Goal: Information Seeking & Learning: Learn about a topic

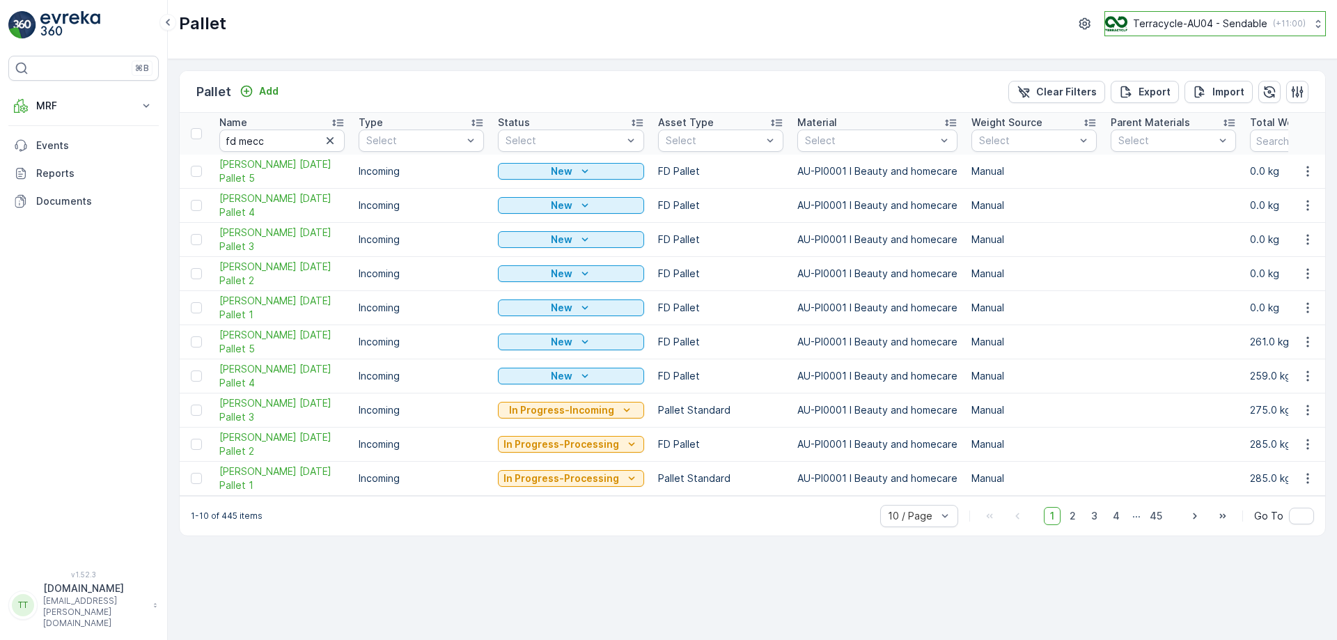
click at [1219, 26] on p "Terracycle-AU04 - Sendable" at bounding box center [1200, 24] width 134 height 14
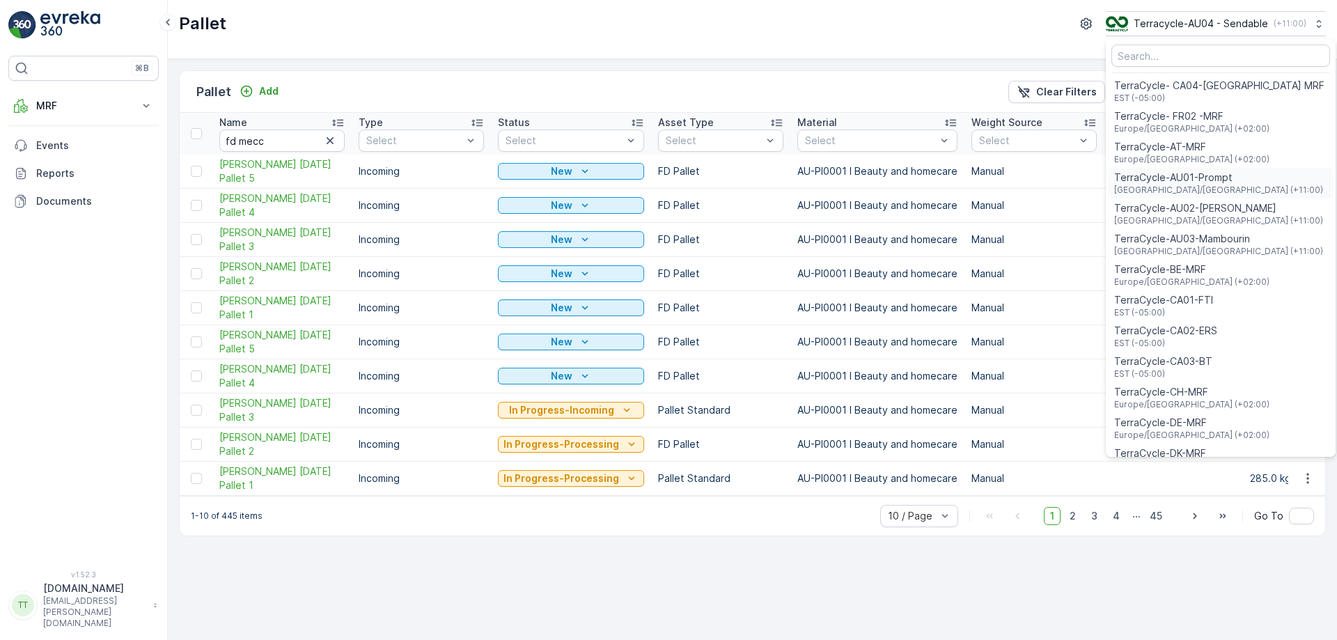
click at [1201, 178] on span "TerraCycle-AU01-Prompt" at bounding box center [1218, 178] width 209 height 14
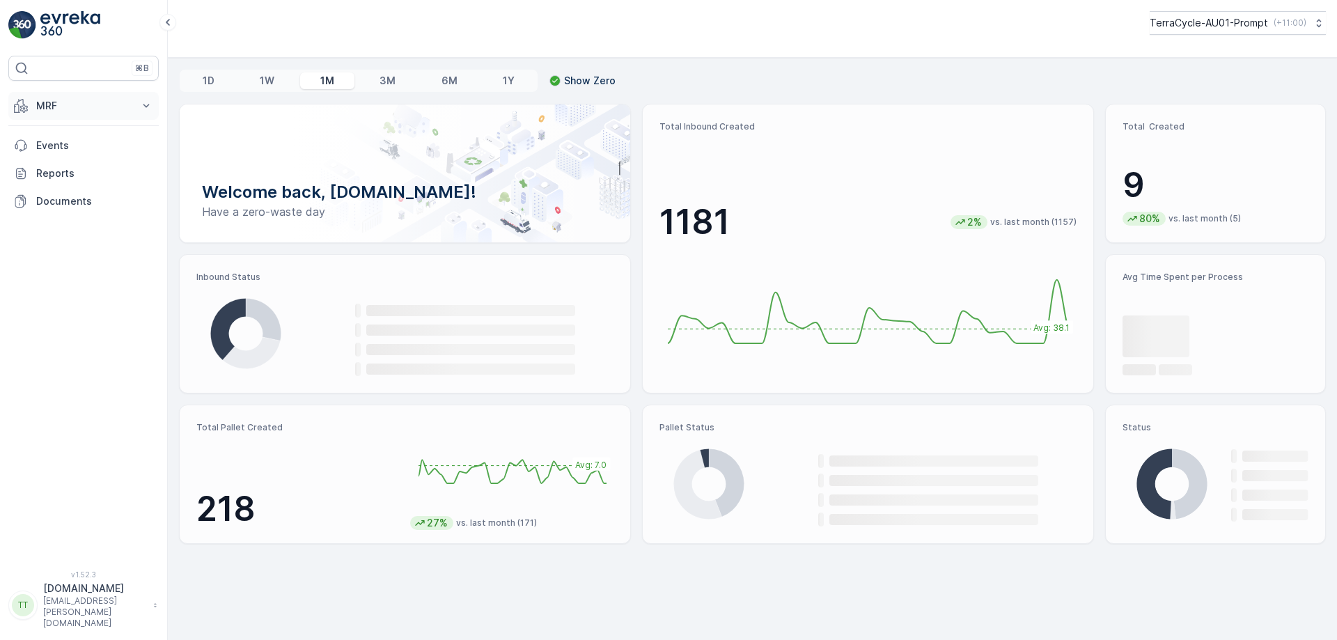
click at [64, 93] on button "MRF" at bounding box center [83, 106] width 150 height 28
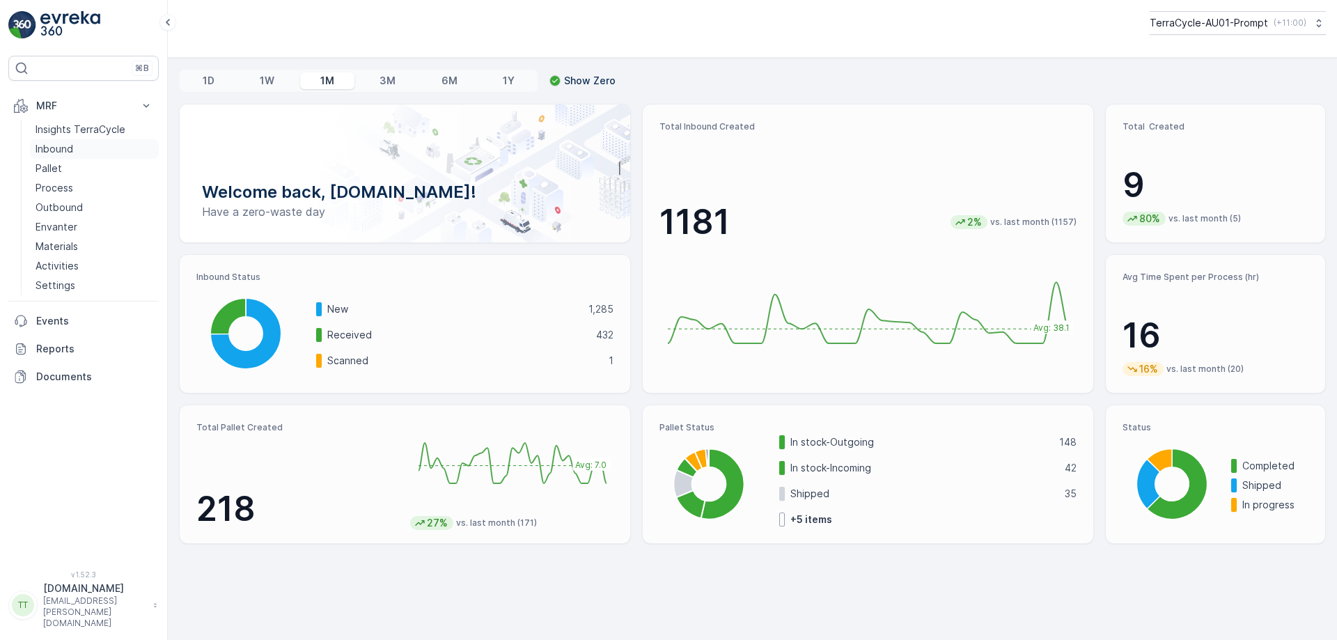
click at [49, 152] on p "Inbound" at bounding box center [55, 149] width 38 height 14
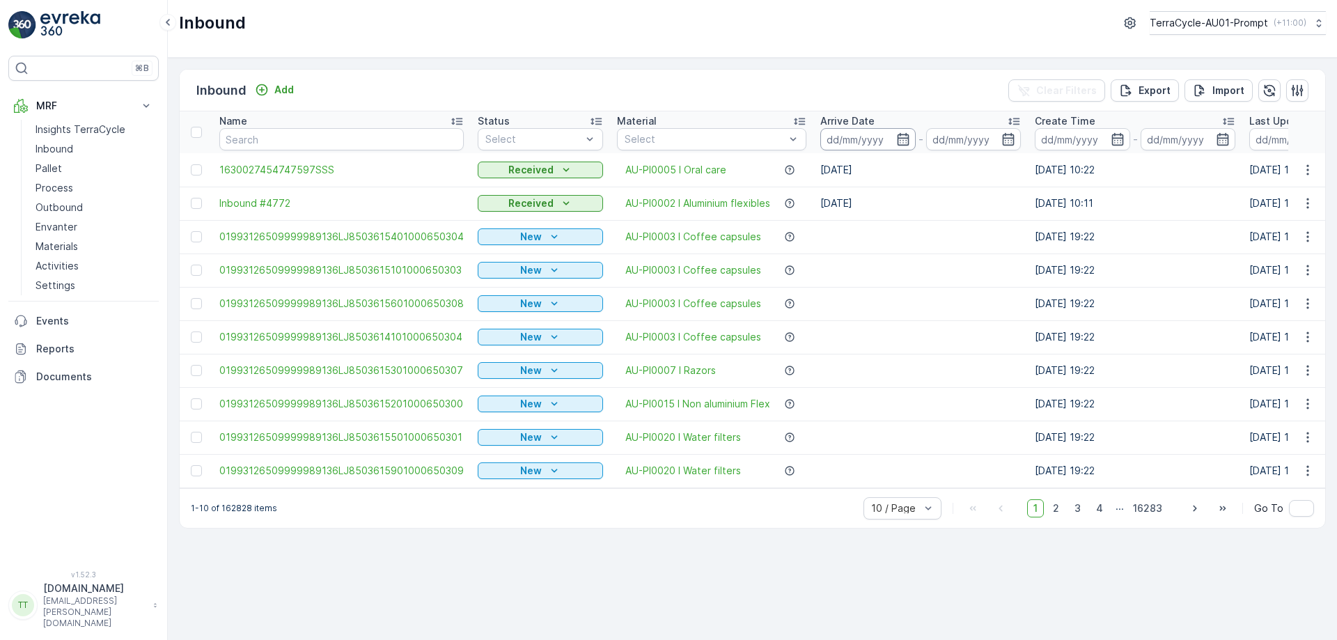
click at [896, 132] on input at bounding box center [867, 139] width 95 height 22
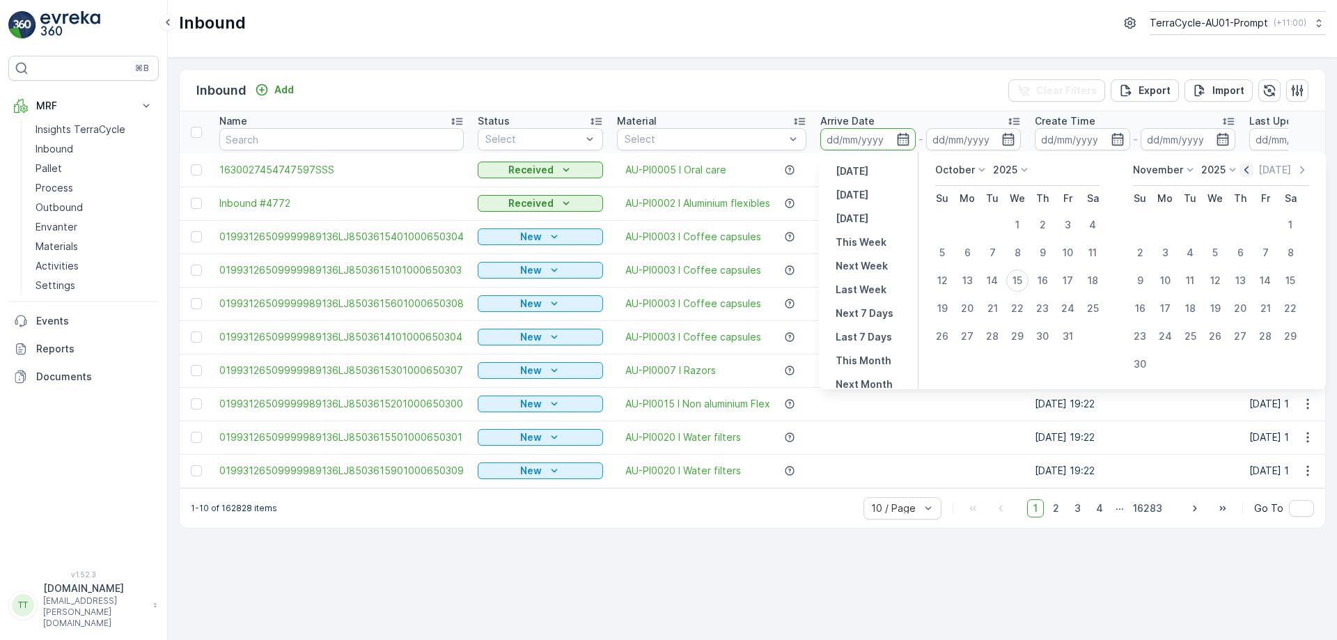
click at [1249, 175] on icon "button" at bounding box center [1246, 170] width 14 height 14
click at [1243, 168] on icon "button" at bounding box center [1236, 170] width 14 height 14
click at [1071, 223] on div "1" at bounding box center [1067, 225] width 22 height 22
type input "01.08.2025"
click at [946, 367] on div "31" at bounding box center [942, 364] width 22 height 22
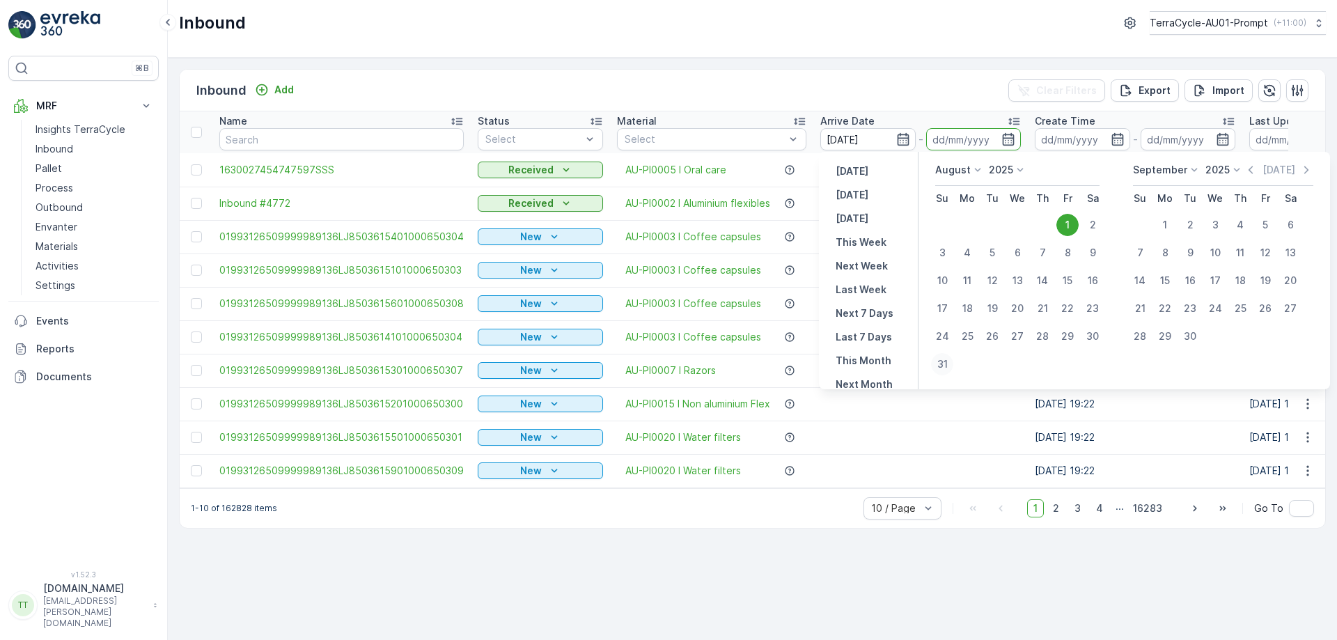
type input "31.08.2025"
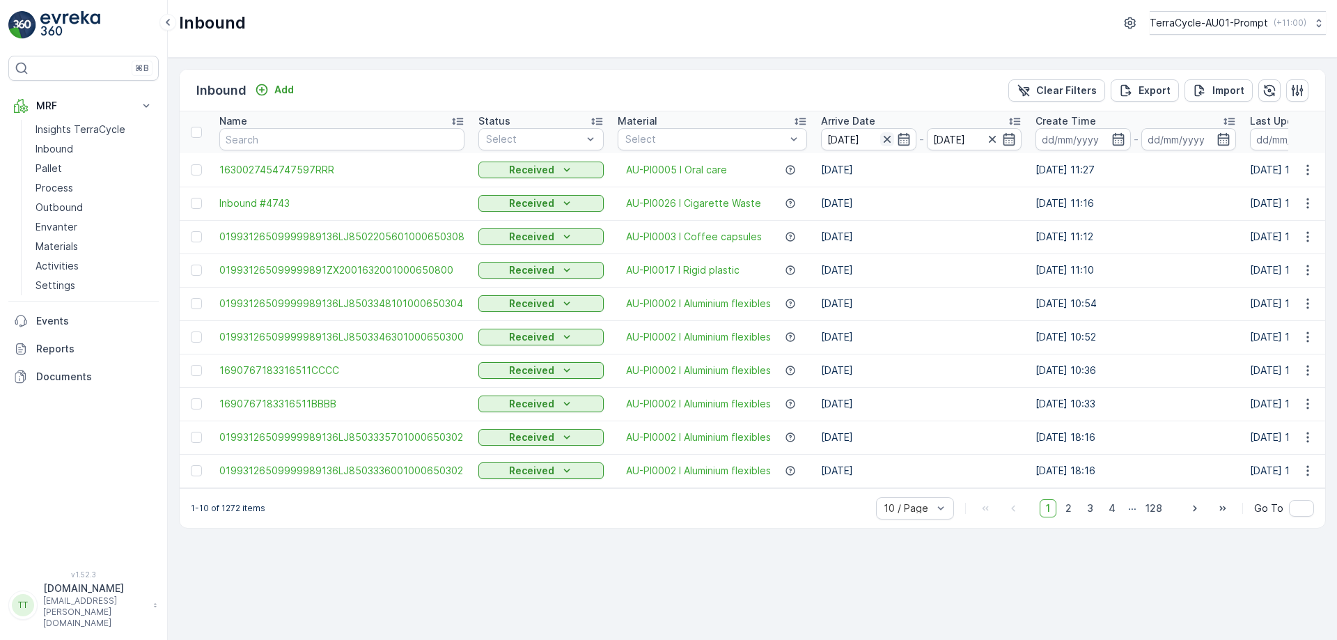
click at [889, 137] on icon "button" at bounding box center [887, 139] width 14 height 14
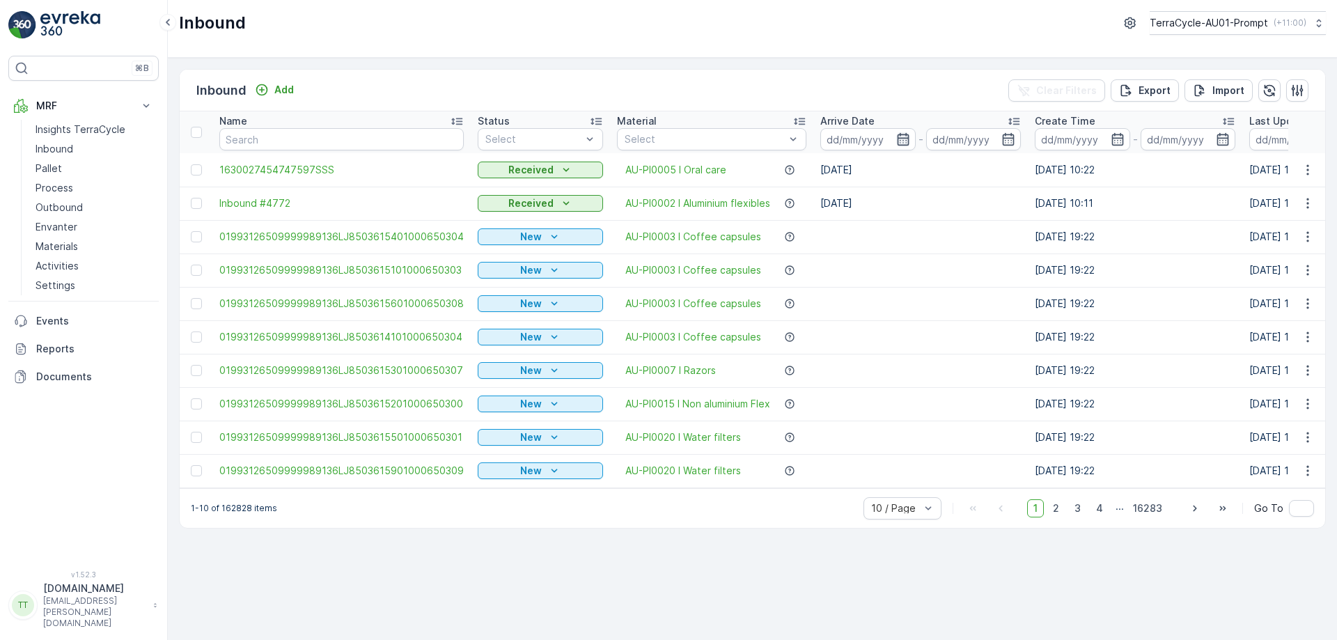
click at [902, 136] on icon "button" at bounding box center [903, 139] width 14 height 14
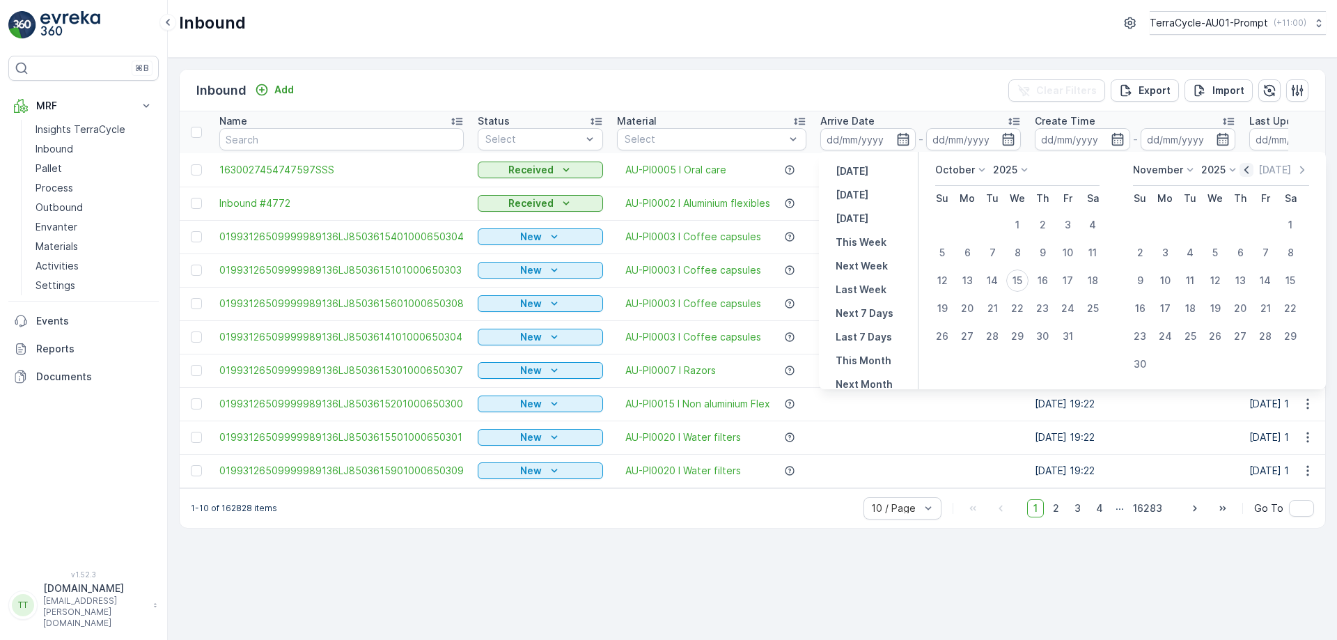
click at [1250, 170] on icon "button" at bounding box center [1246, 170] width 14 height 14
click at [972, 220] on div "1" at bounding box center [967, 225] width 22 height 22
type input "01.09.2025"
click at [972, 220] on div "1" at bounding box center [967, 225] width 22 height 22
type input "01.09.2025"
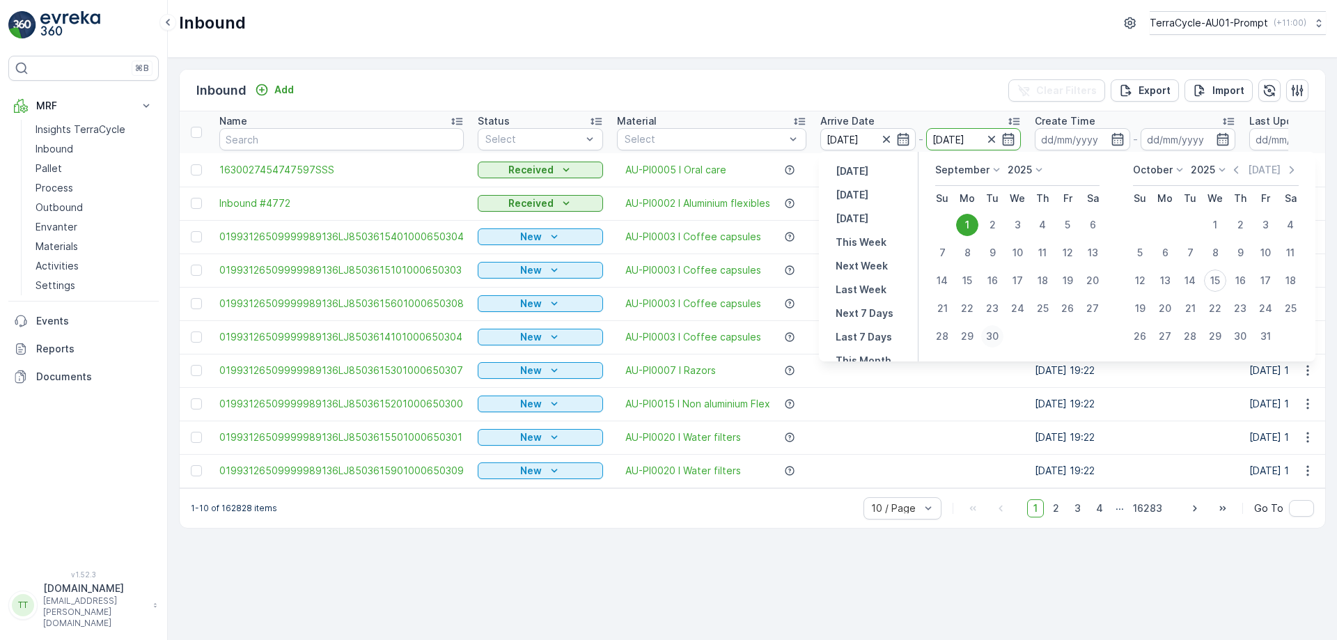
click at [990, 334] on div "30" at bounding box center [992, 336] width 22 height 22
type input "30.09.2025"
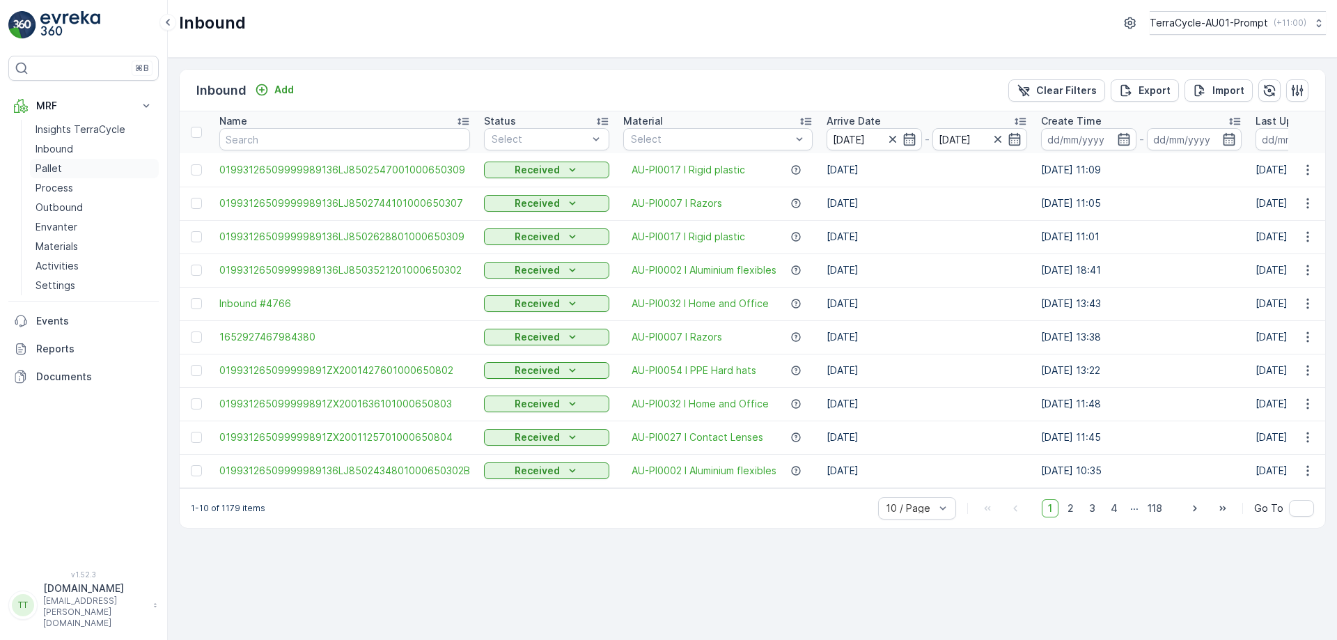
click at [55, 172] on p "Pallet" at bounding box center [49, 169] width 26 height 14
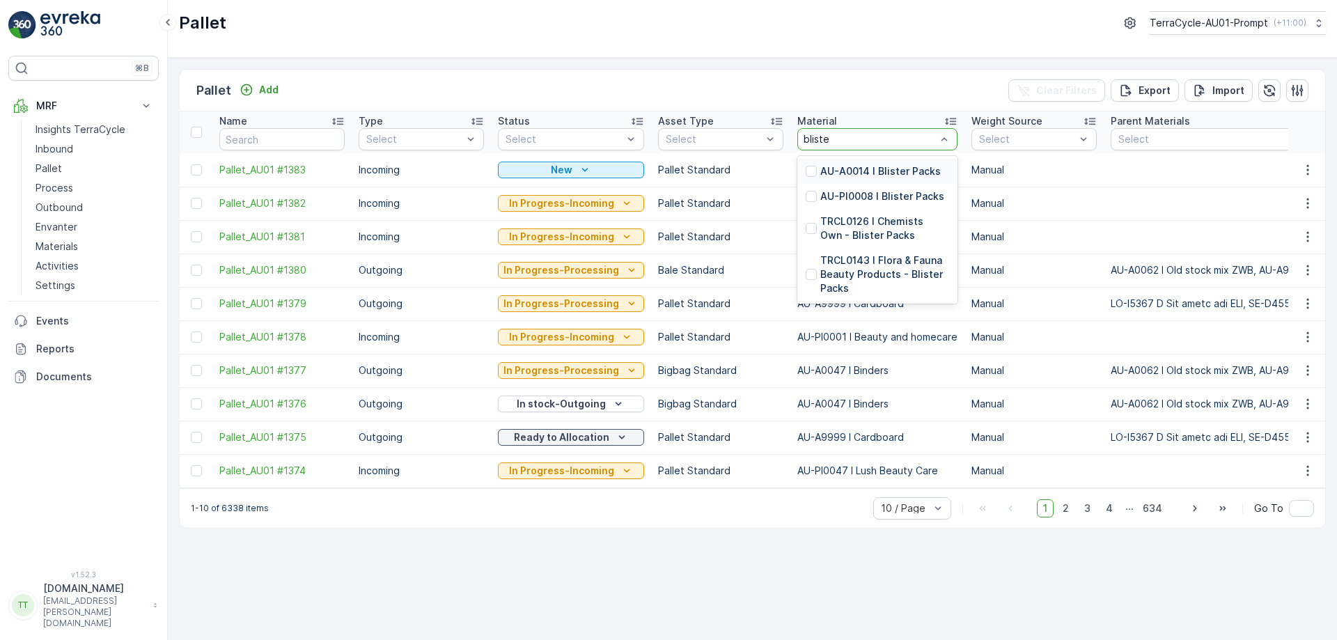
type input "blister"
click at [876, 196] on p "AU-PI0008 I Blister Packs" at bounding box center [882, 196] width 124 height 14
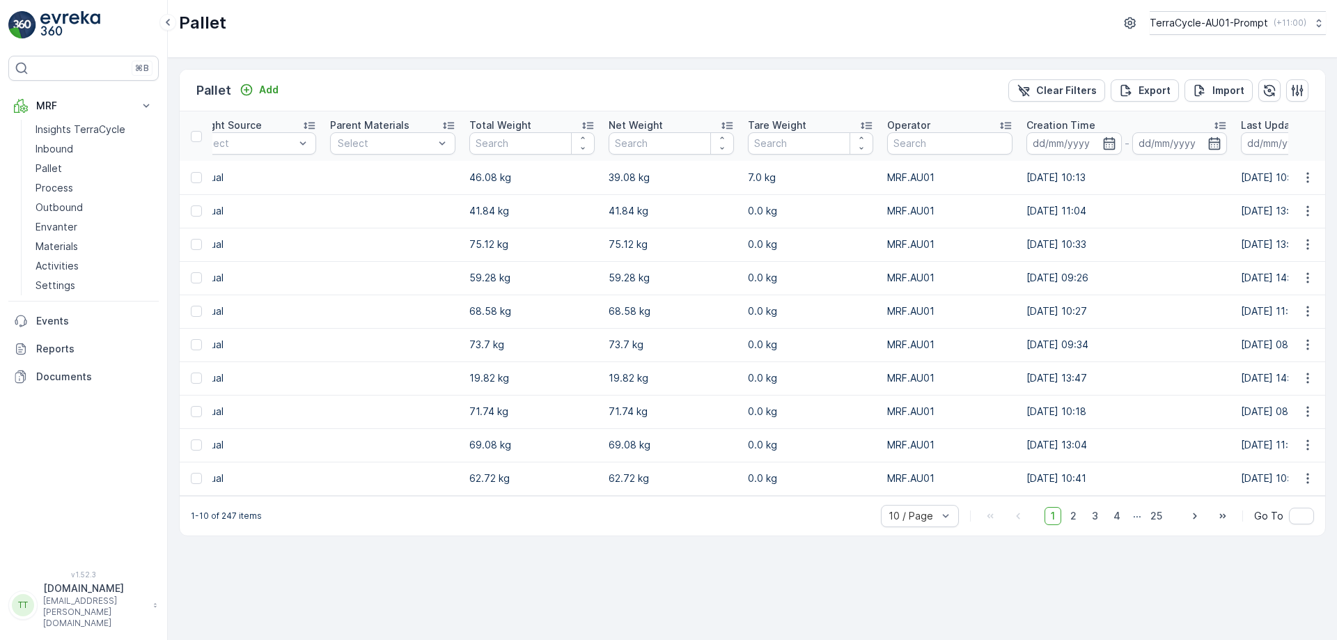
scroll to position [0, 975]
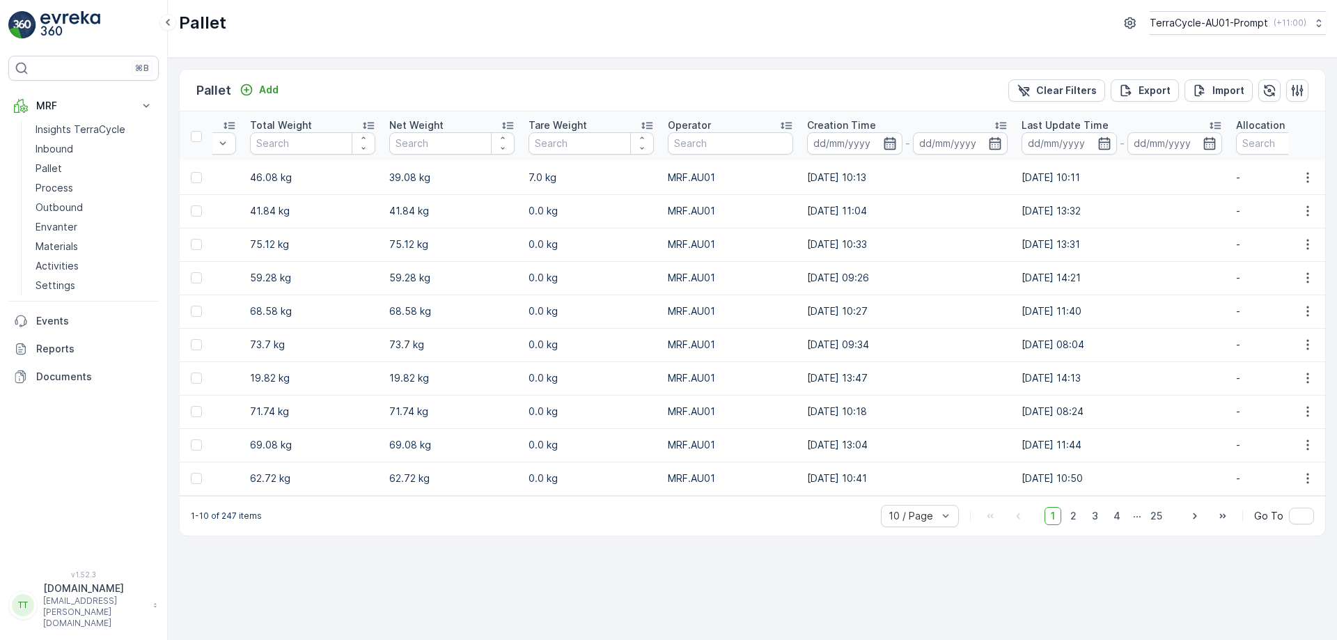
click at [884, 144] on icon "button" at bounding box center [890, 142] width 12 height 13
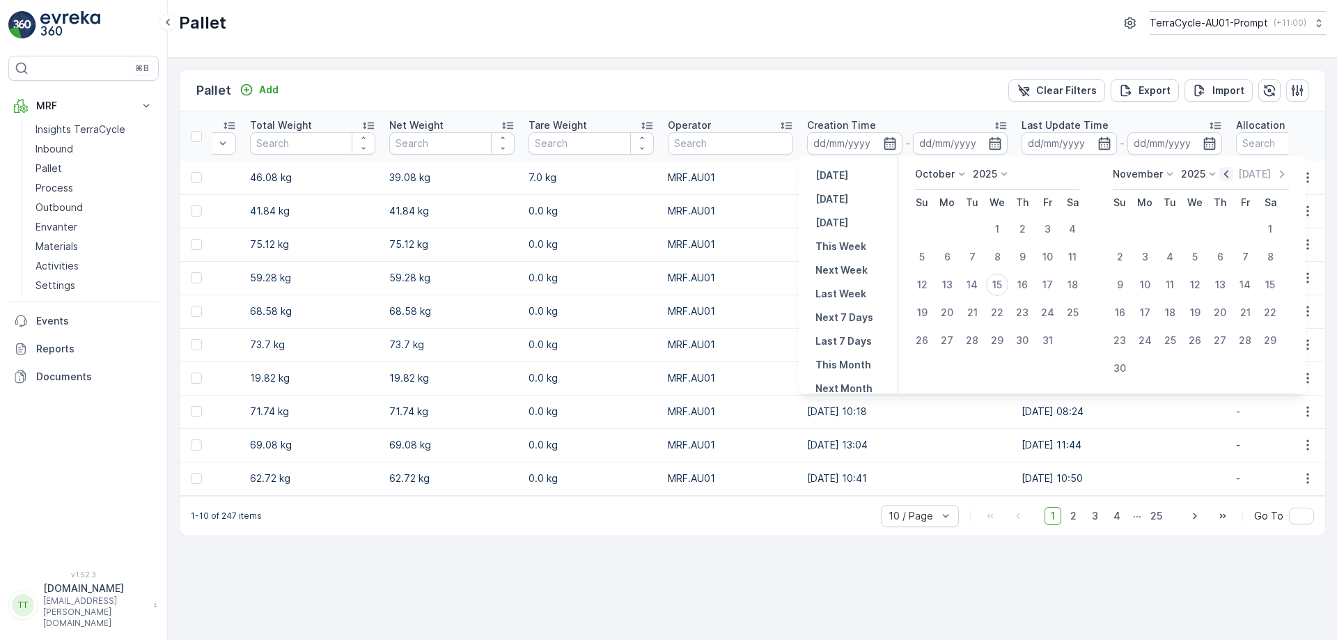
click at [1230, 174] on icon "button" at bounding box center [1226, 174] width 14 height 14
click at [951, 222] on div "1" at bounding box center [947, 229] width 22 height 22
type input "01.09.2025"
click at [951, 222] on div "1" at bounding box center [947, 229] width 22 height 22
type input "01.09.2025"
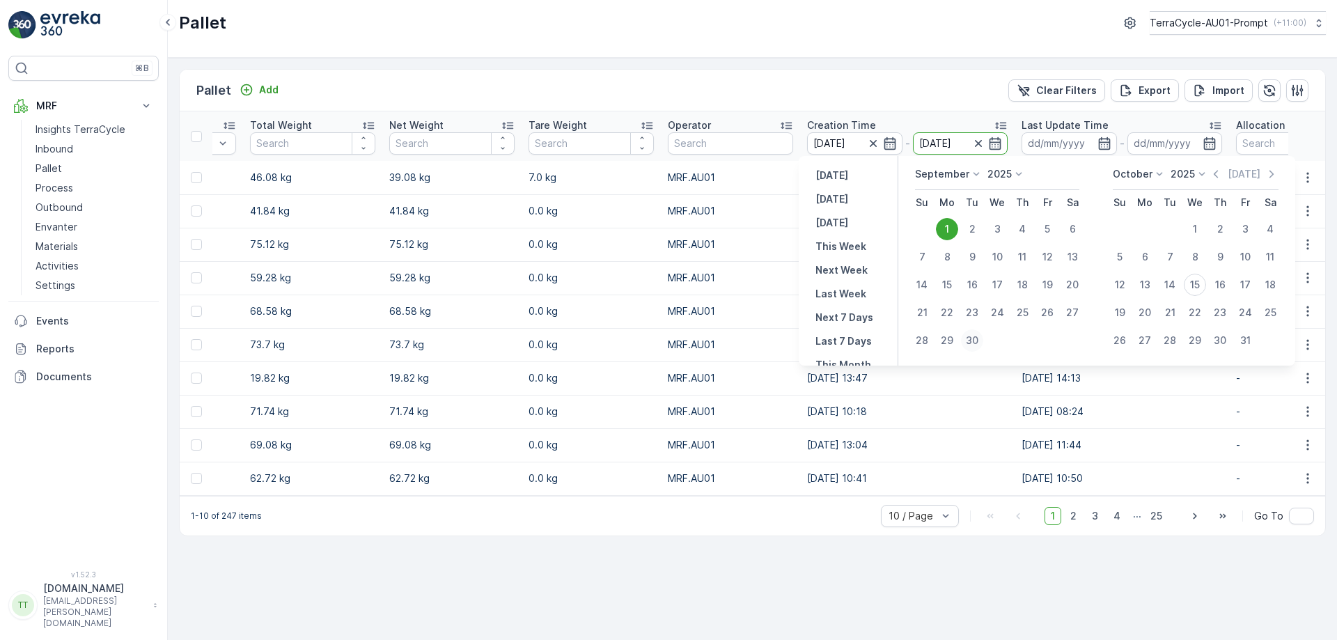
click at [976, 341] on div "30" at bounding box center [972, 340] width 22 height 22
type input "30.09.2025"
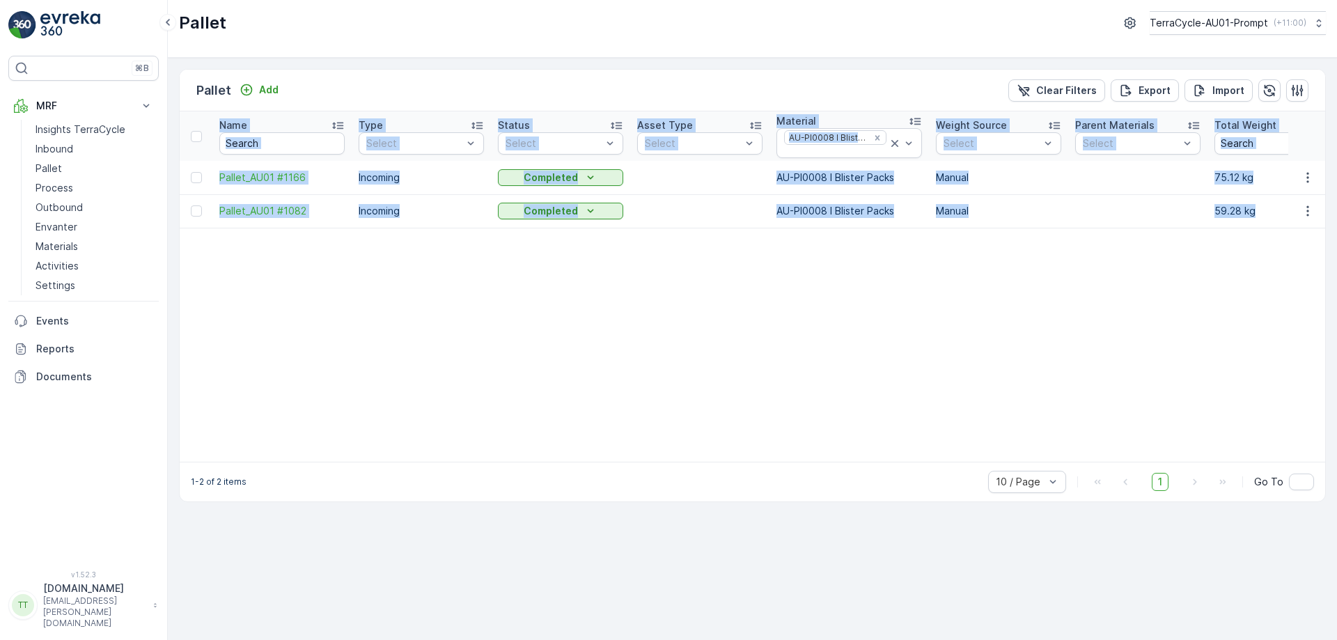
drag, startPoint x: 642, startPoint y: 461, endPoint x: 707, endPoint y: 416, distance: 79.2
click at [690, 462] on div "Name Type Select Status Select Asset Type Select Material AU-PI0008 I Blister P…" at bounding box center [752, 286] width 1145 height 350
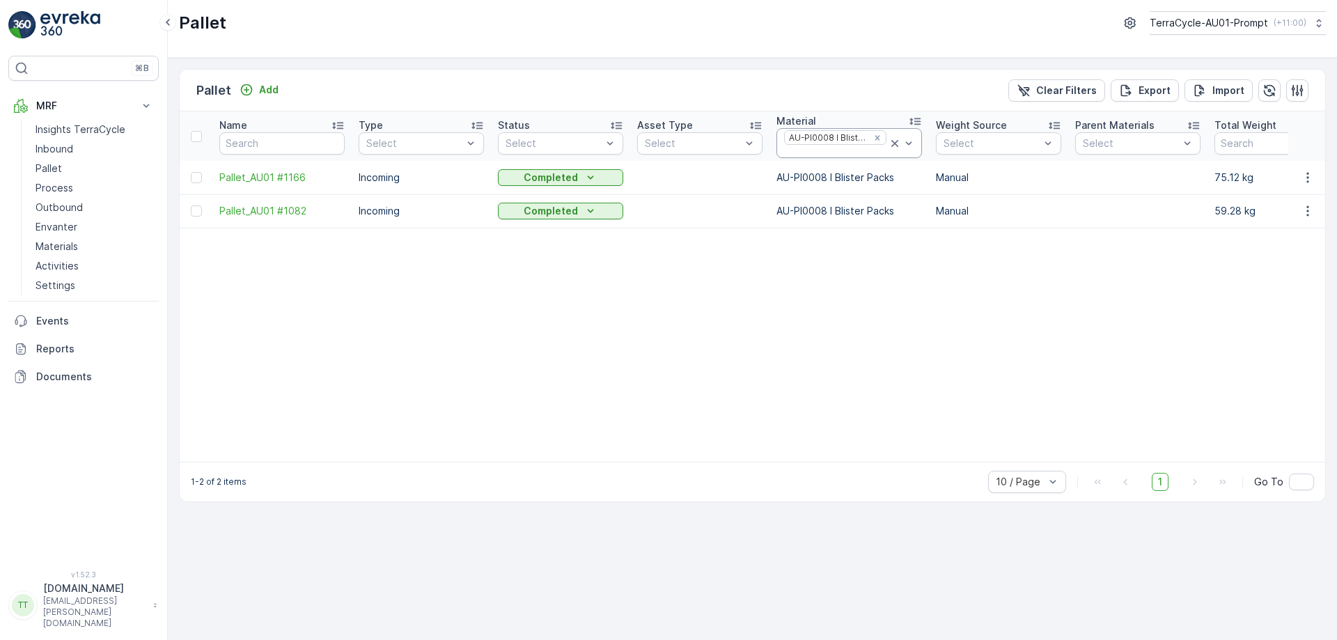
click at [893, 137] on icon at bounding box center [895, 143] width 14 height 14
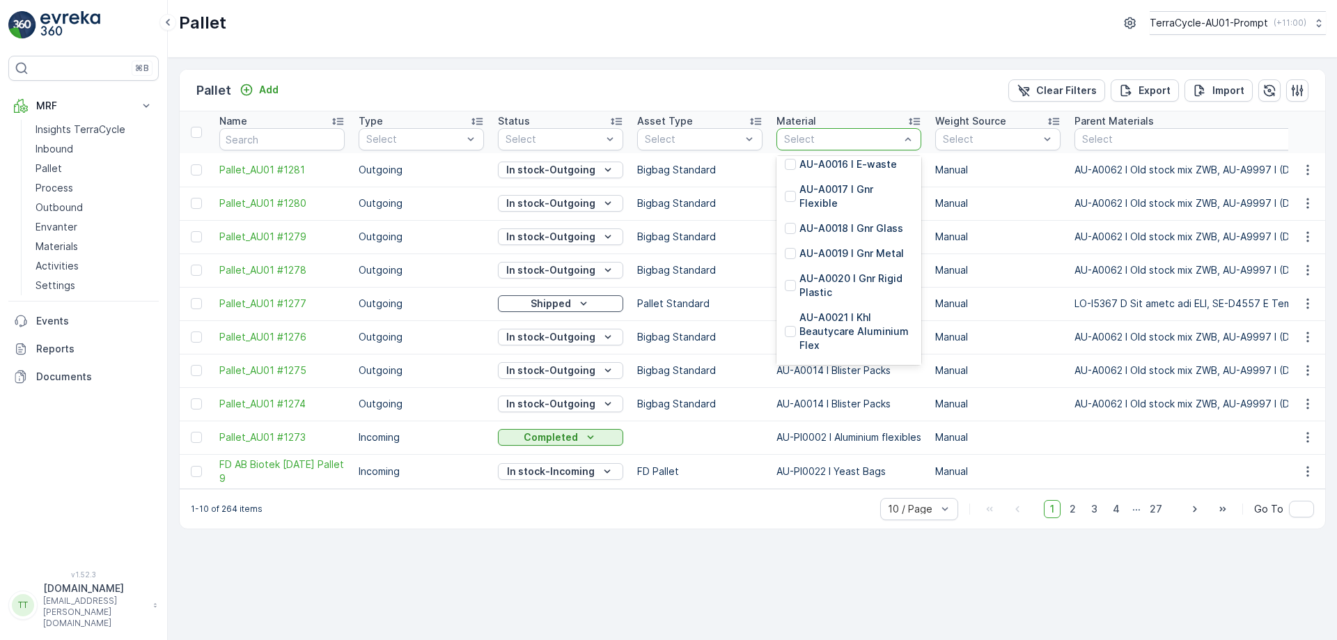
scroll to position [557, 0]
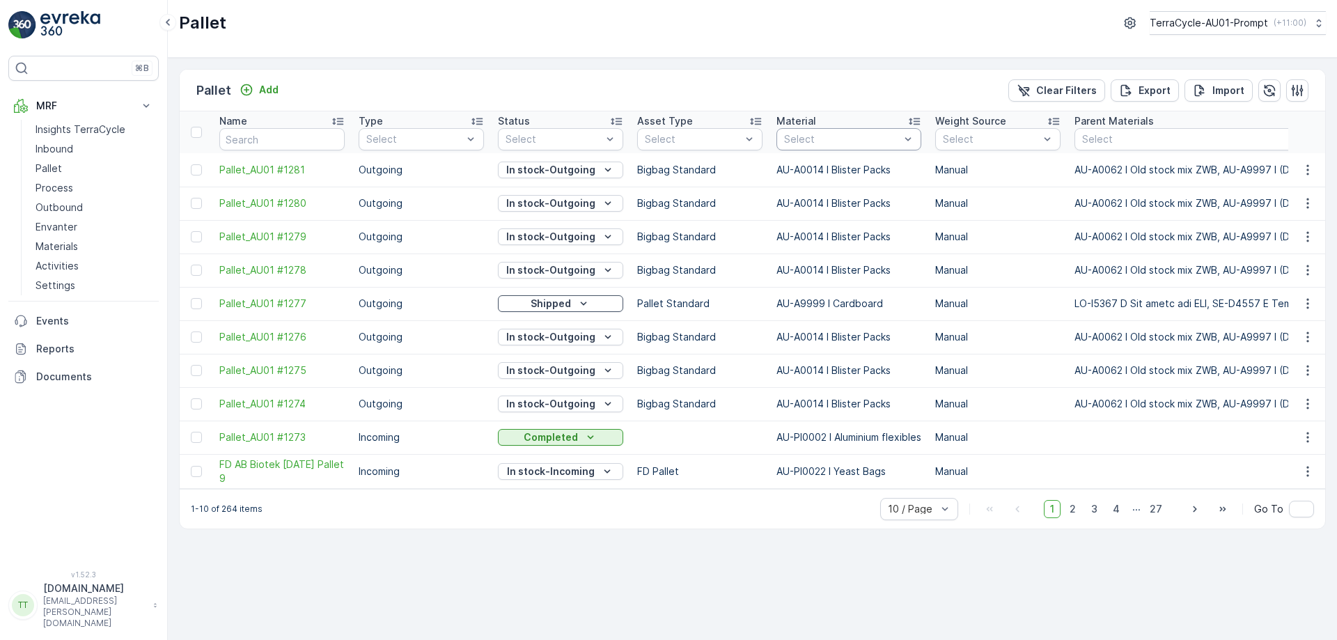
click at [912, 35] on div "Pallet TerraCycle-AU01-Prompt ( +11:00 )" at bounding box center [752, 29] width 1169 height 58
click at [1133, 86] on icon "Export" at bounding box center [1126, 91] width 14 height 14
click at [1140, 87] on span "reports" at bounding box center [1212, 84] width 188 height 15
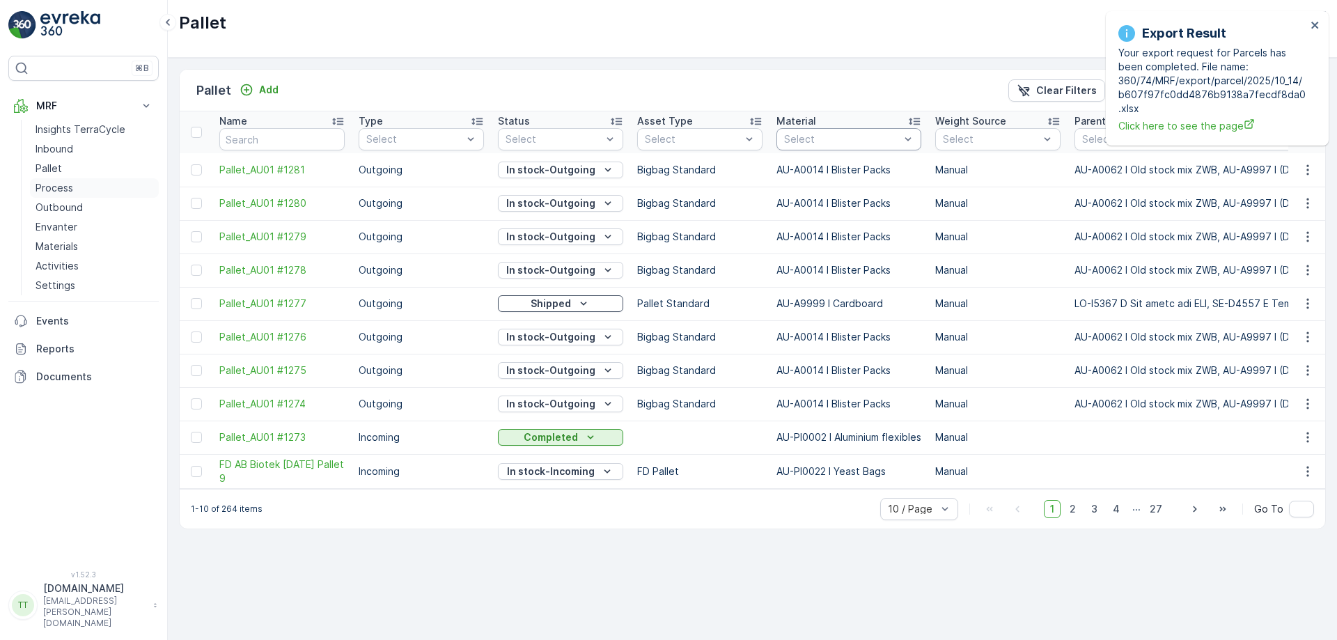
click at [79, 189] on link "Process" at bounding box center [94, 187] width 129 height 19
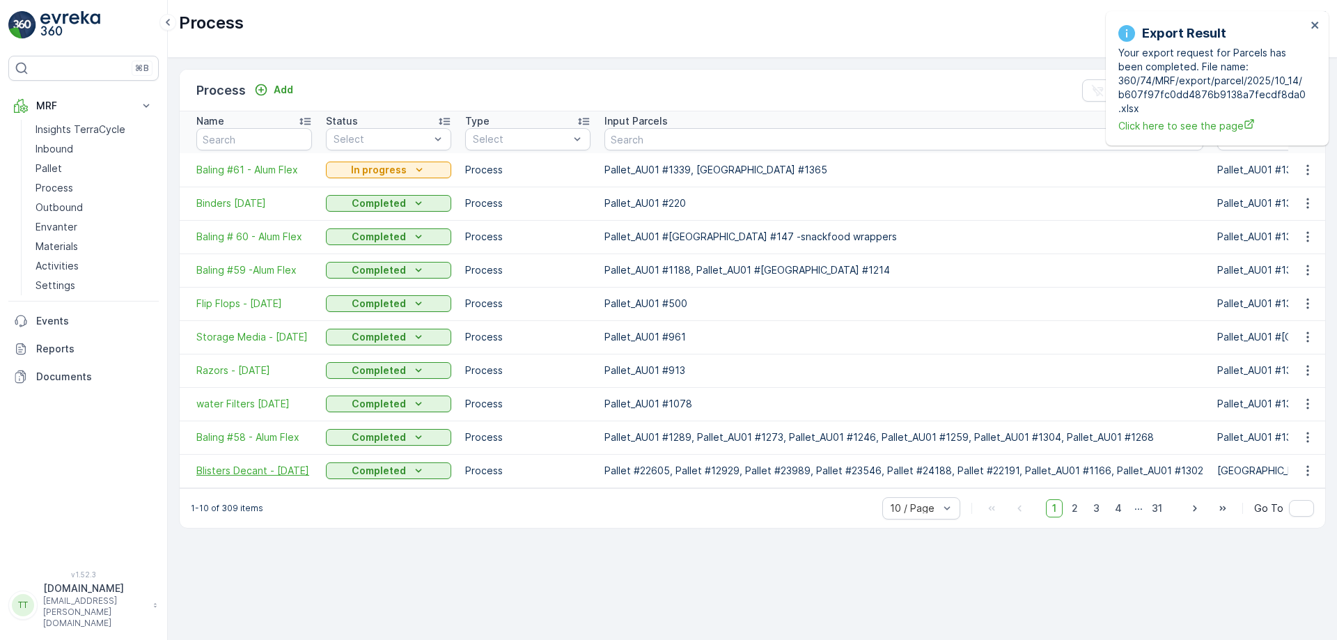
click at [241, 471] on span "Blisters Decant - 8.10.25" at bounding box center [254, 471] width 116 height 14
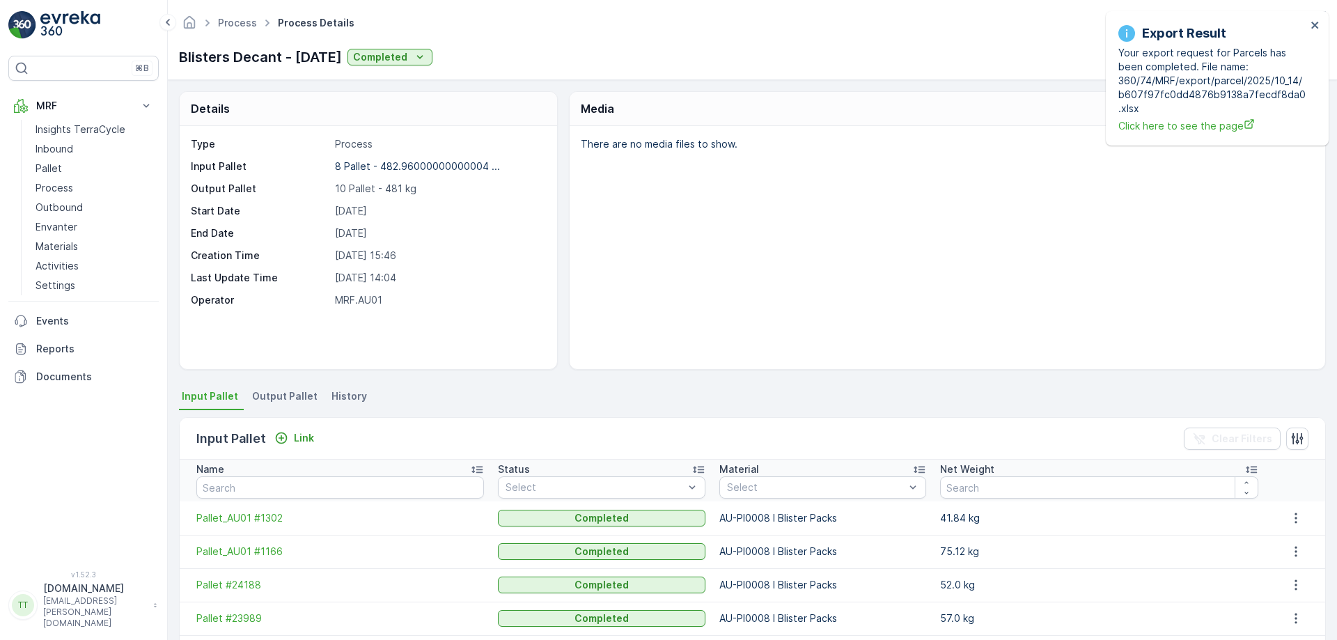
click at [295, 400] on span "Output Pallet" at bounding box center [284, 396] width 65 height 14
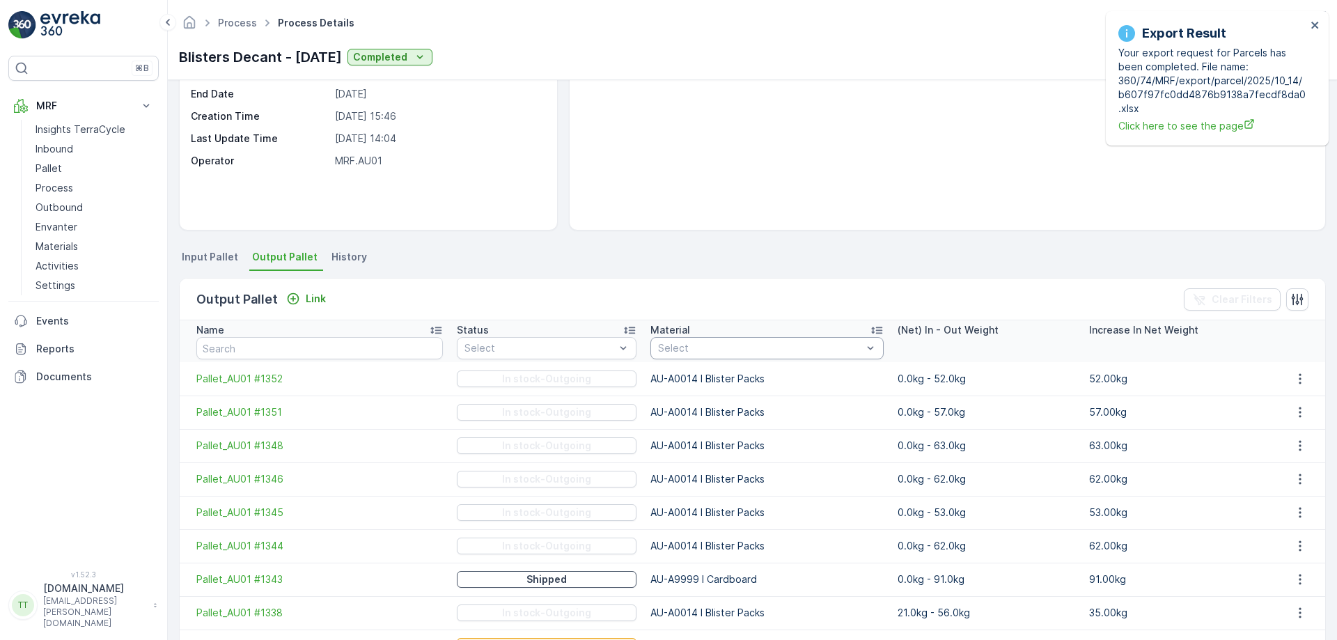
scroll to position [255, 0]
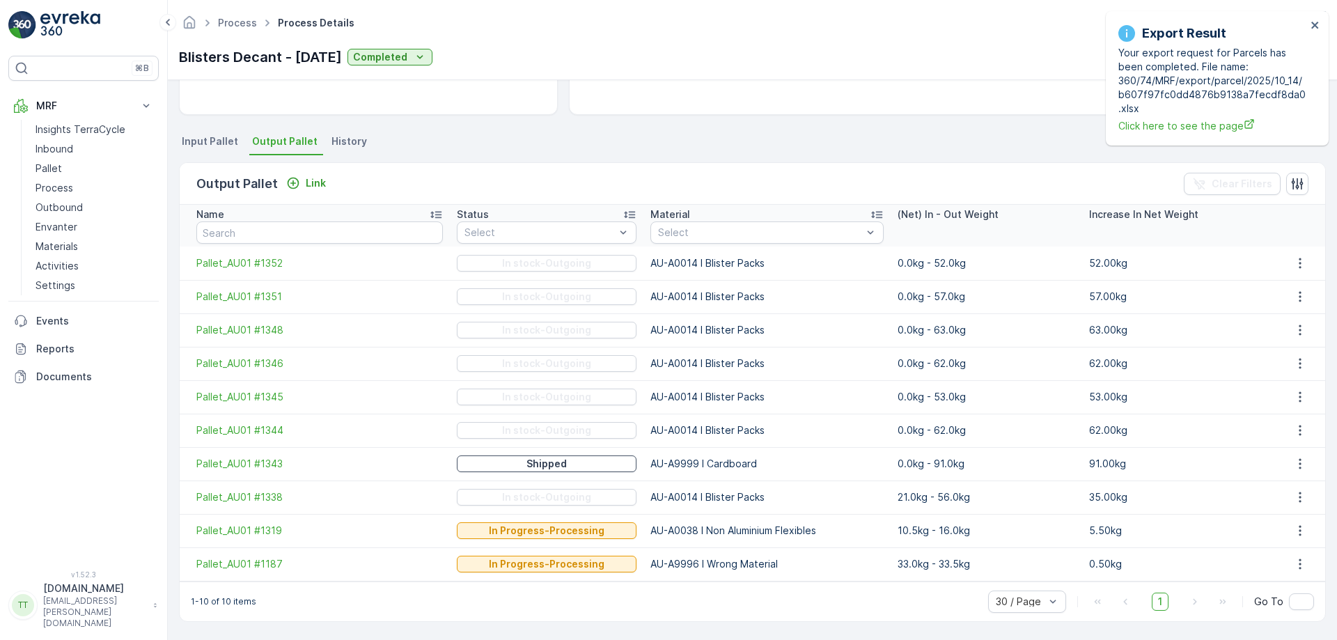
click at [691, 147] on ul "Input Pallet Output Pallet History" at bounding box center [752, 144] width 1147 height 24
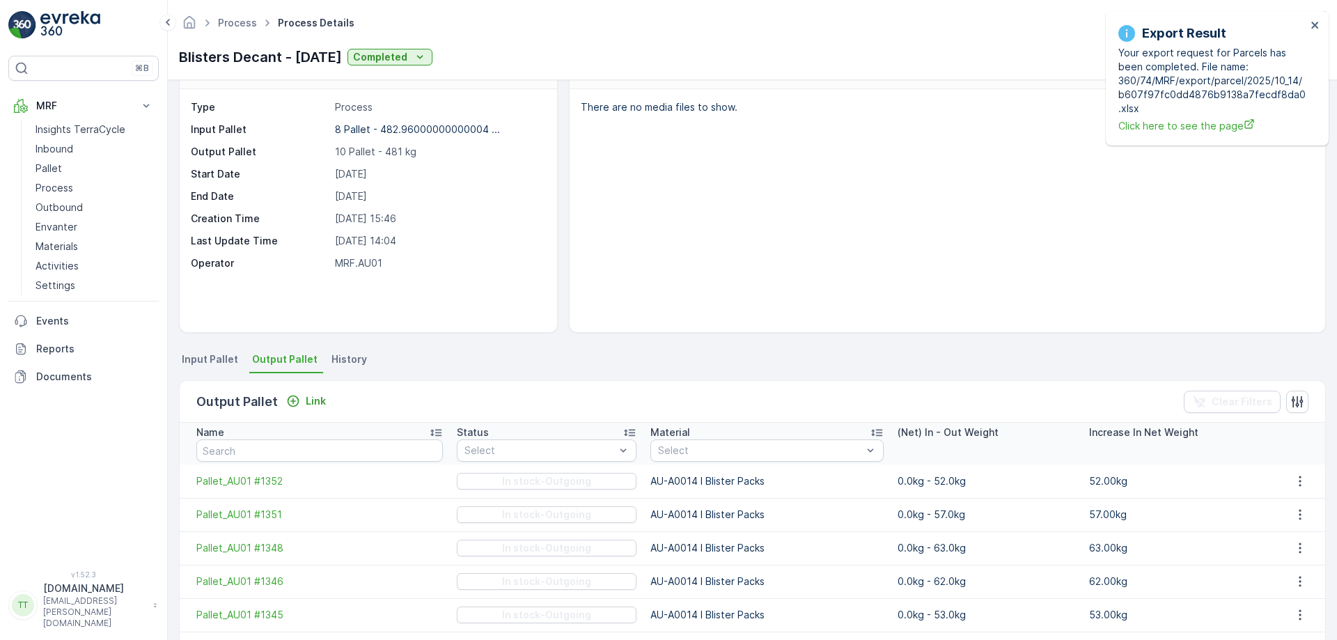
scroll to position [0, 0]
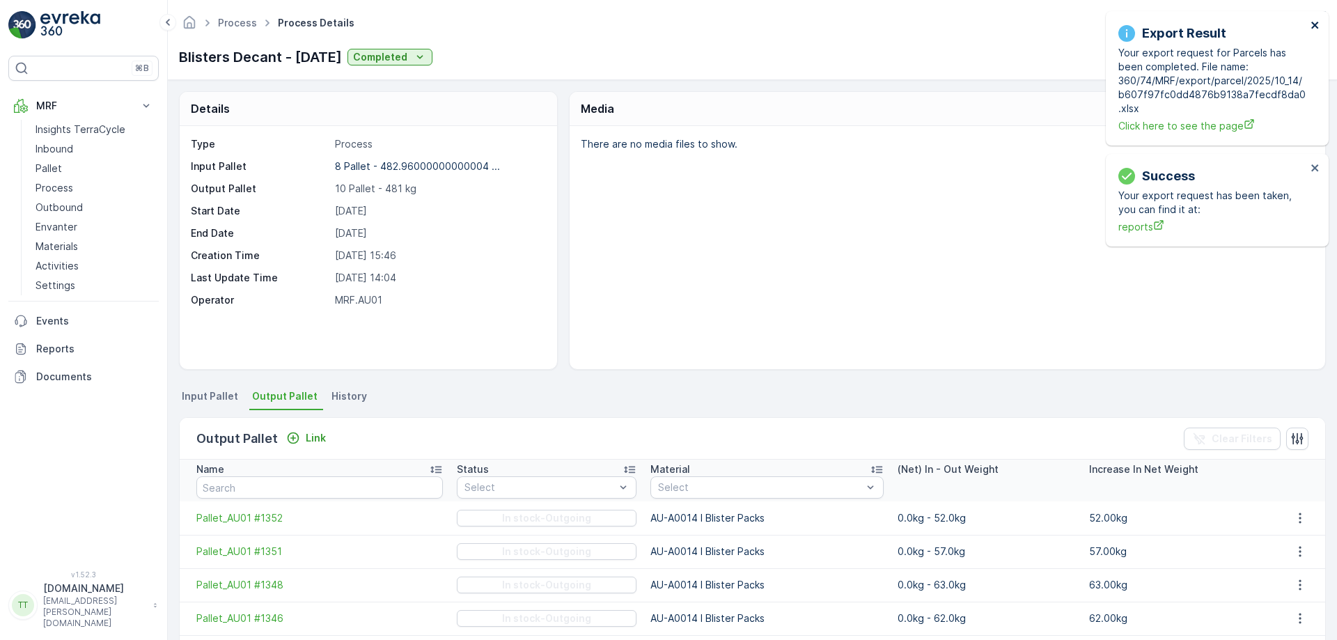
click at [1312, 24] on icon "close" at bounding box center [1315, 24] width 10 height 11
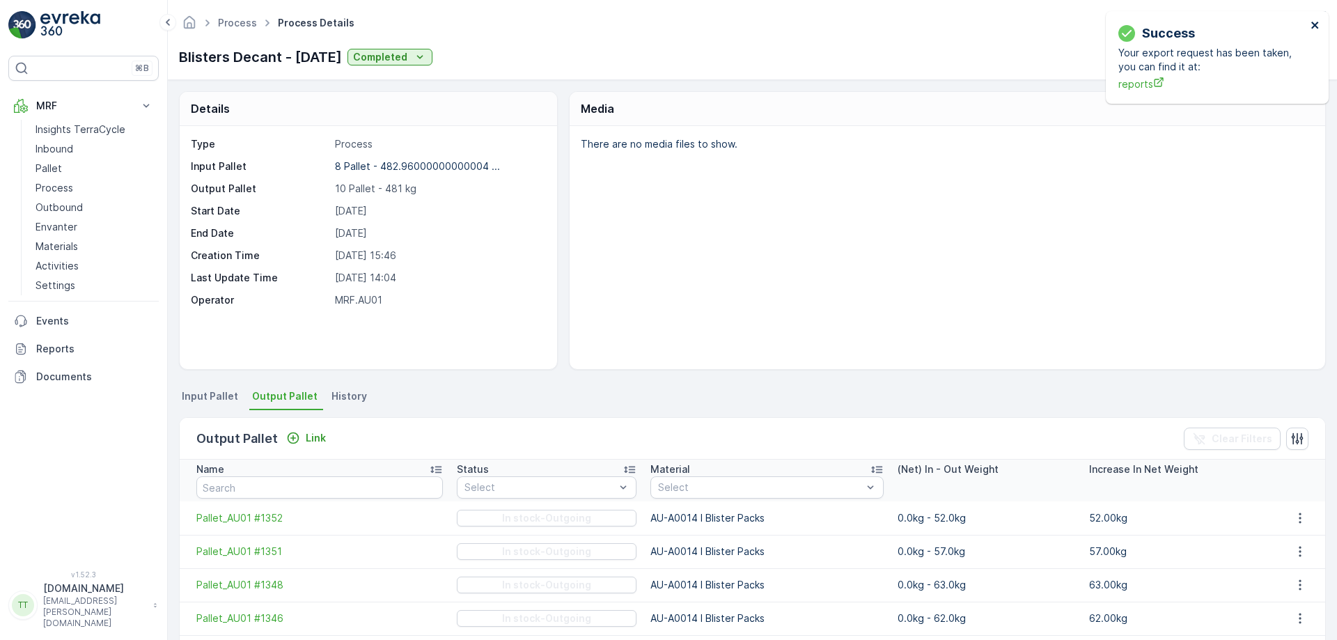
click at [1312, 23] on icon "close" at bounding box center [1314, 25] width 7 height 7
click at [1318, 22] on icon "close" at bounding box center [1315, 24] width 10 height 11
click at [58, 185] on p "Process" at bounding box center [55, 188] width 38 height 14
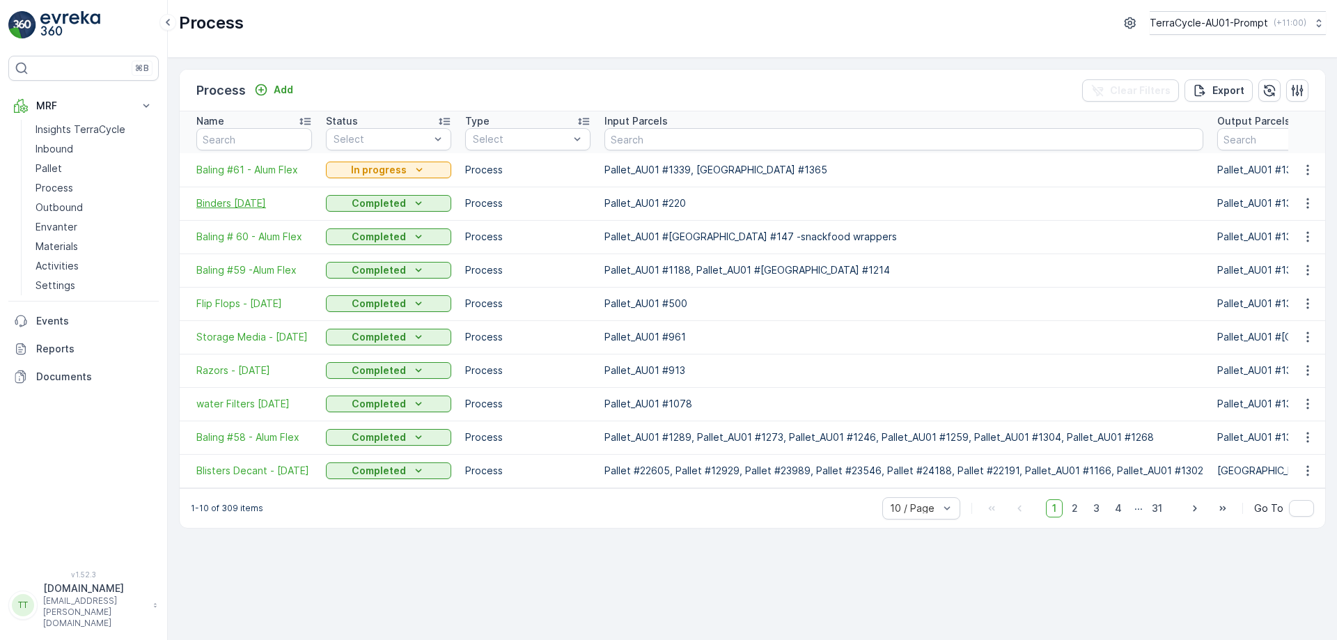
click at [238, 203] on span "Binders 13.10.25" at bounding box center [254, 203] width 116 height 14
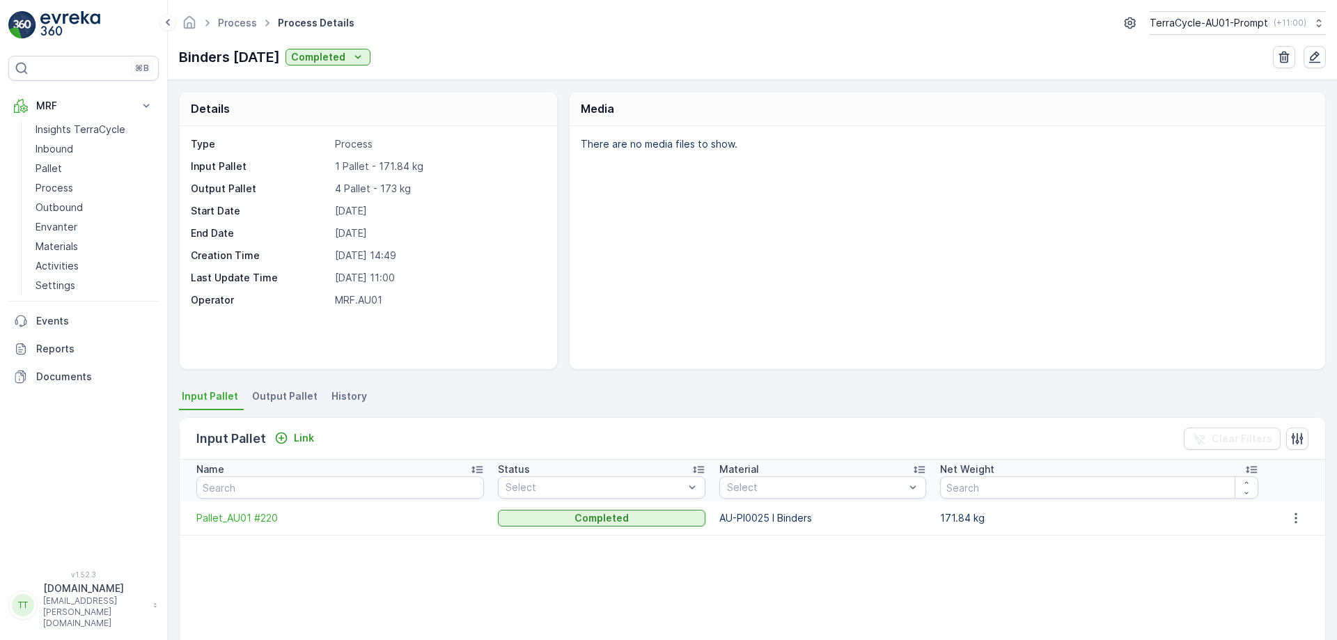
click at [260, 396] on span "Output Pallet" at bounding box center [284, 396] width 65 height 14
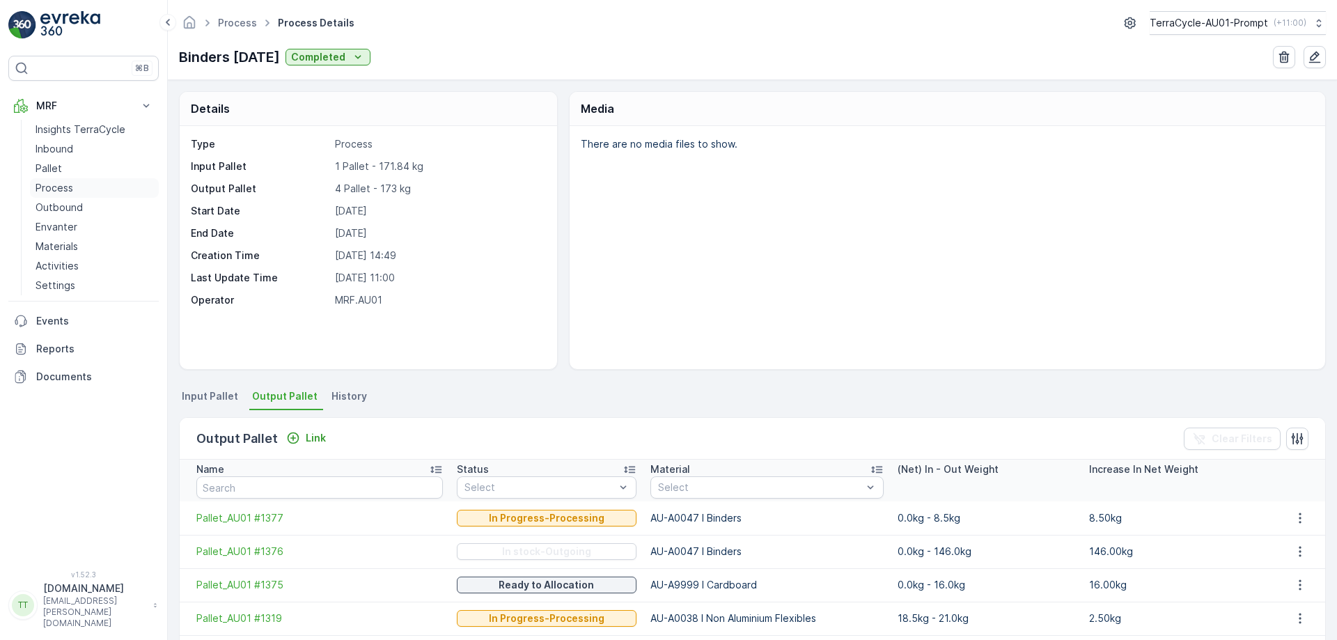
click at [63, 188] on p "Process" at bounding box center [55, 188] width 38 height 14
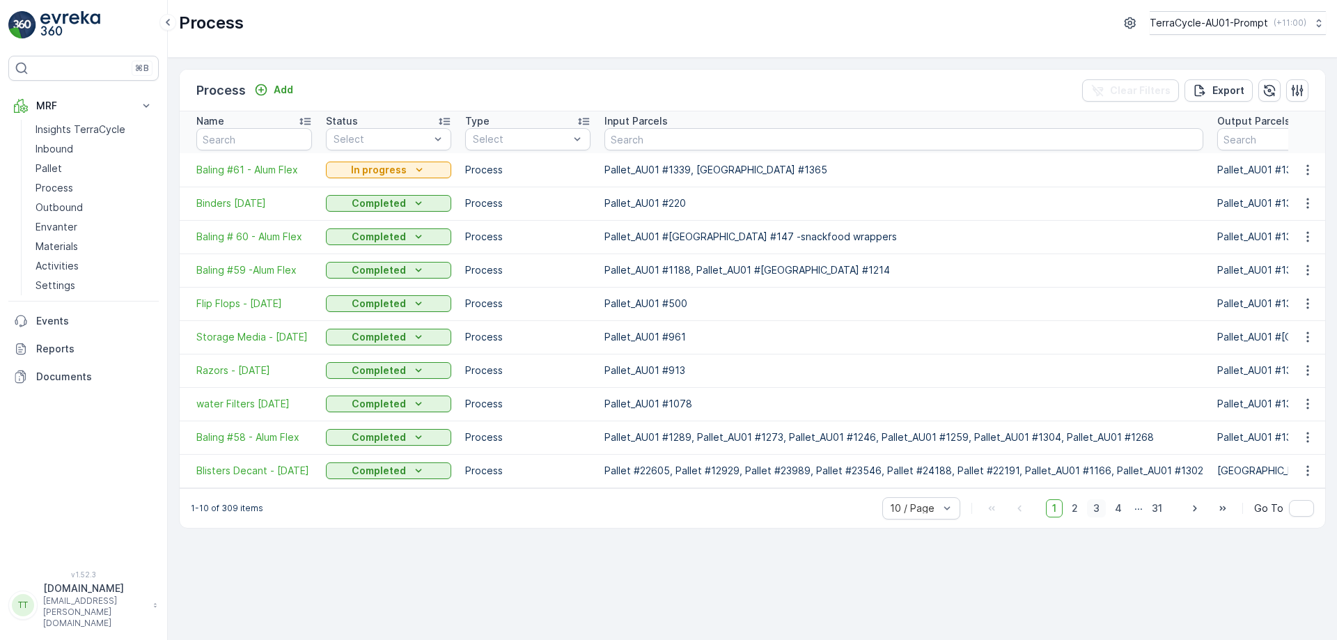
click at [1102, 517] on span "3" at bounding box center [1096, 508] width 19 height 18
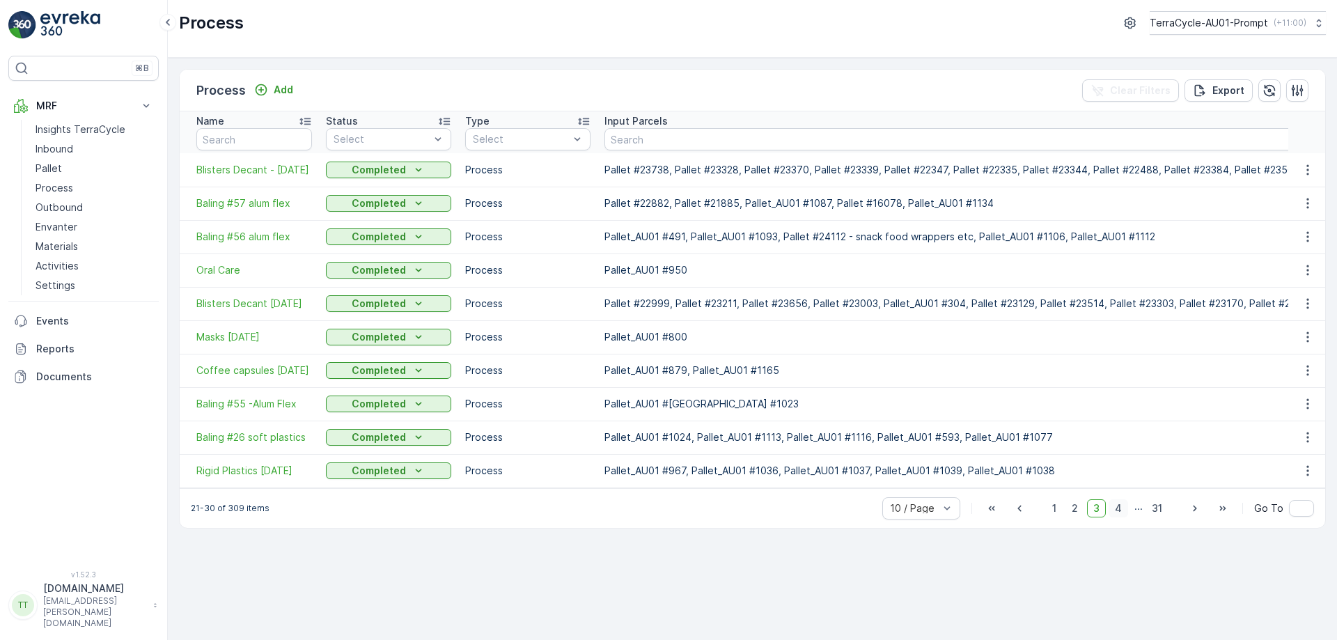
click at [1115, 515] on span "4" at bounding box center [1118, 508] width 19 height 18
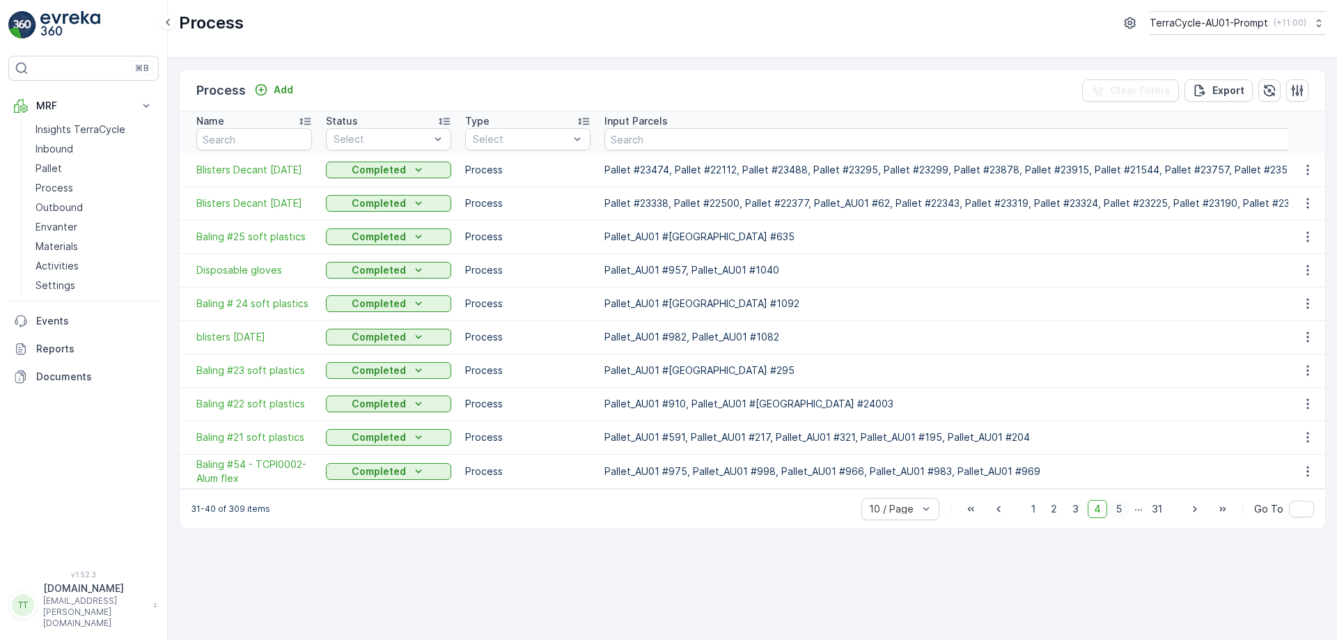
click at [1126, 518] on span "5" at bounding box center [1119, 509] width 18 height 18
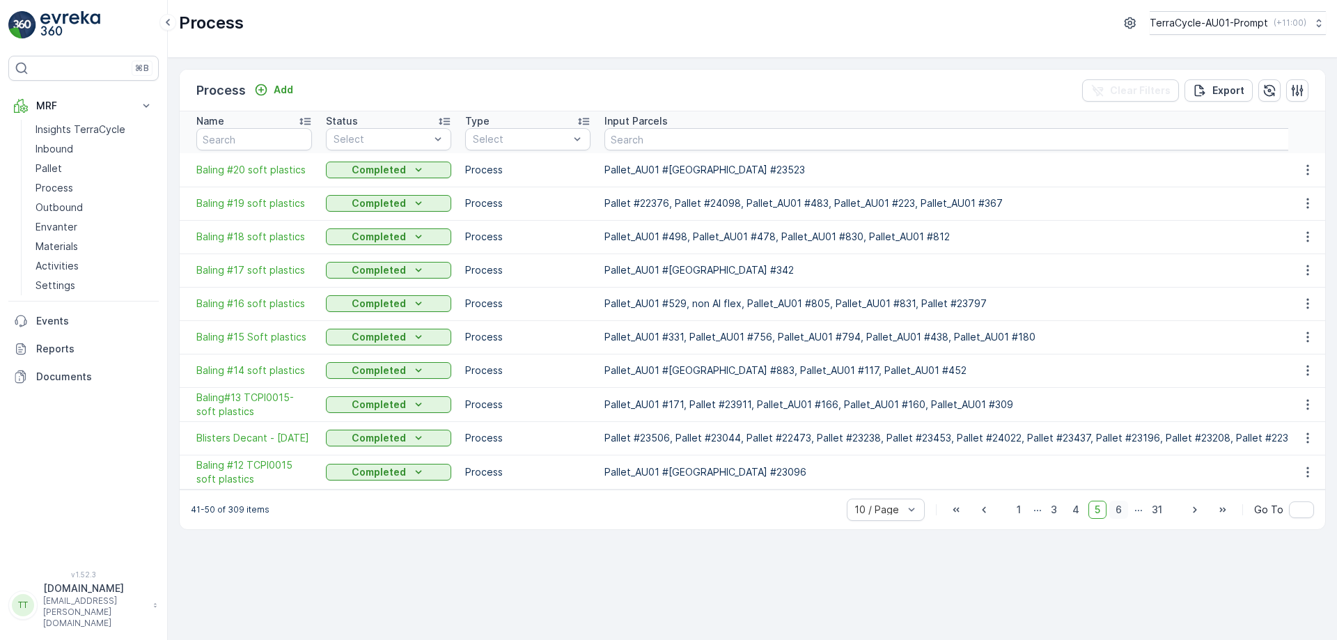
click at [1118, 519] on span "6" at bounding box center [1118, 510] width 19 height 18
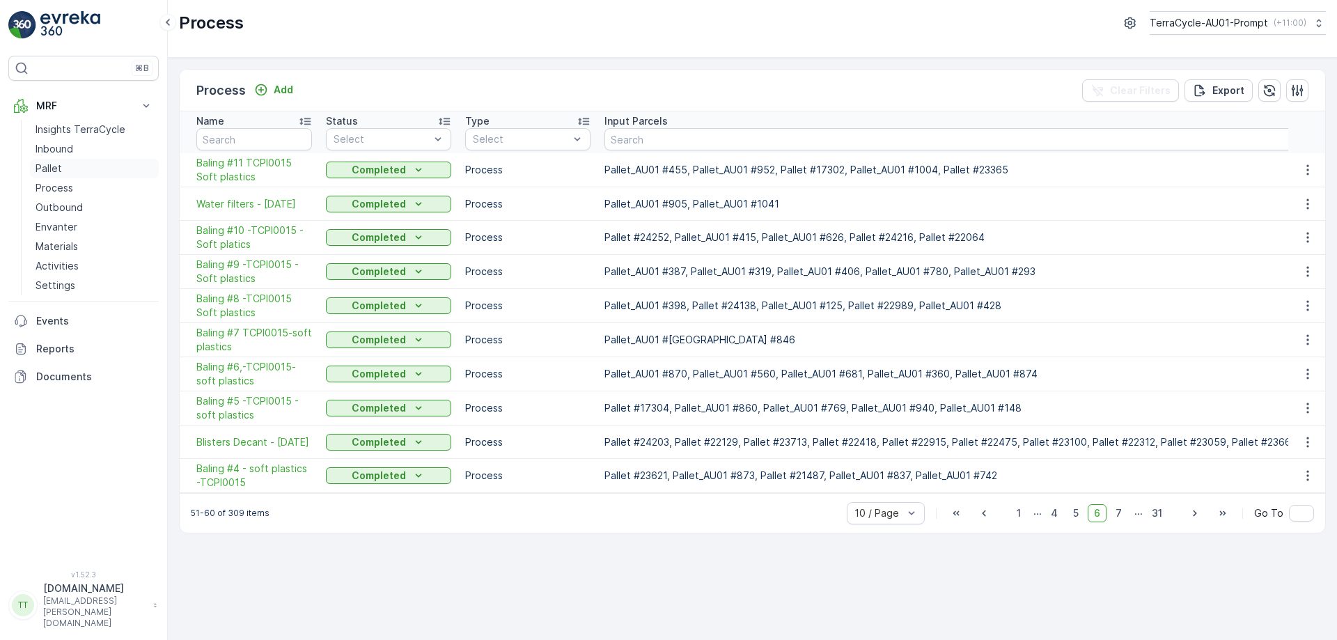
click at [53, 166] on p "Pallet" at bounding box center [49, 169] width 26 height 14
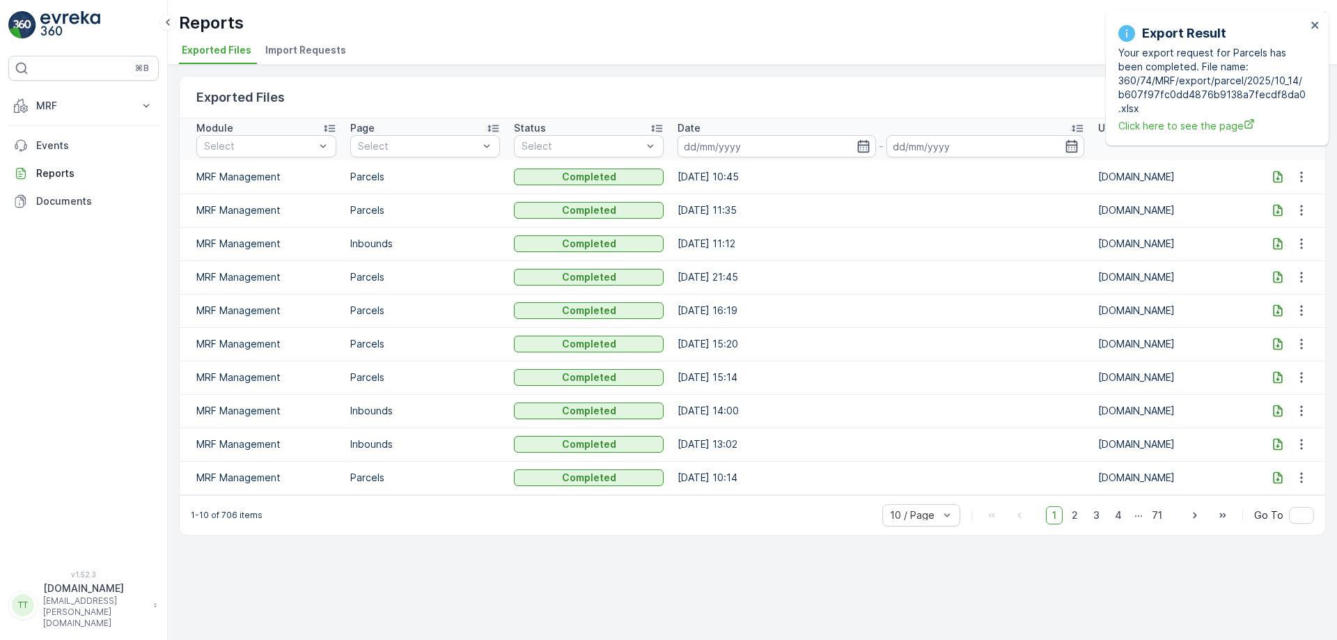
click at [1274, 179] on icon at bounding box center [1278, 177] width 14 height 14
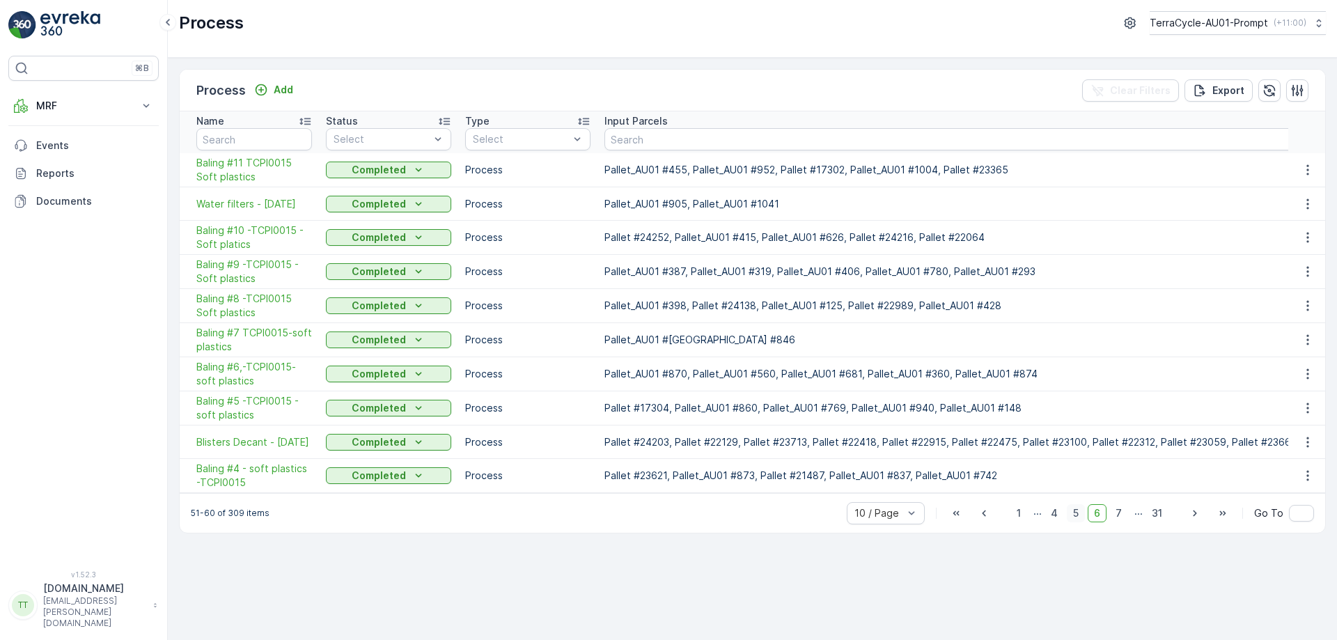
click at [1085, 518] on span "5" at bounding box center [1076, 513] width 18 height 18
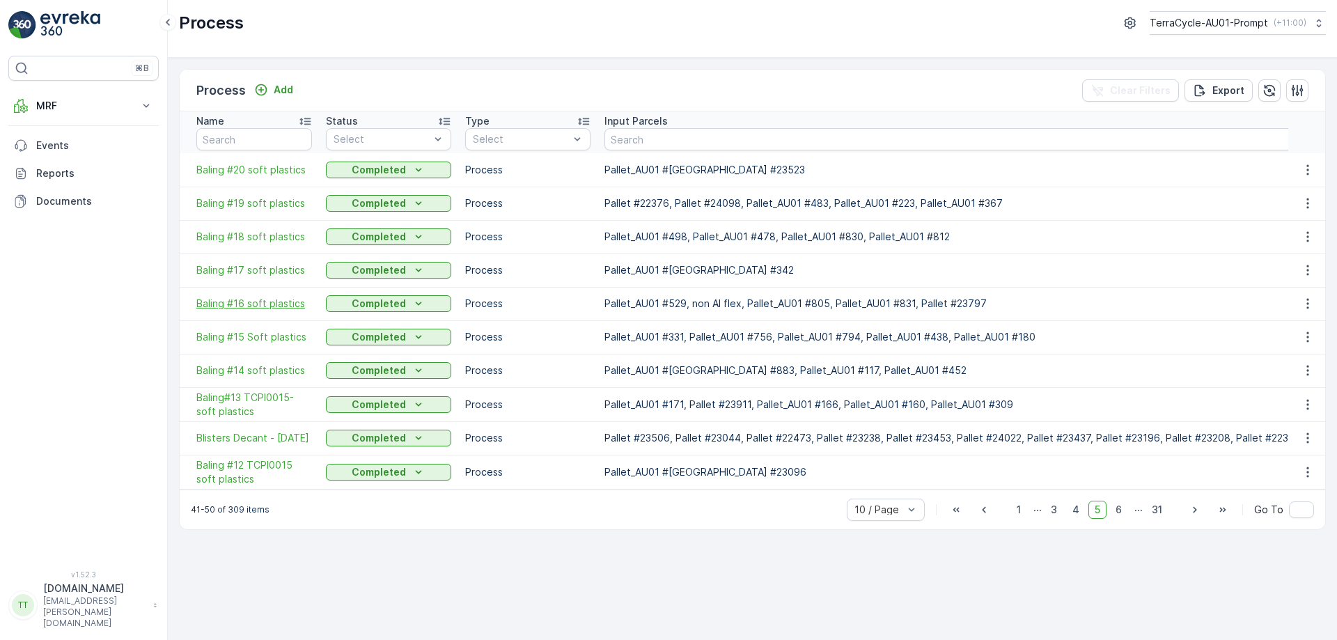
drag, startPoint x: 279, startPoint y: 311, endPoint x: 260, endPoint y: 300, distance: 21.5
click at [1077, 513] on span "4" at bounding box center [1075, 510] width 19 height 18
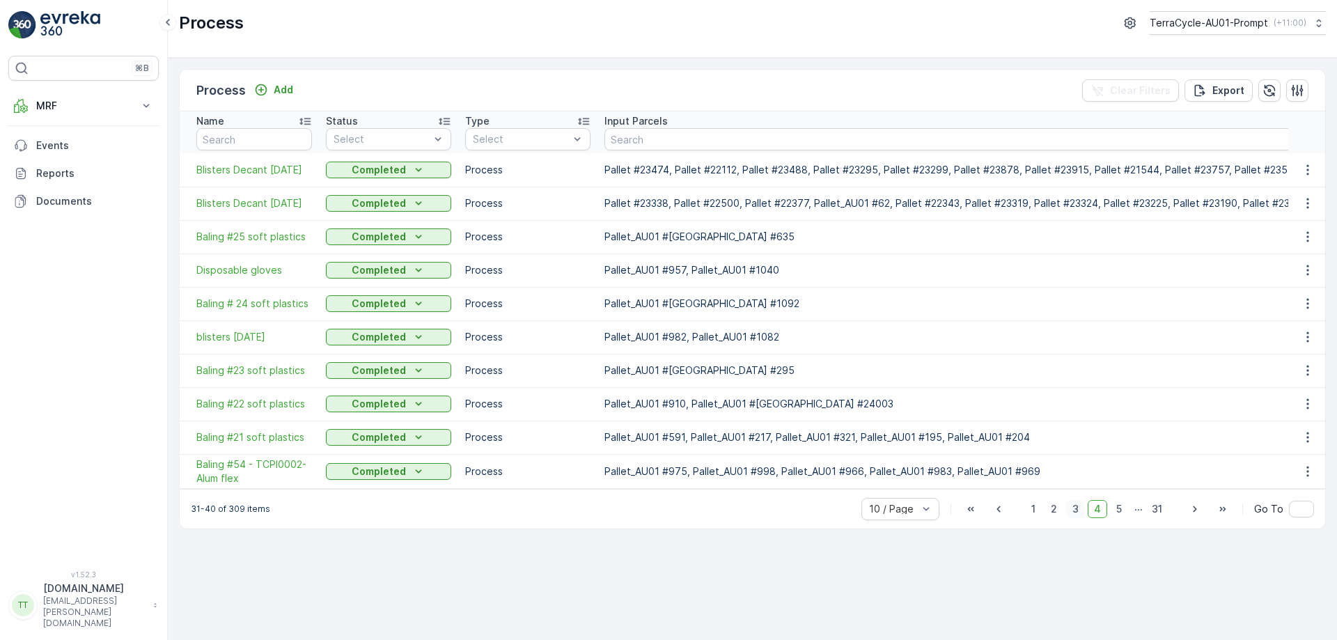
click at [1083, 510] on span "3" at bounding box center [1075, 509] width 19 height 18
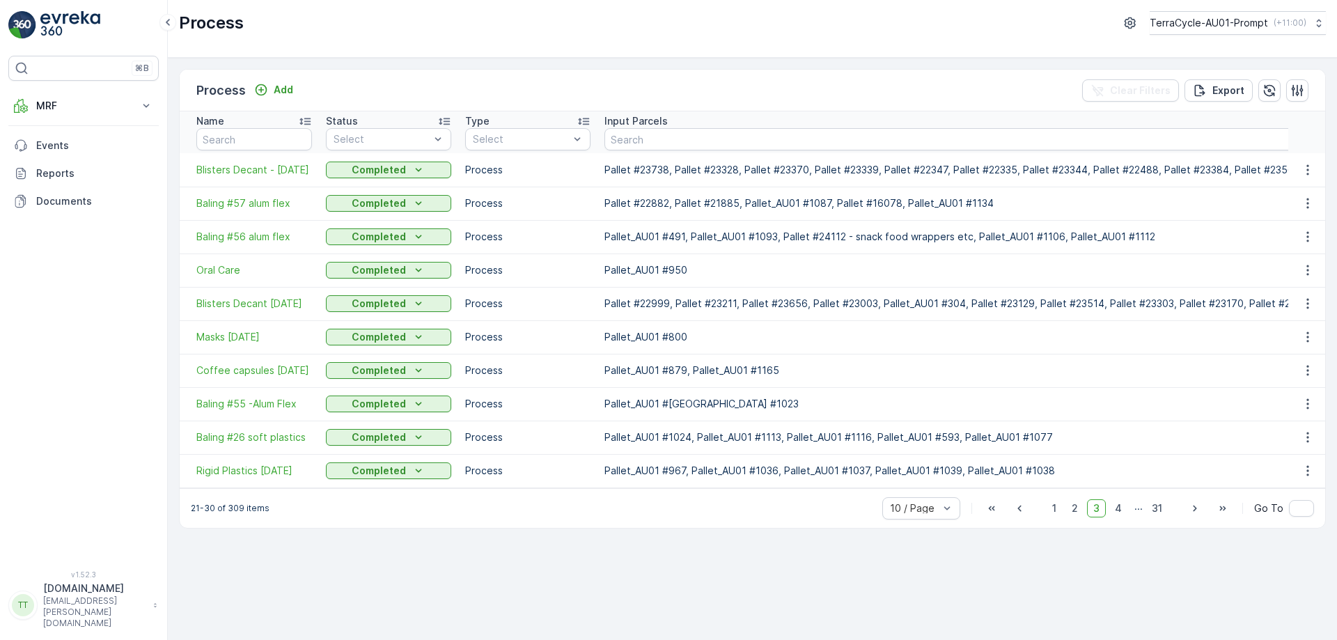
click at [1081, 510] on span "2" at bounding box center [1074, 508] width 19 height 18
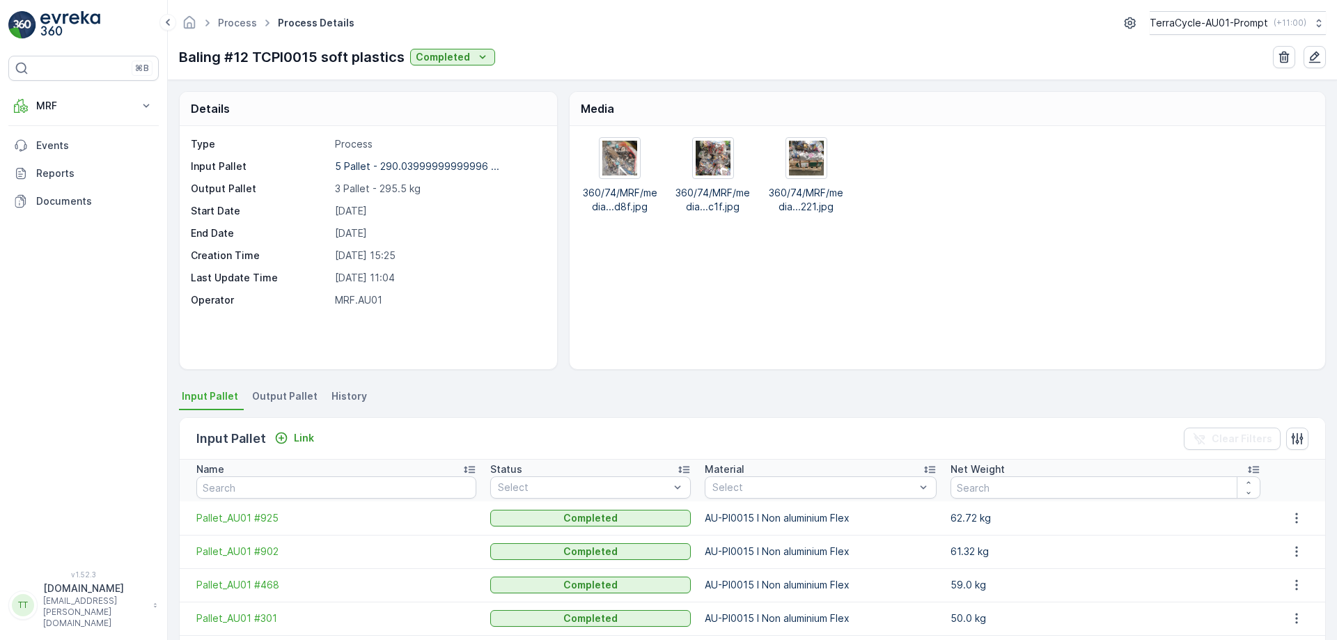
click at [289, 398] on span "Output Pallet" at bounding box center [284, 396] width 65 height 14
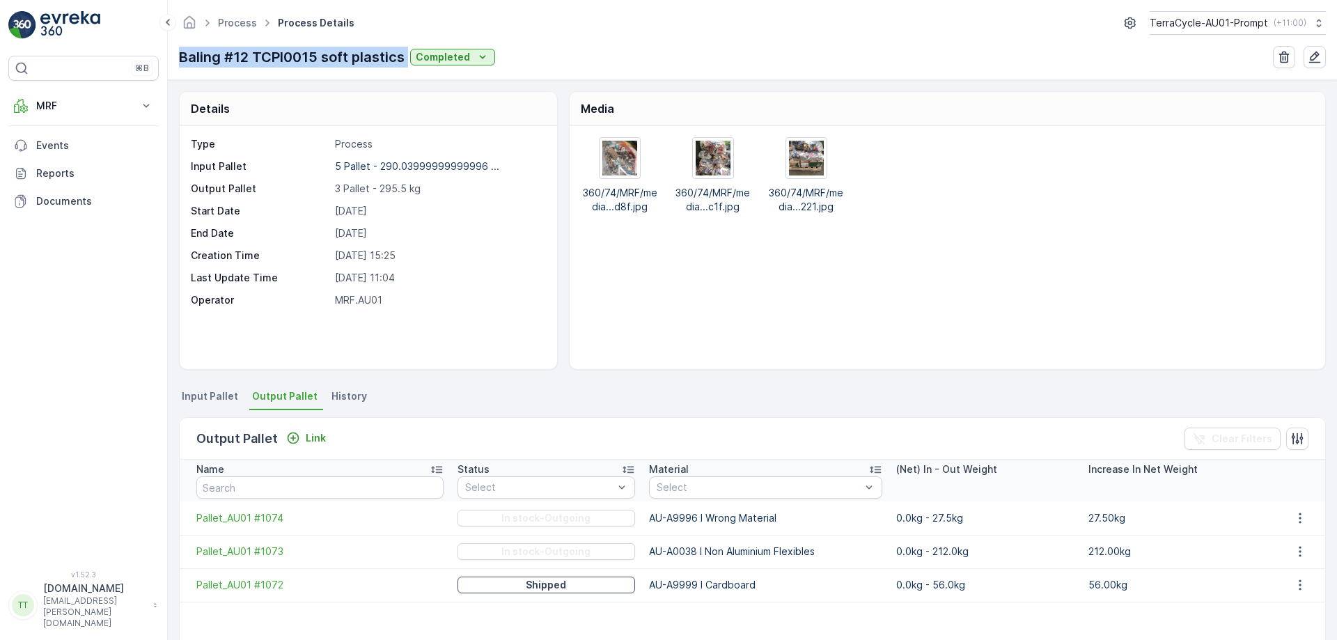
drag, startPoint x: 179, startPoint y: 53, endPoint x: 409, endPoint y: 52, distance: 229.8
click at [409, 52] on div "Baling #12 TCPI0015 soft plastics Completed" at bounding box center [337, 57] width 316 height 21
copy p "Baling #12 TCPI0015 soft plastics"
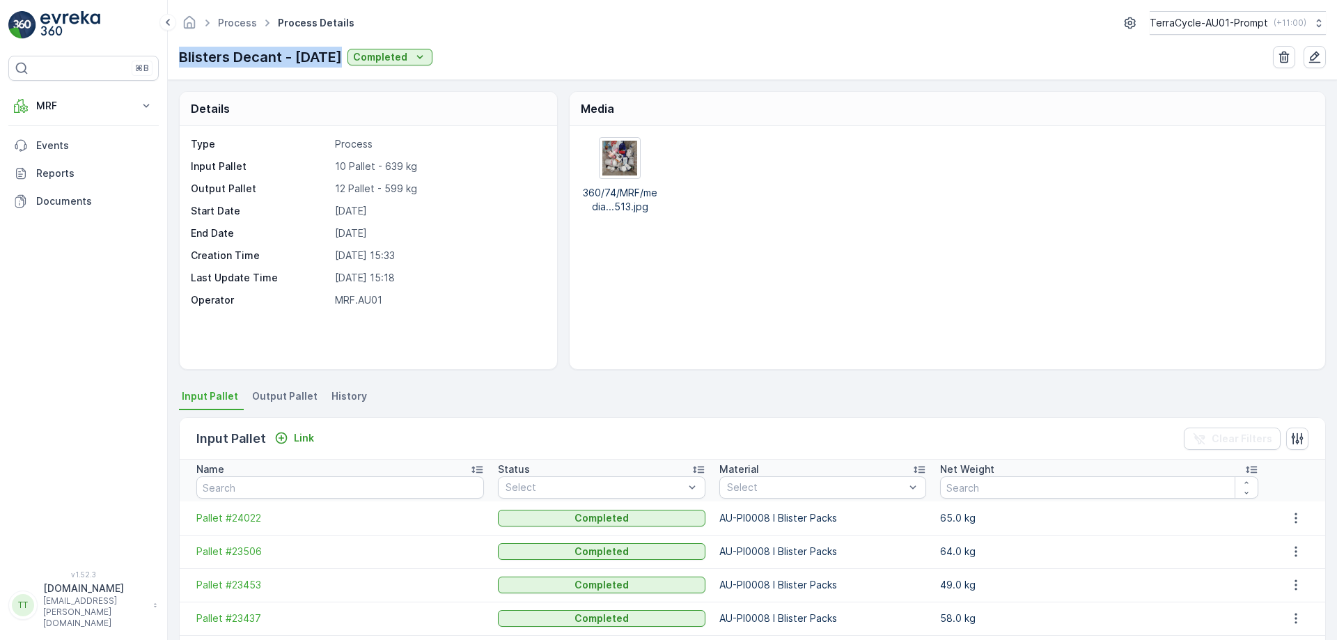
drag, startPoint x: 181, startPoint y: 54, endPoint x: 338, endPoint y: 43, distance: 157.1
click at [338, 43] on div "Process Process Details TerraCycle-AU01-Prompt ( +11:00 ) Blisters Decant - [DA…" at bounding box center [752, 40] width 1169 height 80
copy p "Blisters Decant - [DATE]"
click at [288, 398] on span "Output Pallet" at bounding box center [284, 396] width 65 height 14
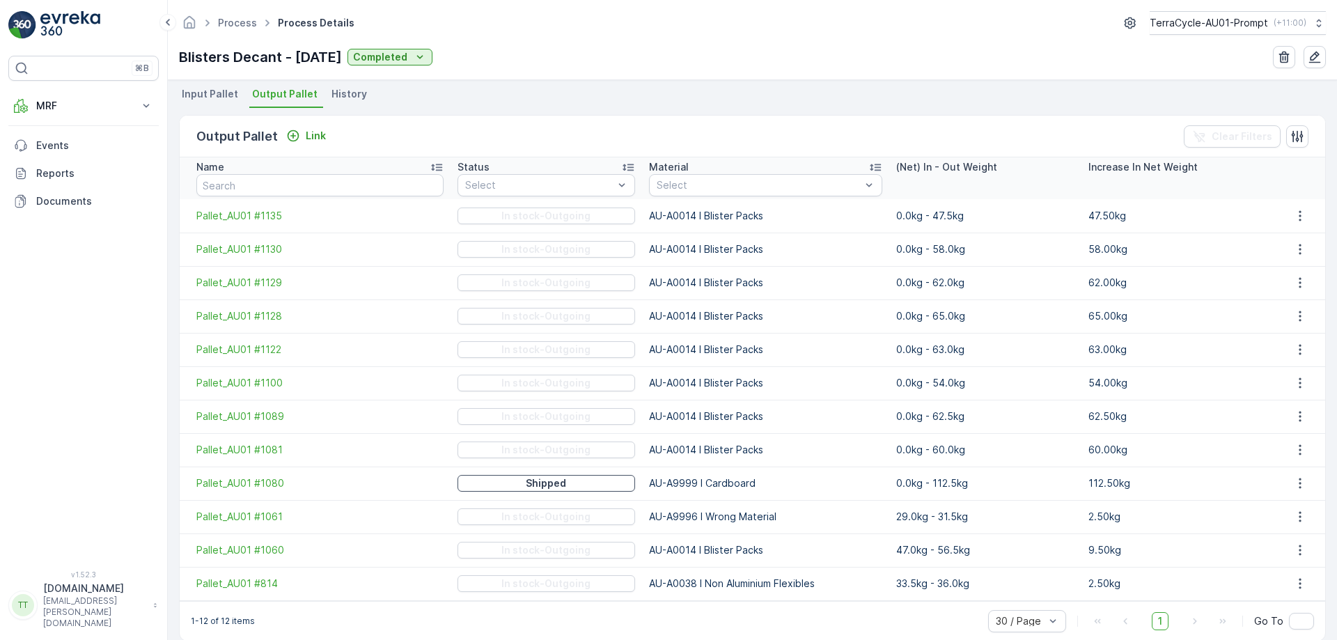
scroll to position [322, 0]
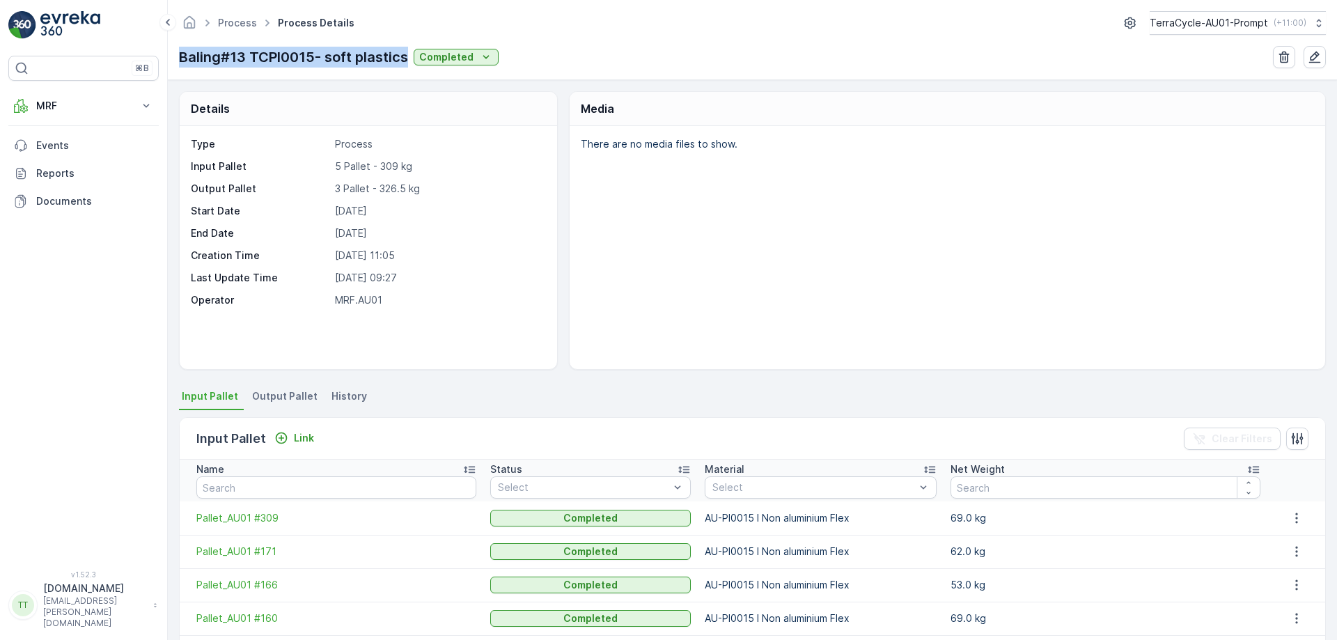
drag, startPoint x: 178, startPoint y: 56, endPoint x: 409, endPoint y: 51, distance: 231.2
click at [409, 51] on div "Process Process Details TerraCycle-AU01-Prompt ( +11:00 ) Baling#13 TCPI0015- s…" at bounding box center [752, 40] width 1169 height 80
copy p "Baling#13 TCPI0015- soft plastics"
click at [279, 405] on li "Output Pallet" at bounding box center [286, 398] width 74 height 24
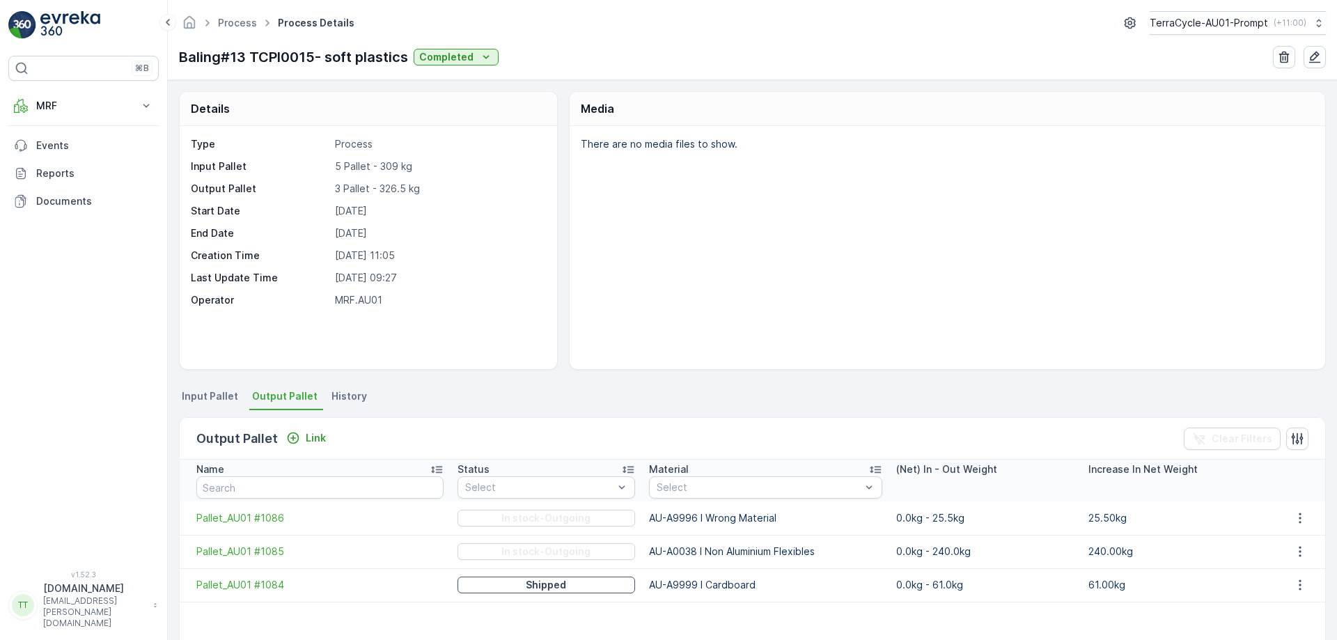
scroll to position [70, 0]
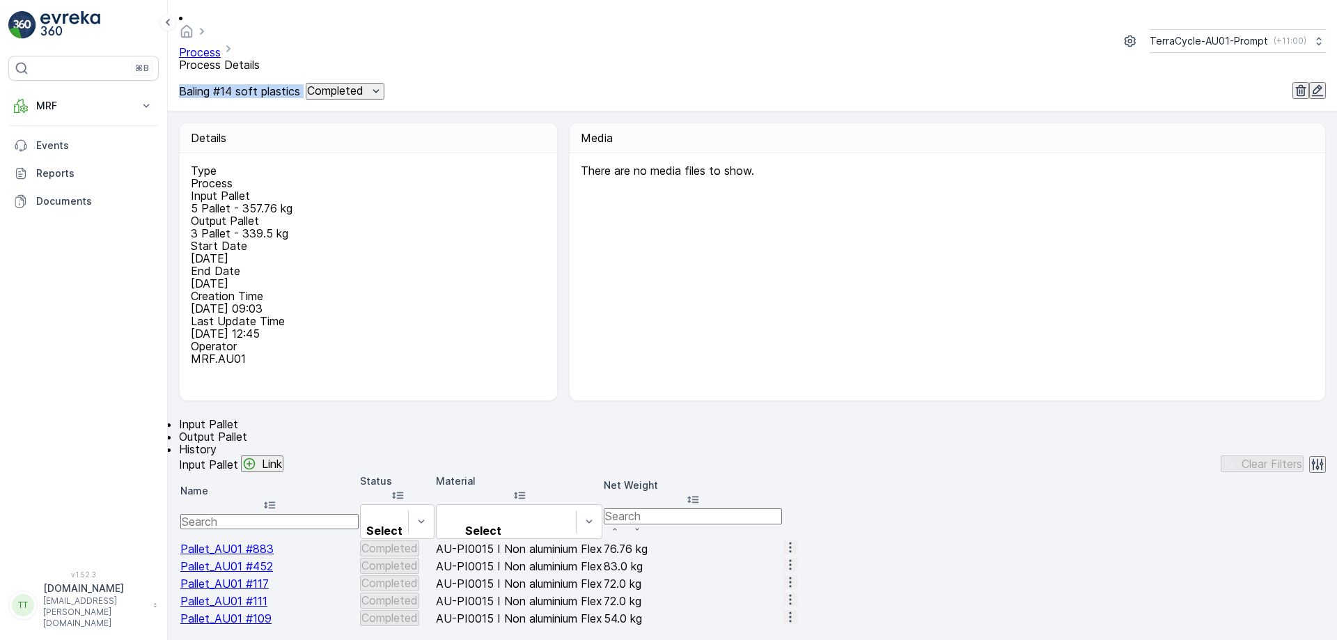
drag, startPoint x: 180, startPoint y: 54, endPoint x: 338, endPoint y: 55, distance: 158.8
click at [338, 83] on div "Baling #14 soft plastics Completed" at bounding box center [281, 91] width 205 height 17
copy p "Baling #14 soft plastics"
click at [247, 430] on span "Output Pallet" at bounding box center [213, 437] width 68 height 14
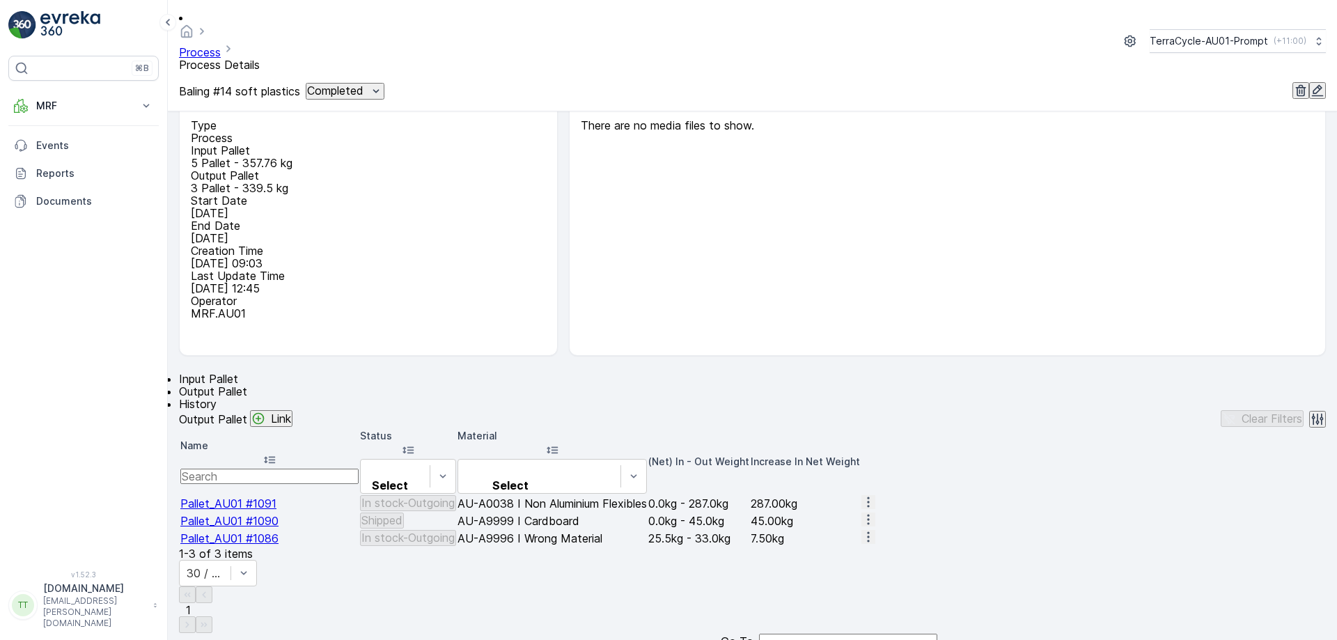
scroll to position [70, 0]
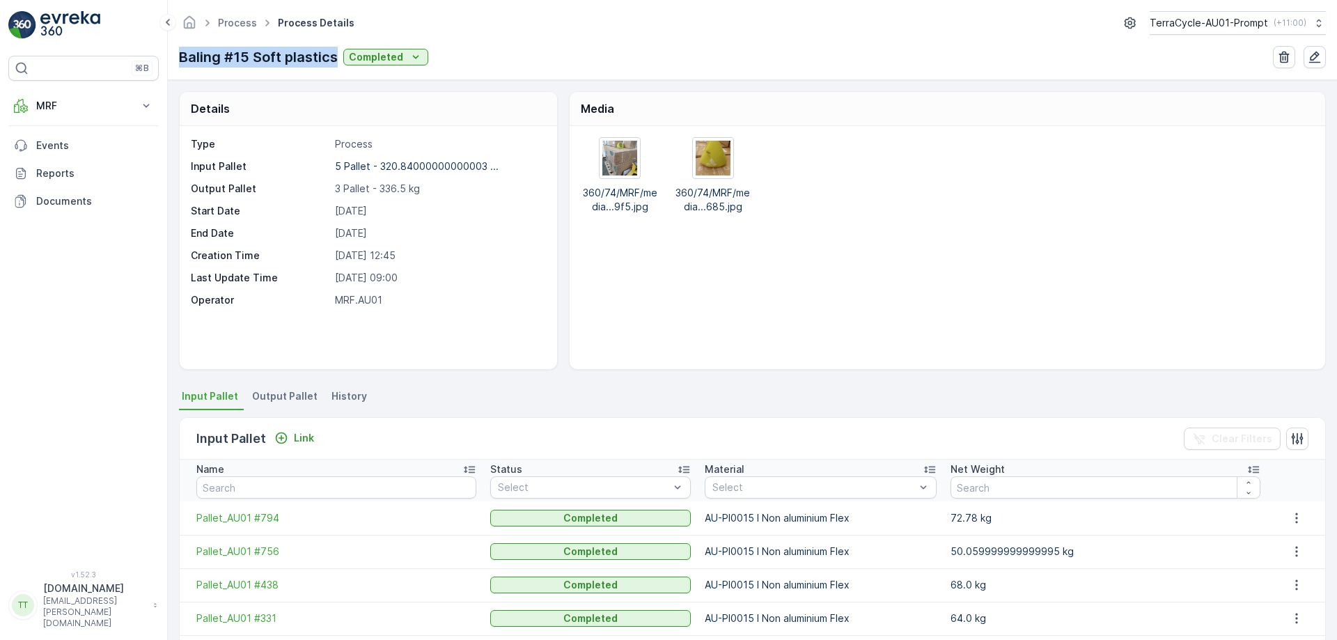
drag, startPoint x: 179, startPoint y: 48, endPoint x: 336, endPoint y: 48, distance: 157.4
click at [336, 48] on div "Baling #15 Soft plastics Completed" at bounding box center [303, 57] width 249 height 21
copy p "Baling #15 Soft plastics"
click at [287, 385] on div "Details Type Process Input Pallet 5 Pallet - 320.84000000000003 ... Output Pall…" at bounding box center [752, 360] width 1169 height 560
click at [286, 386] on li "Output Pallet" at bounding box center [286, 398] width 74 height 24
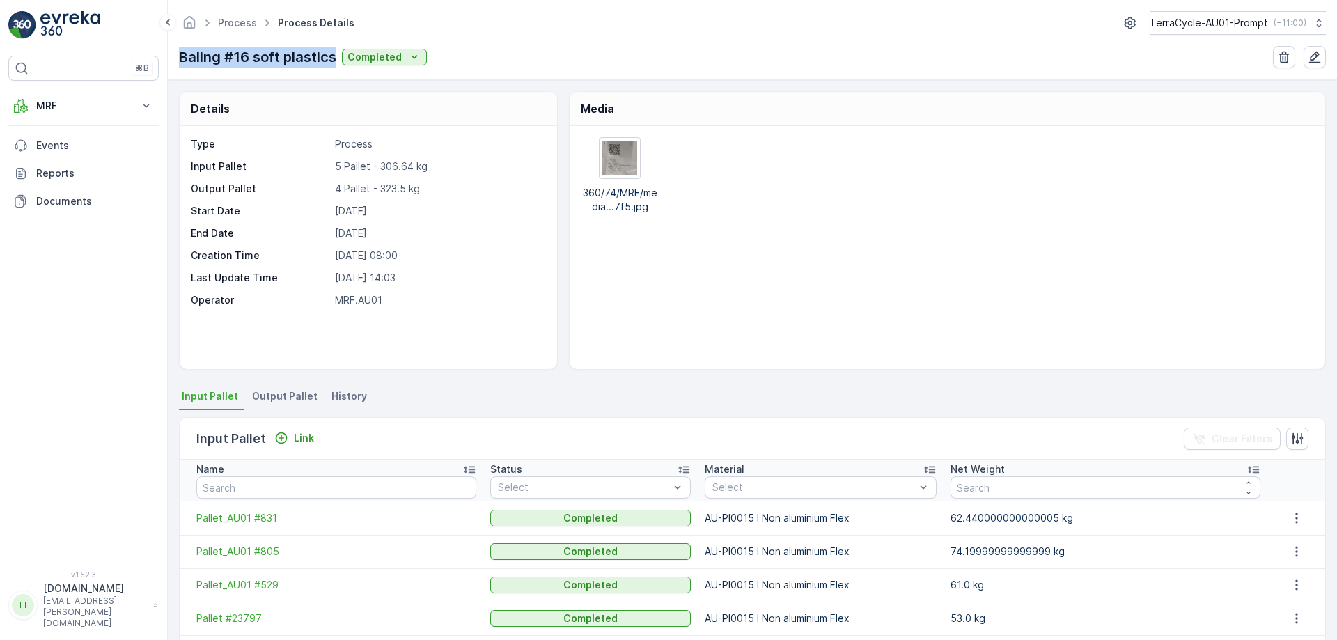
drag, startPoint x: 185, startPoint y: 58, endPoint x: 336, endPoint y: 71, distance: 152.4
click at [336, 71] on div "Process Process Details TerraCycle-AU01-Prompt ( +11:00 ) Baling #16 soft plast…" at bounding box center [752, 40] width 1169 height 80
copy p "Baling #16 soft plastics"
click at [295, 398] on span "Output Pallet" at bounding box center [284, 396] width 65 height 14
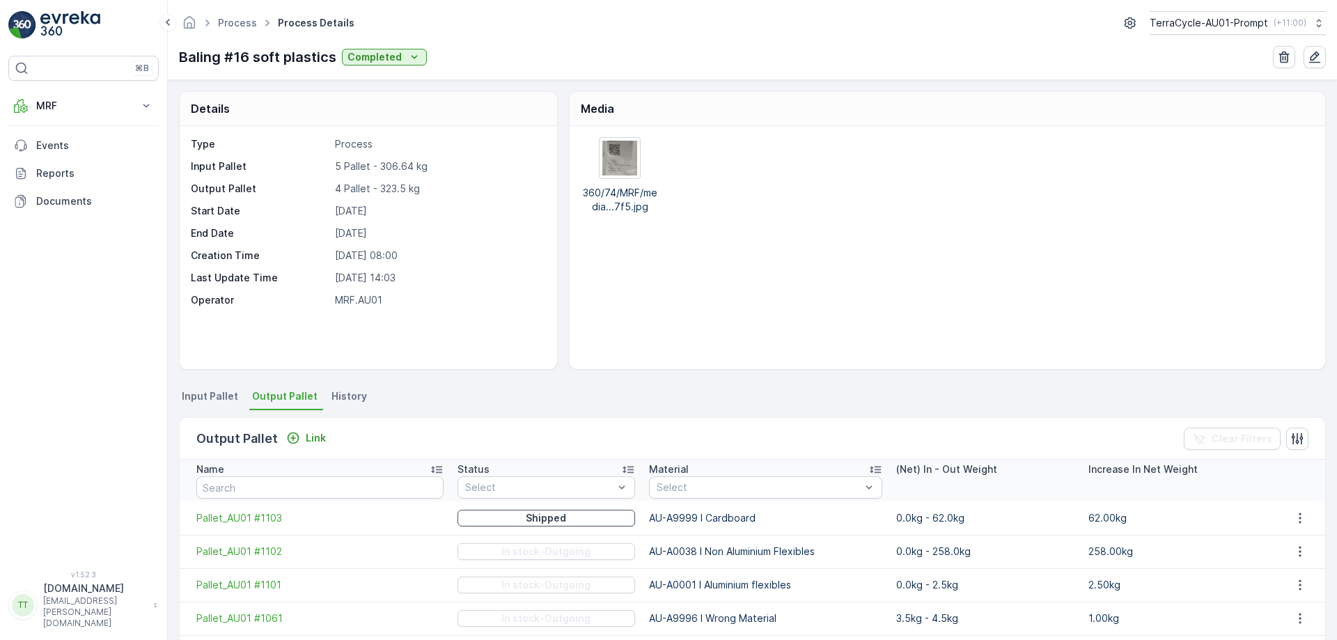
scroll to position [70, 0]
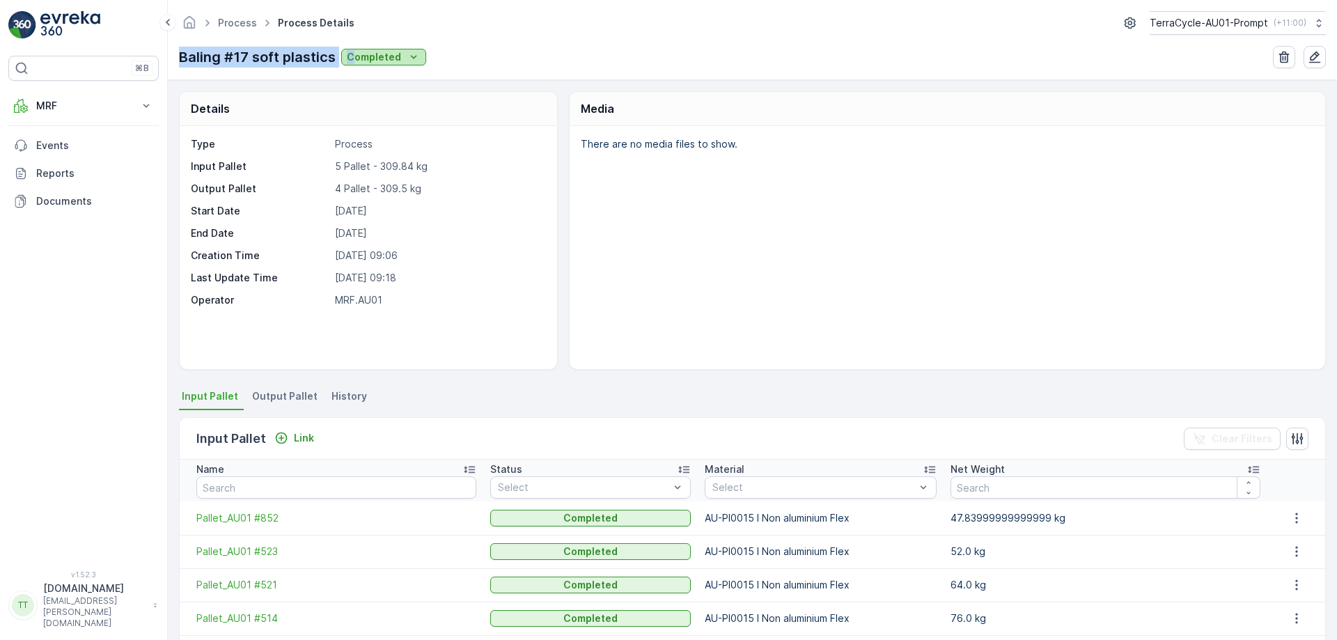
drag, startPoint x: 179, startPoint y: 54, endPoint x: 349, endPoint y: 53, distance: 169.9
click at [349, 53] on div "Baling #17 soft plastics Completed" at bounding box center [302, 57] width 247 height 21
copy div "Baling #17 soft plastics C"
click at [347, 86] on div "Details Type Process Input Pallet 5 Pallet - 309.84 kg Output Pallet 4 Pallet -…" at bounding box center [752, 360] width 1169 height 560
drag, startPoint x: 181, startPoint y: 50, endPoint x: 334, endPoint y: 62, distance: 153.6
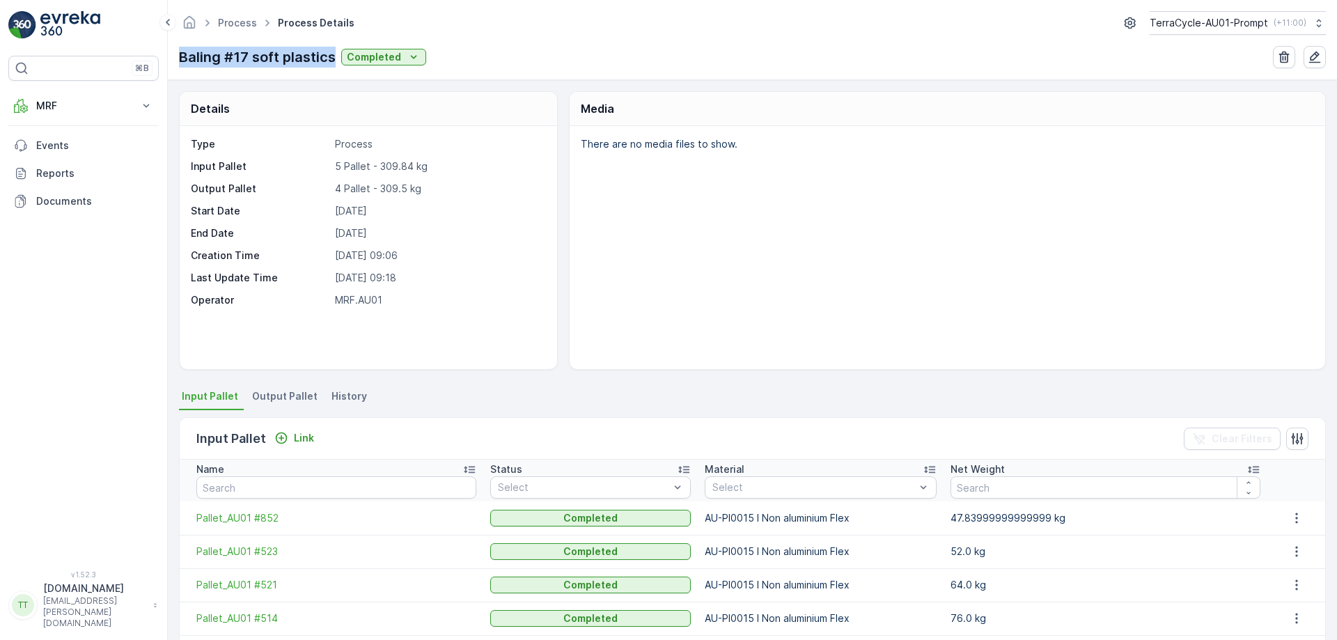
click at [334, 58] on div "Baling #17 soft plastics Completed" at bounding box center [302, 57] width 247 height 21
copy p "Baling #17 soft plastics"
click at [290, 400] on span "Output Pallet" at bounding box center [284, 396] width 65 height 14
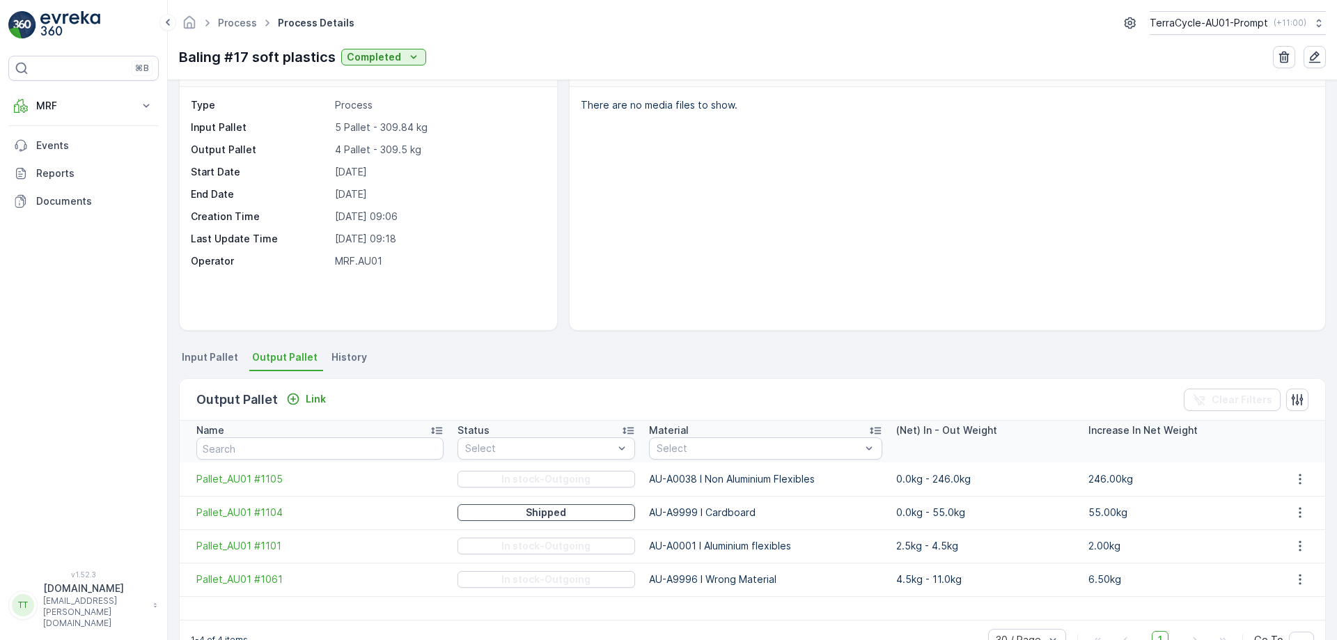
scroll to position [77, 0]
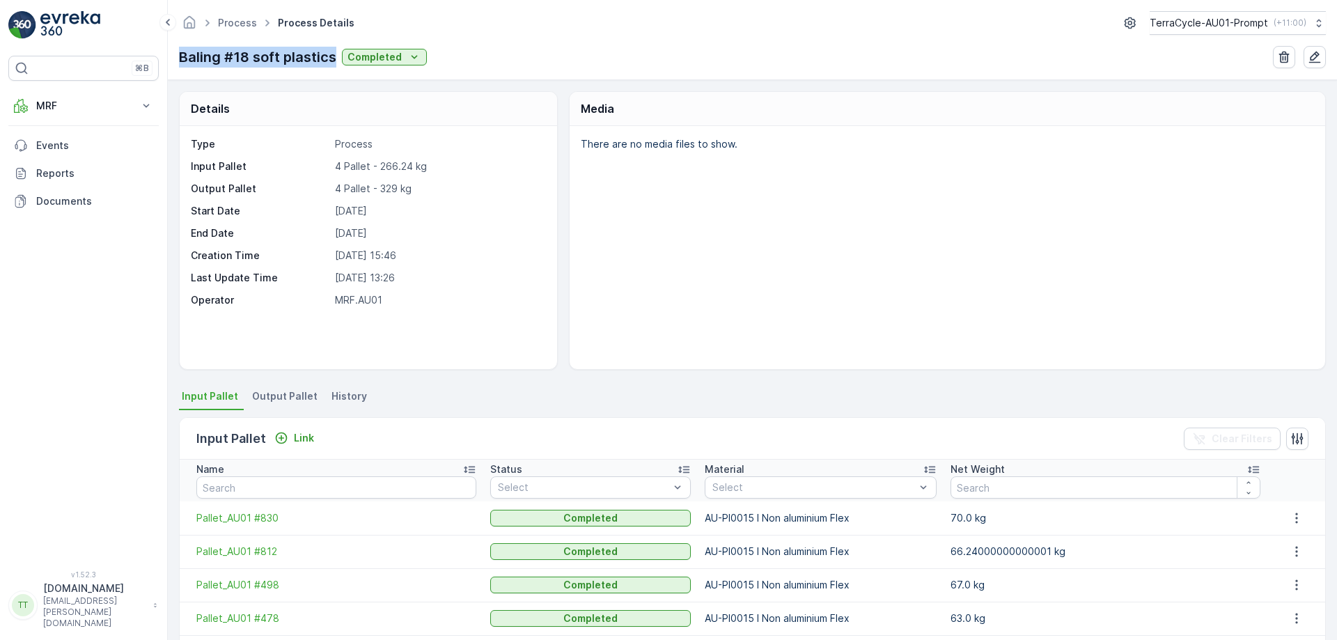
drag, startPoint x: 179, startPoint y: 55, endPoint x: 334, endPoint y: 57, distance: 155.3
click at [335, 54] on div "Baling #18 soft plastics Completed" at bounding box center [303, 57] width 248 height 21
copy p "Baling #18 soft plastics"
click at [276, 393] on span "Output Pallet" at bounding box center [284, 396] width 65 height 14
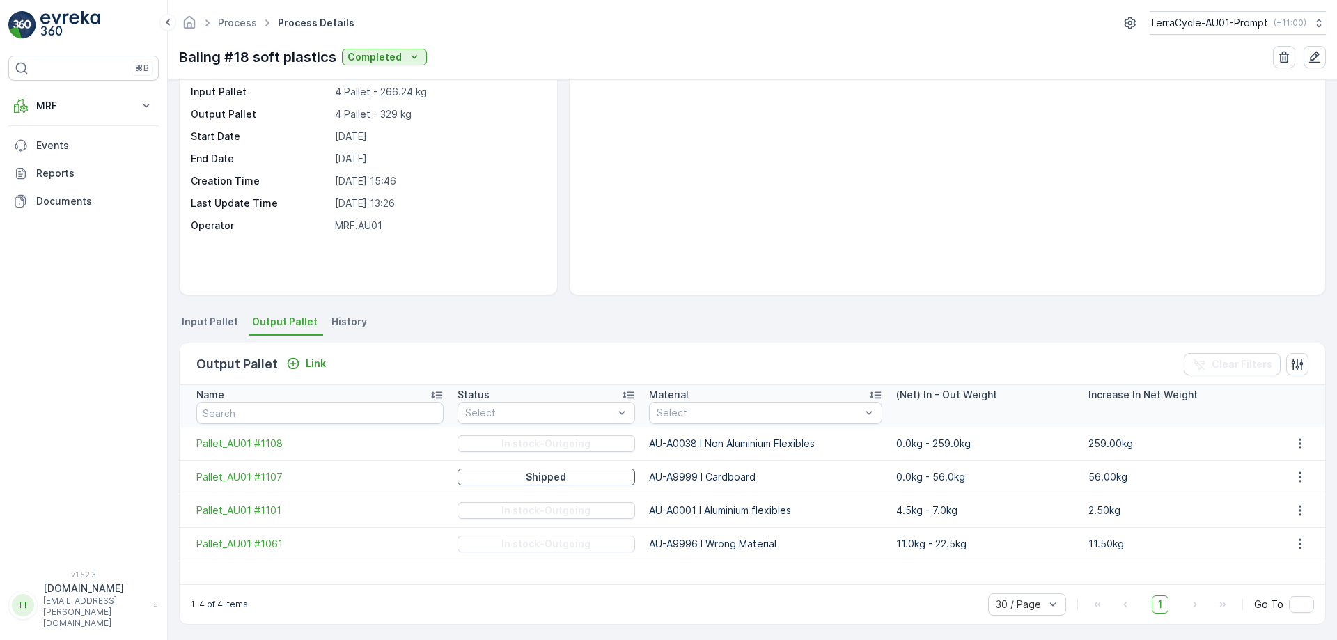
scroll to position [77, 0]
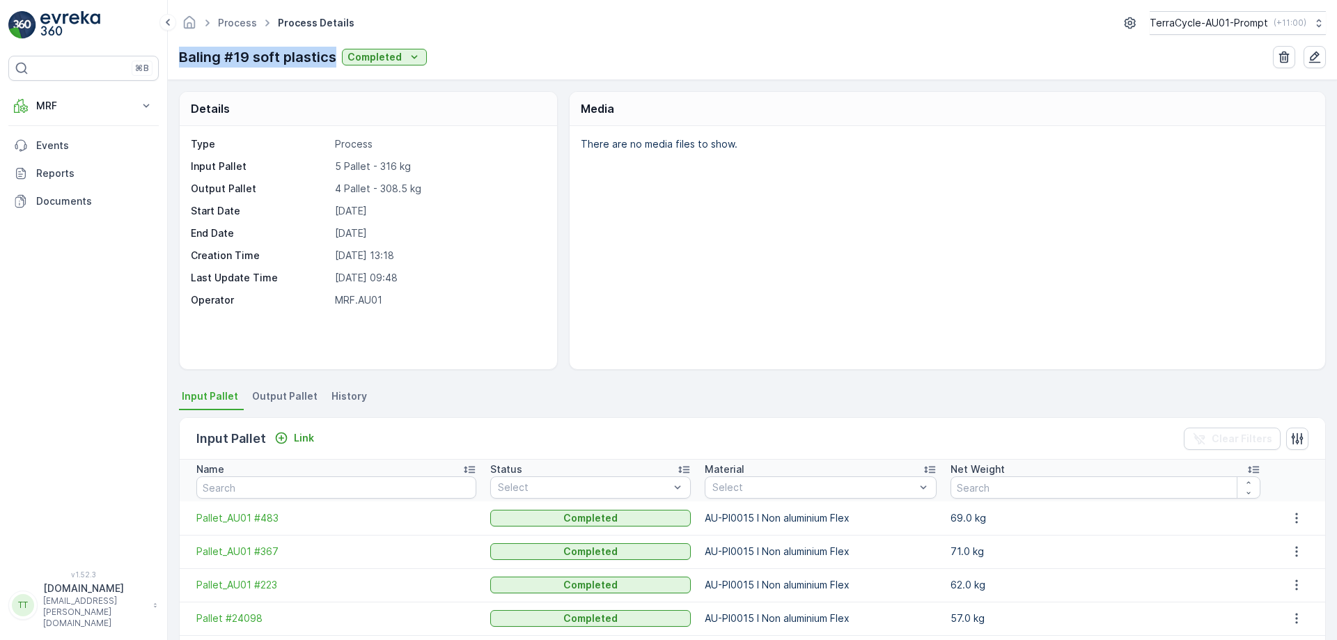
drag, startPoint x: 177, startPoint y: 53, endPoint x: 336, endPoint y: 59, distance: 158.9
click at [336, 59] on div "Process Process Details TerraCycle-AU01-Prompt ( +11:00 ) Baling #19 soft plast…" at bounding box center [752, 40] width 1169 height 80
copy p "Baling #19 soft plastics"
click at [275, 391] on span "Output Pallet" at bounding box center [284, 396] width 65 height 14
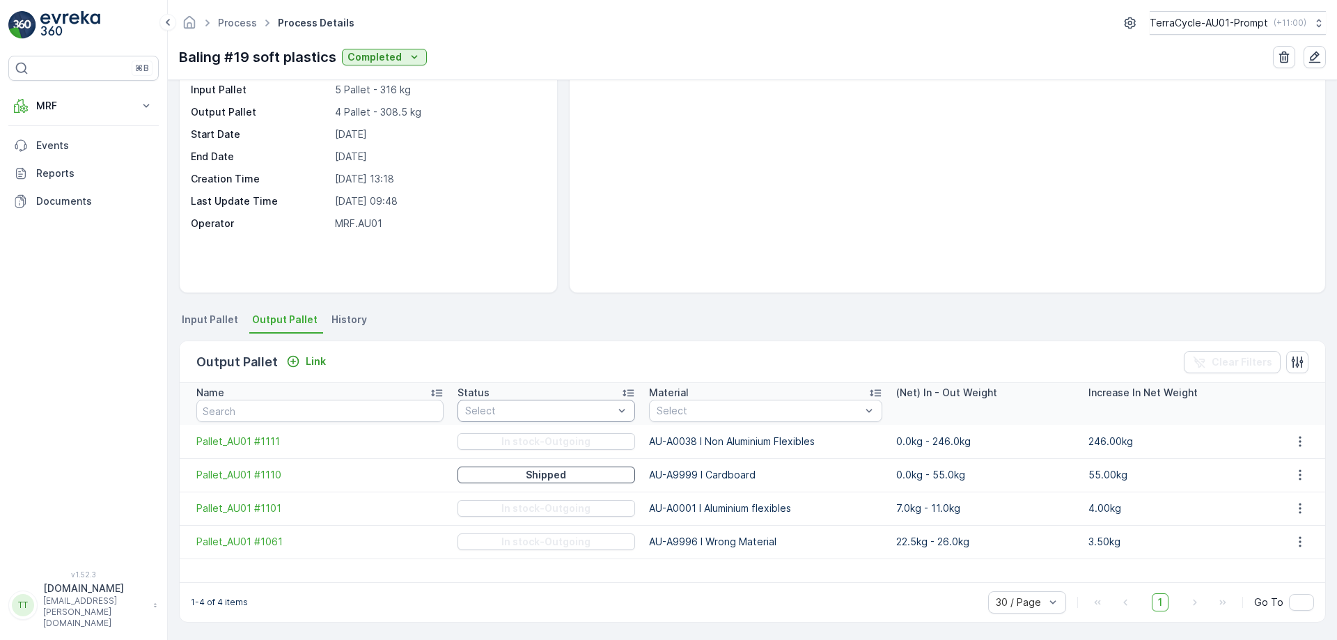
scroll to position [77, 0]
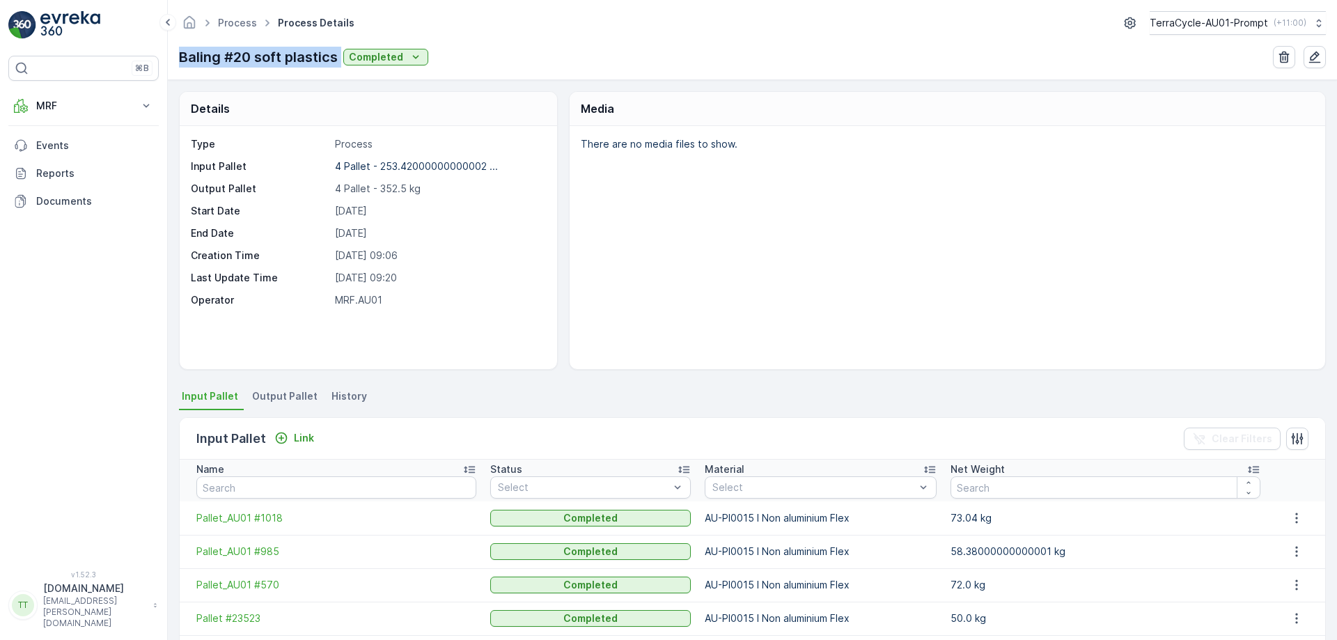
drag, startPoint x: 179, startPoint y: 58, endPoint x: 340, endPoint y: 61, distance: 161.6
click at [340, 61] on div "Baling #20 soft plastics Completed" at bounding box center [303, 57] width 249 height 21
copy p "Baling #20 soft plastics"
click at [275, 398] on span "Output Pallet" at bounding box center [284, 396] width 65 height 14
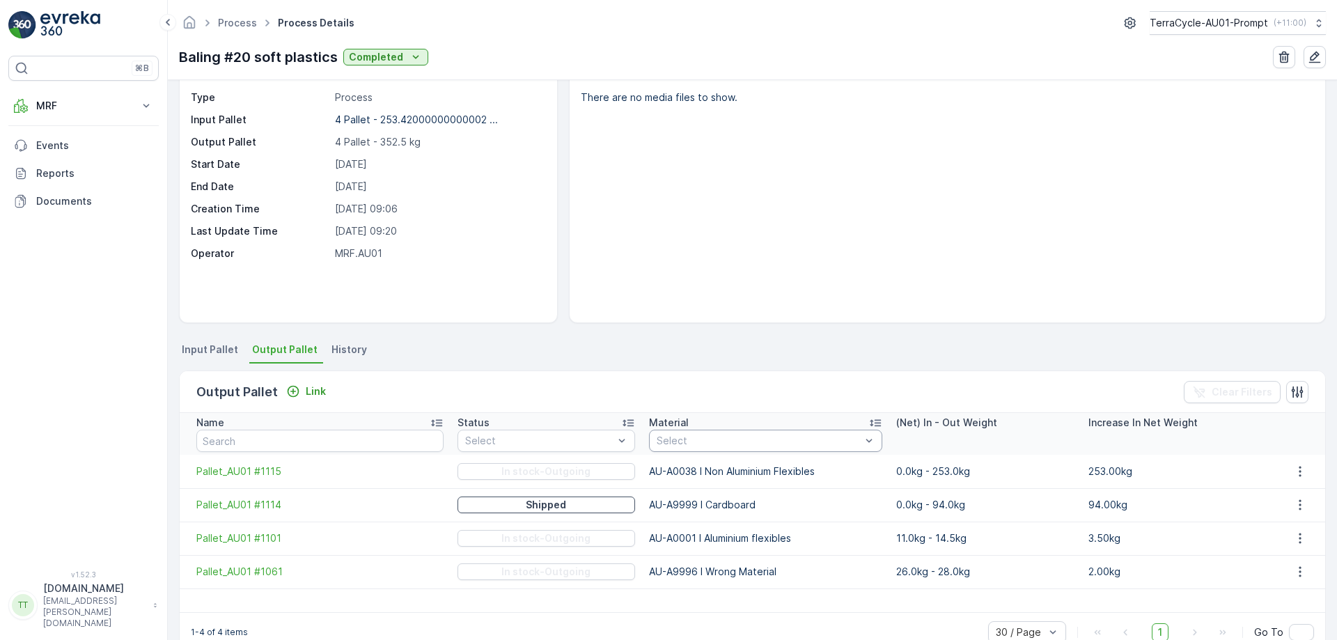
scroll to position [70, 0]
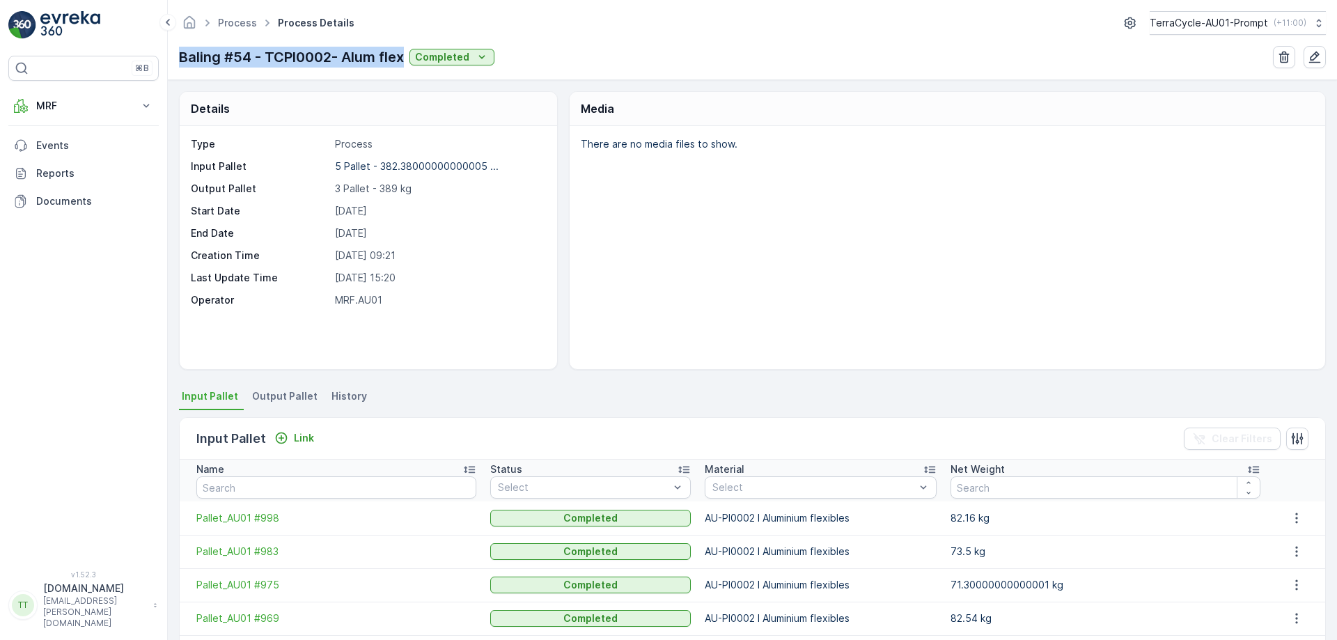
drag, startPoint x: 180, startPoint y: 49, endPoint x: 406, endPoint y: 51, distance: 226.3
click at [406, 49] on div "Baling #54 - TCPI0002- Alum flex Completed" at bounding box center [336, 57] width 315 height 21
copy p "Baling #54 - TCPI0002- Alum flex"
click at [290, 398] on span "Output Pallet" at bounding box center [284, 396] width 65 height 14
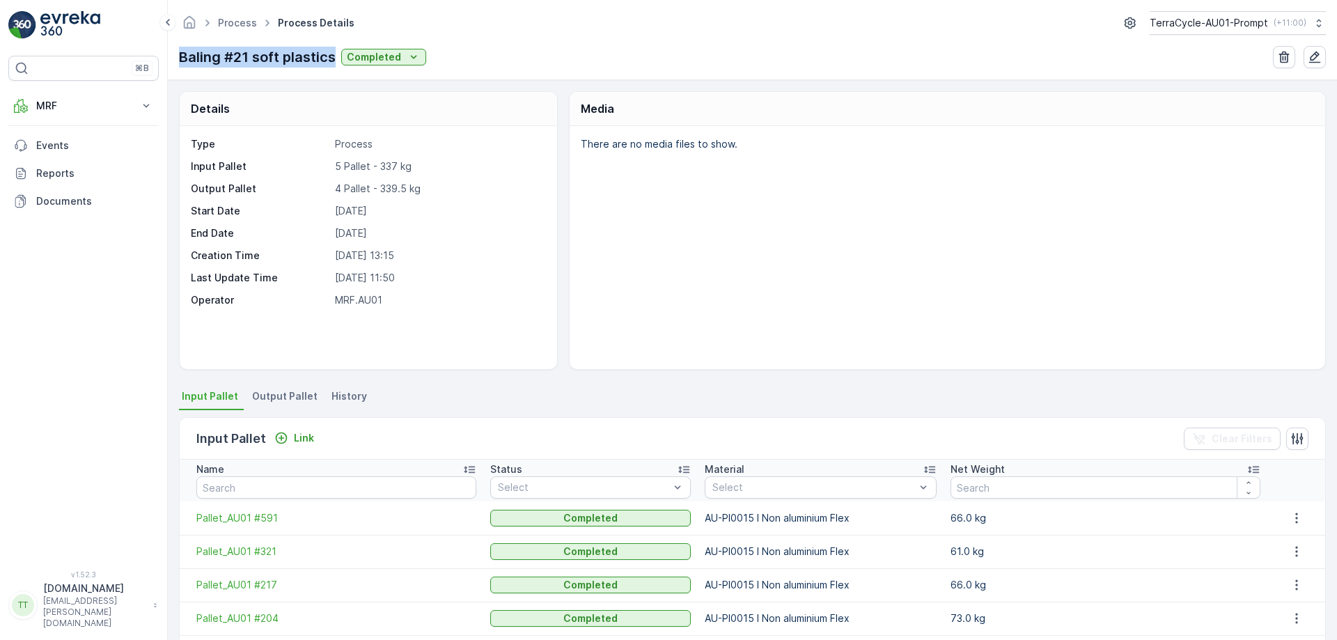
drag, startPoint x: 182, startPoint y: 51, endPoint x: 336, endPoint y: 59, distance: 154.1
click at [336, 59] on div "Baling #21 soft plastics Completed" at bounding box center [302, 57] width 247 height 21
copy p "Baling #21 soft plastics"
click at [287, 387] on li "Output Pallet" at bounding box center [286, 398] width 74 height 24
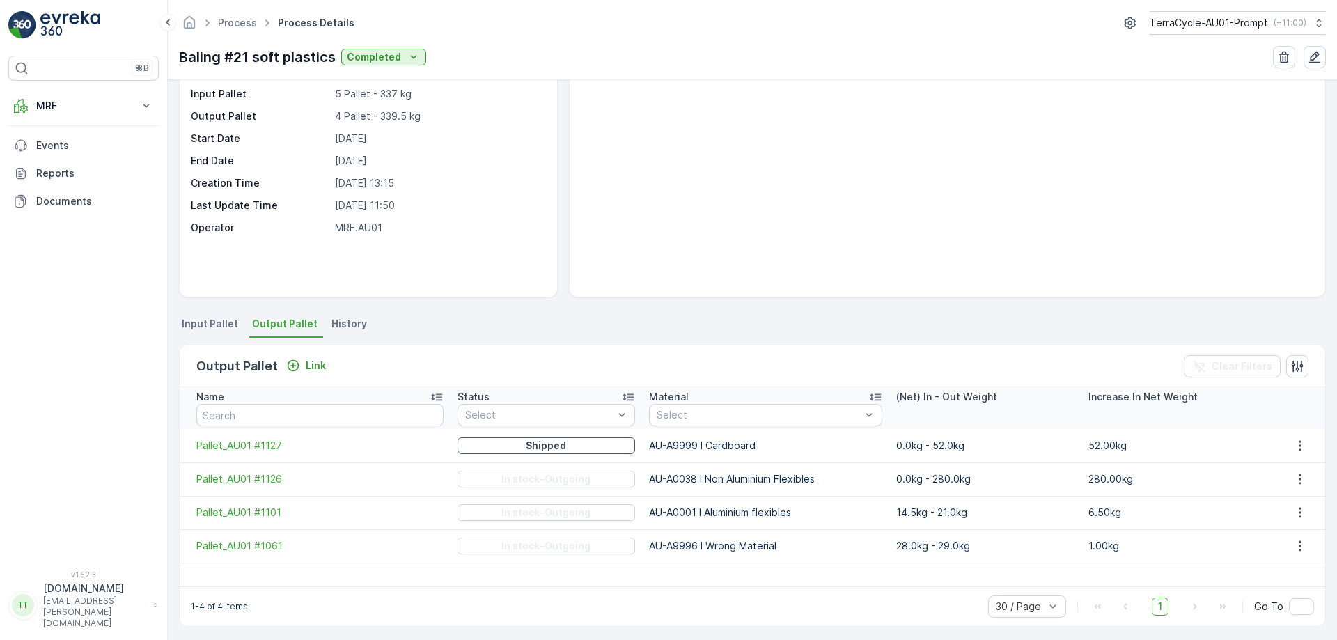
scroll to position [77, 0]
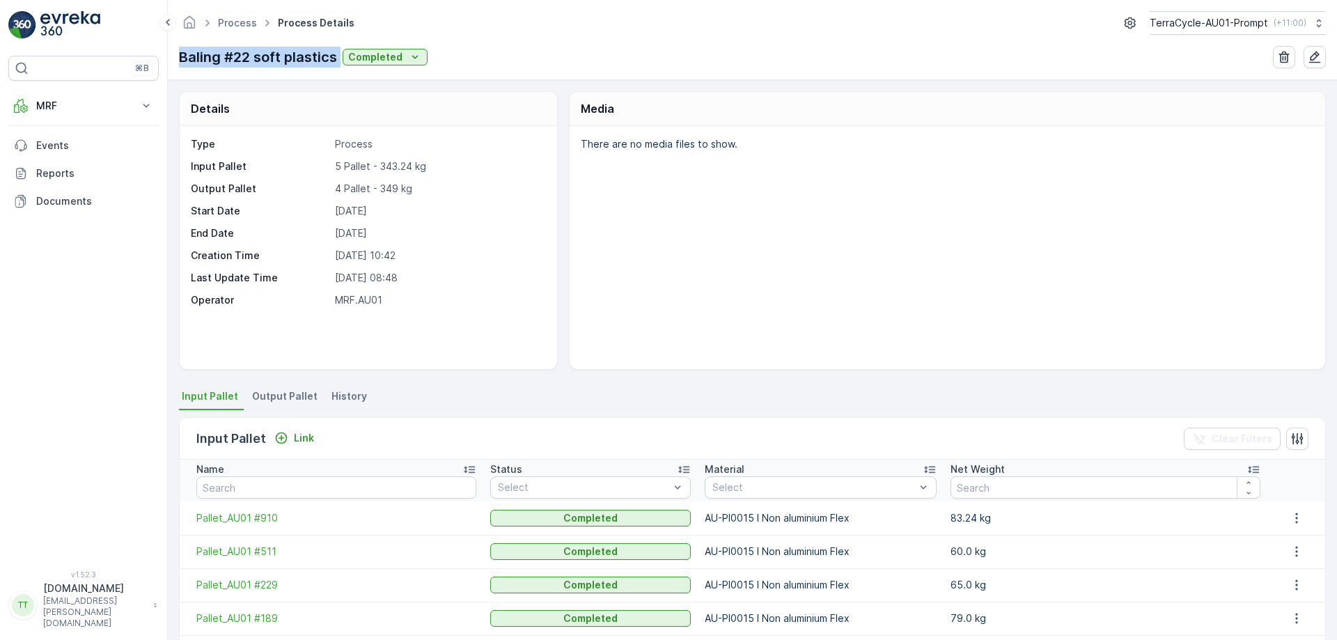
drag, startPoint x: 182, startPoint y: 53, endPoint x: 340, endPoint y: 58, distance: 158.1
click at [340, 57] on div "Baling #22 soft plastics Completed" at bounding box center [303, 57] width 249 height 21
copy p "Baling #22 soft plastics"
click at [285, 393] on span "Output Pallet" at bounding box center [284, 396] width 65 height 14
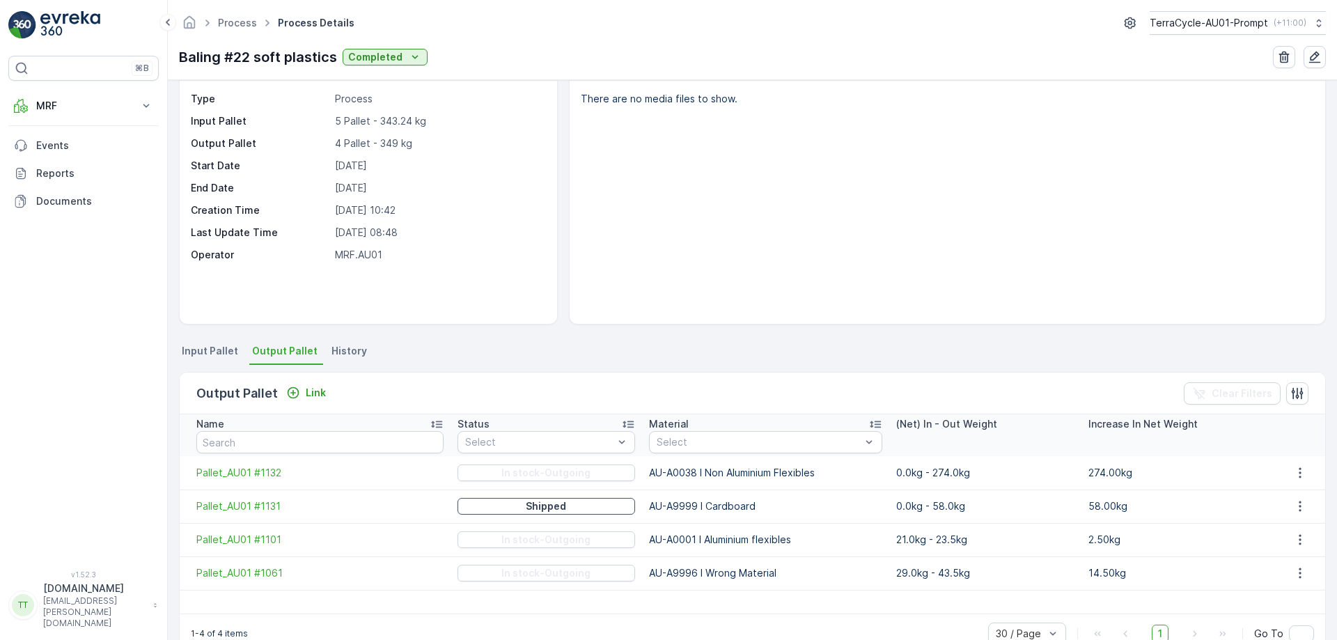
scroll to position [70, 0]
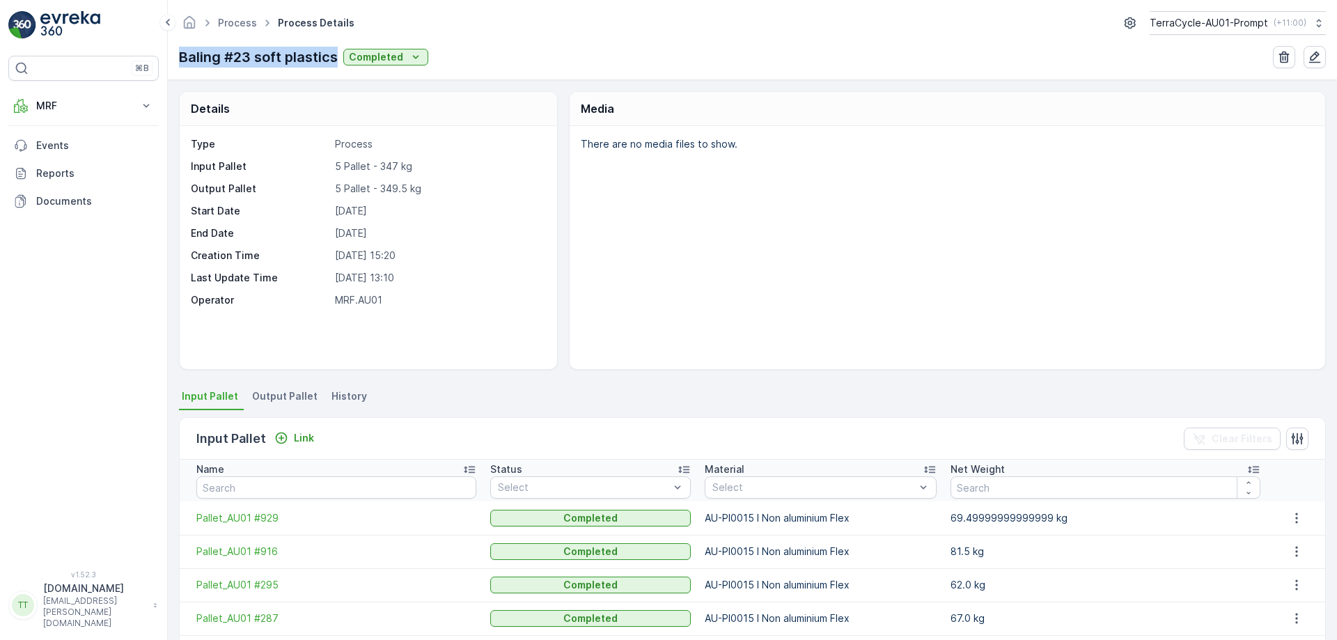
drag, startPoint x: 182, startPoint y: 51, endPoint x: 334, endPoint y: 52, distance: 152.5
click at [334, 52] on p "Baling #23 soft plastics" at bounding box center [258, 57] width 159 height 21
copy p "Baling #23 soft plastics"
click at [293, 404] on li "Output Pallet" at bounding box center [286, 398] width 74 height 24
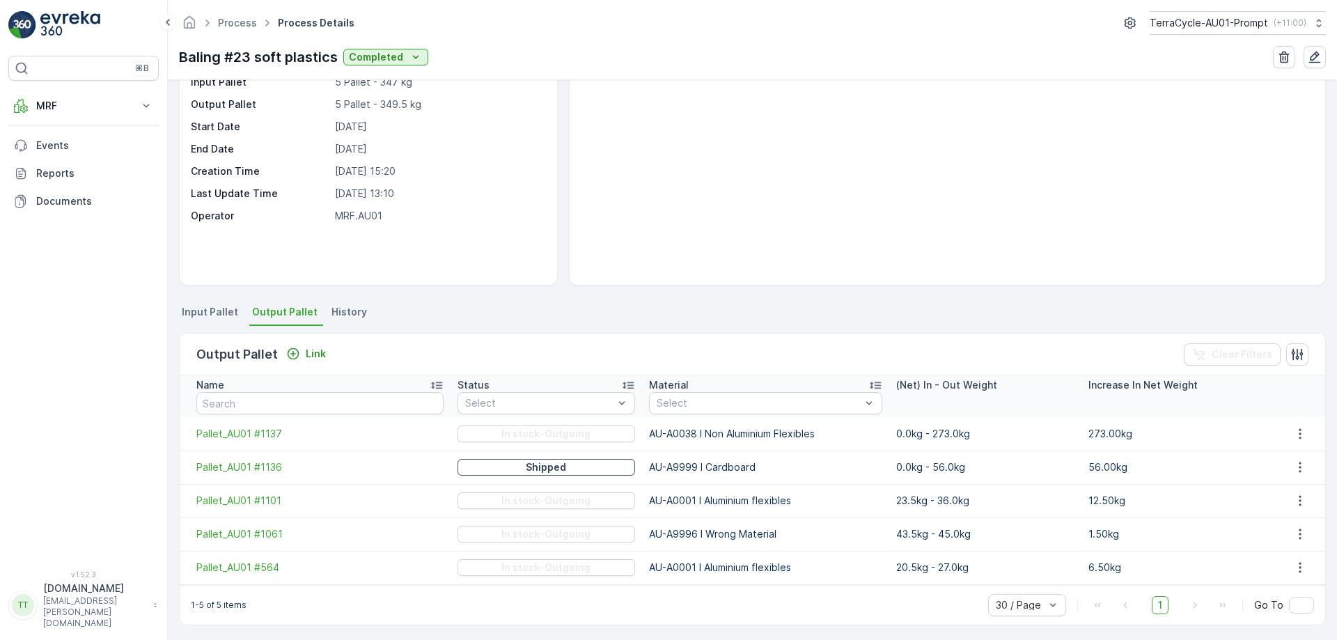
scroll to position [88, 0]
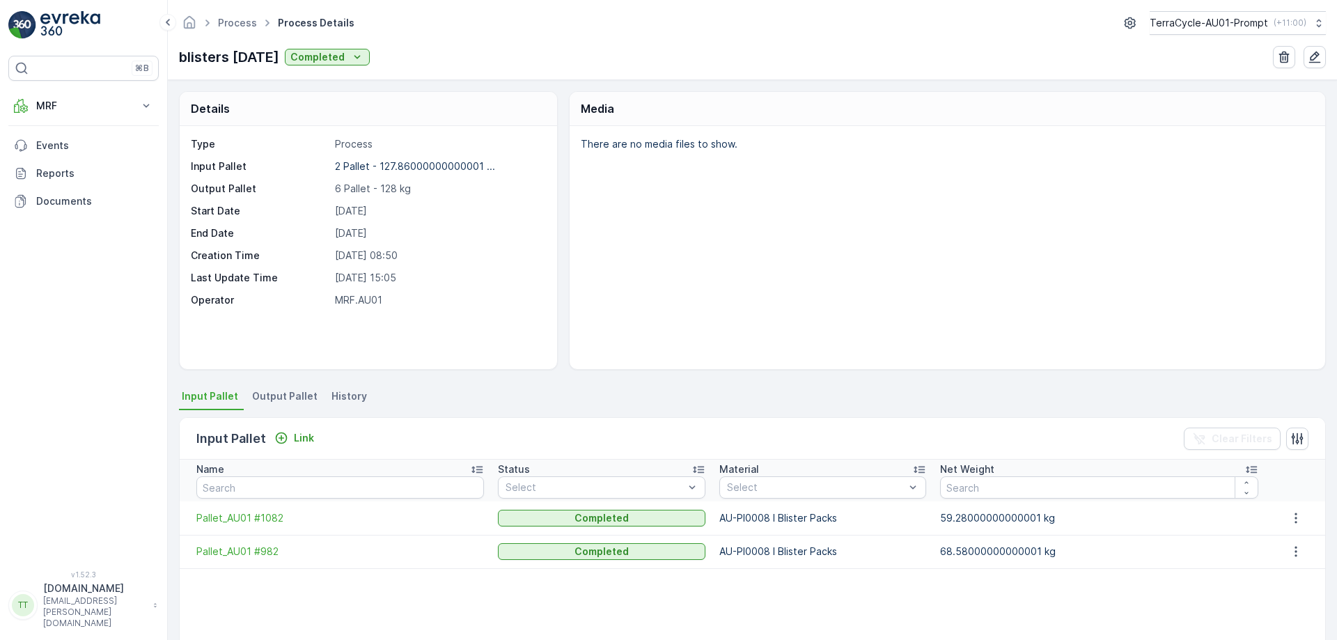
drag, startPoint x: 178, startPoint y: 58, endPoint x: 282, endPoint y: 56, distance: 103.8
click at [282, 56] on div "Process Process Details TerraCycle-AU01-Prompt ( +11:00 ) blisters [DATE] Compl…" at bounding box center [752, 40] width 1169 height 80
copy p "blisters [DATE]"
click at [292, 398] on span "Output Pallet" at bounding box center [284, 396] width 65 height 14
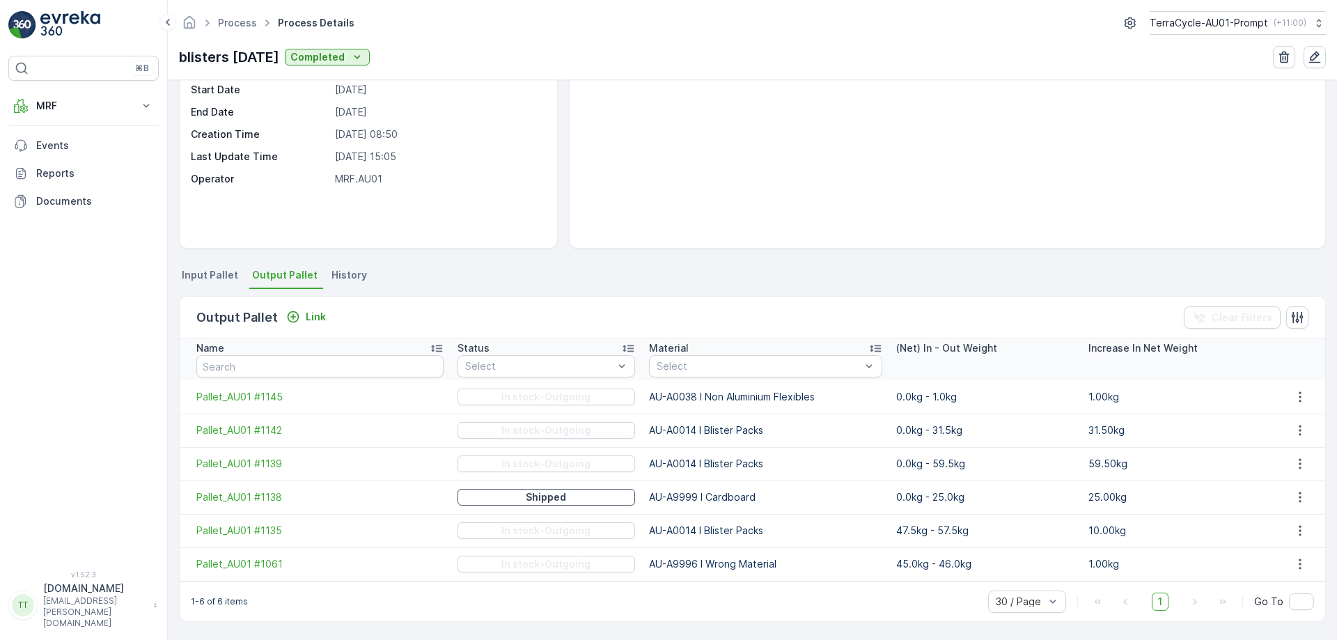
scroll to position [121, 0]
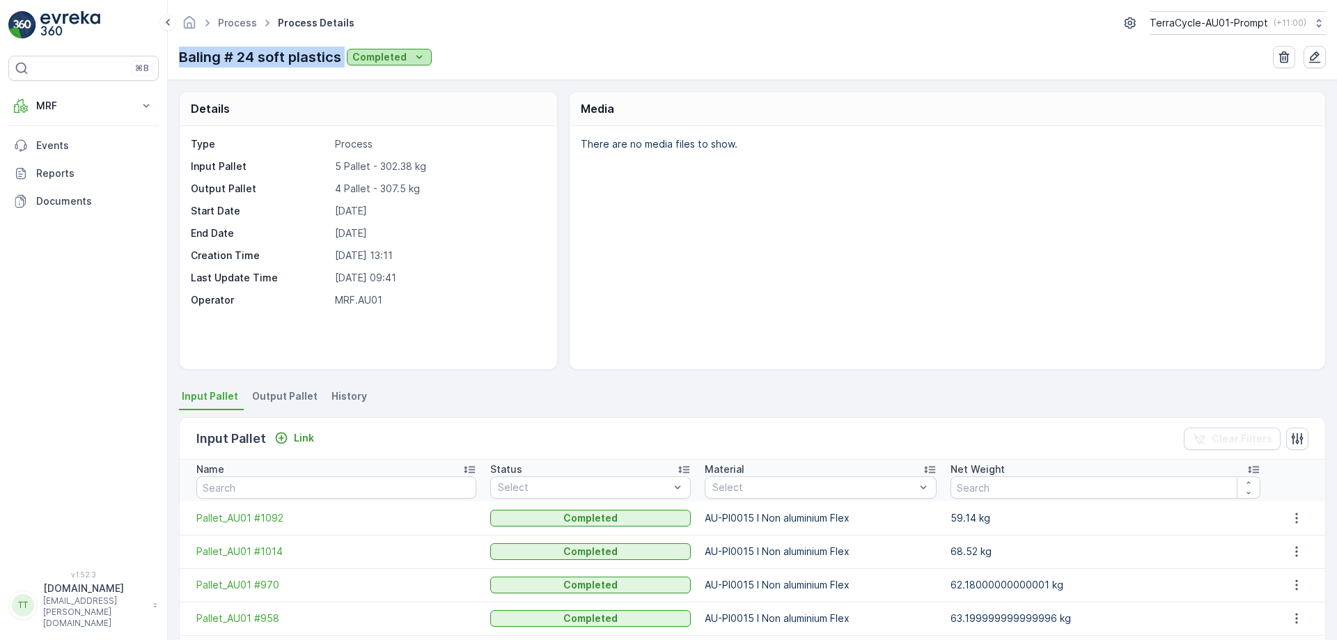
drag, startPoint x: 179, startPoint y: 52, endPoint x: 347, endPoint y: 51, distance: 167.8
click at [347, 51] on div "Baling # 24 soft plastics Completed" at bounding box center [305, 57] width 253 height 21
copy p "Baling # 24 soft plastics"
click at [267, 395] on span "Output Pallet" at bounding box center [284, 396] width 65 height 14
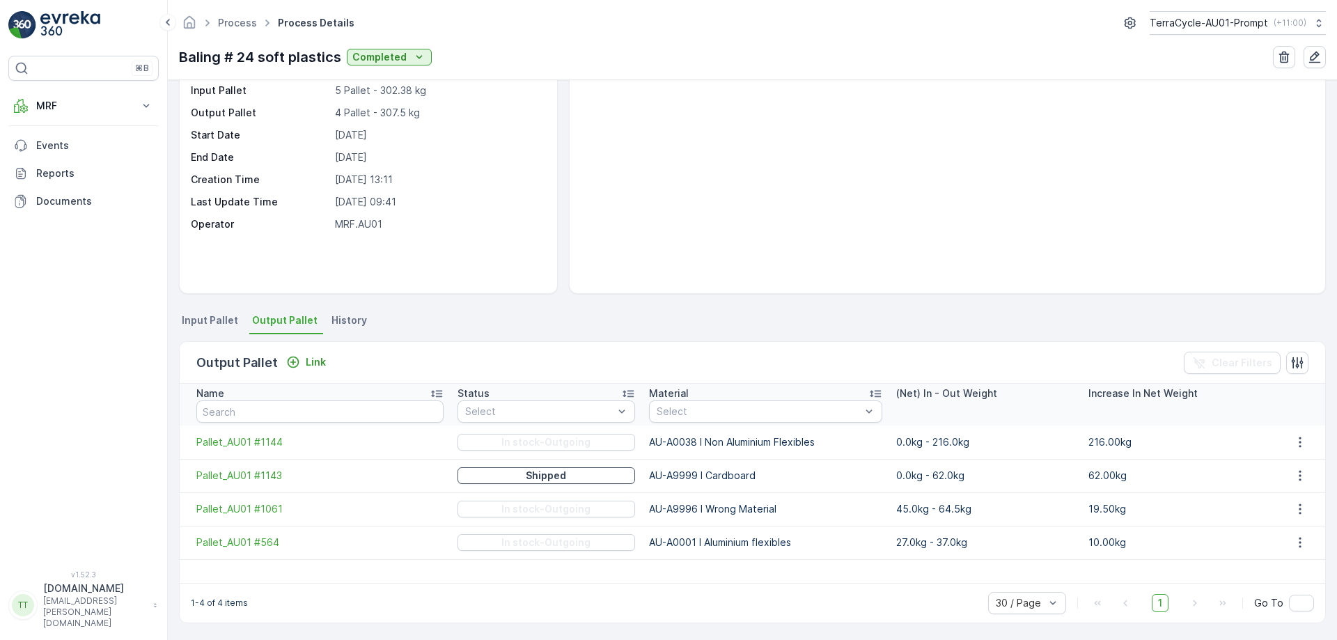
scroll to position [77, 0]
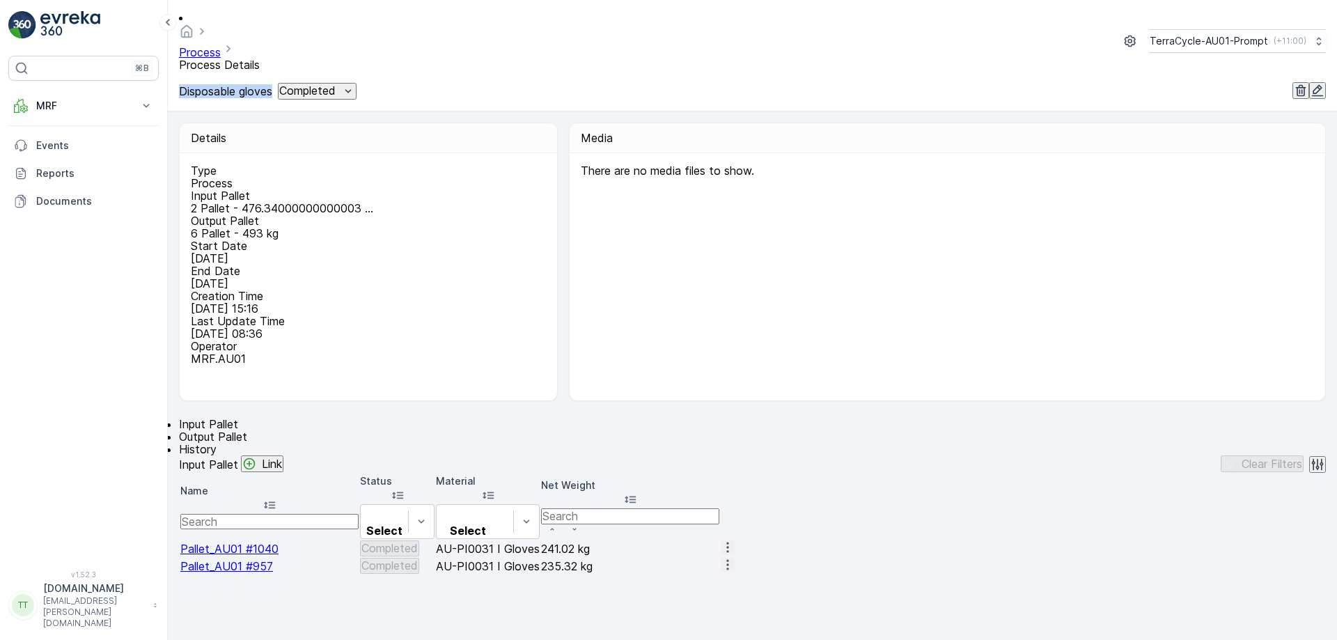
drag, startPoint x: 180, startPoint y: 56, endPoint x: 300, endPoint y: 52, distance: 119.8
click at [272, 85] on p "Disposable gloves" at bounding box center [225, 91] width 93 height 13
copy p "Disposable gloves"
click at [247, 430] on span "Output Pallet" at bounding box center [213, 437] width 68 height 14
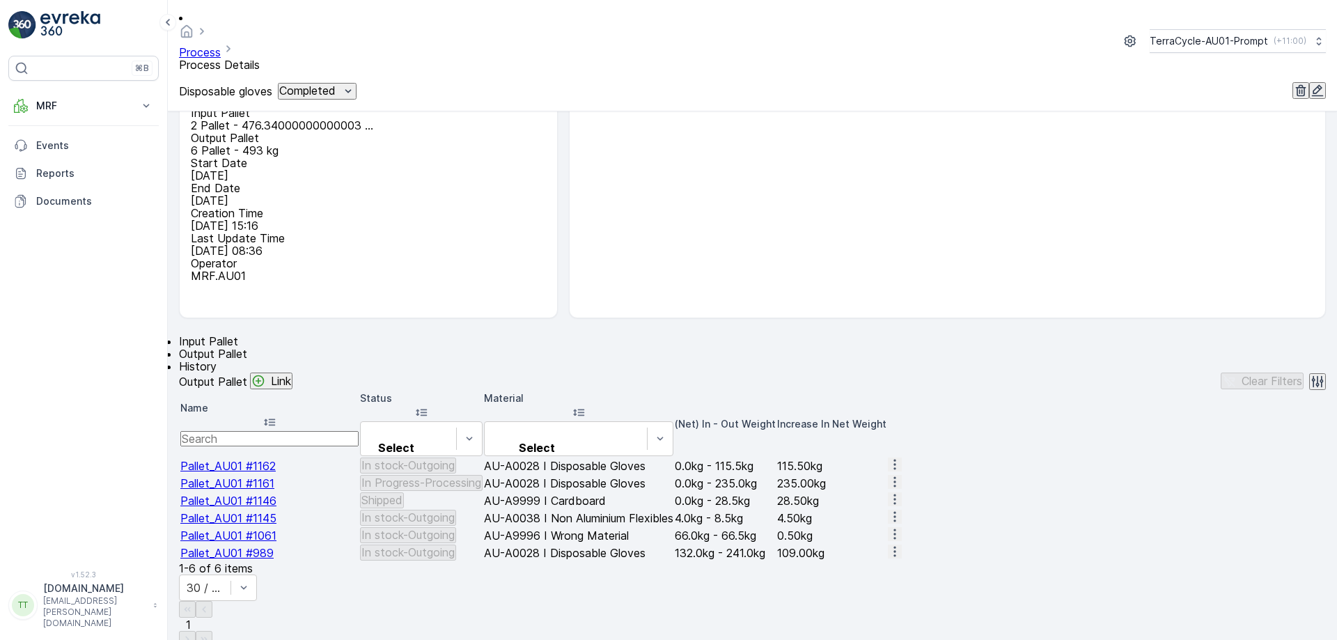
scroll to position [52, 0]
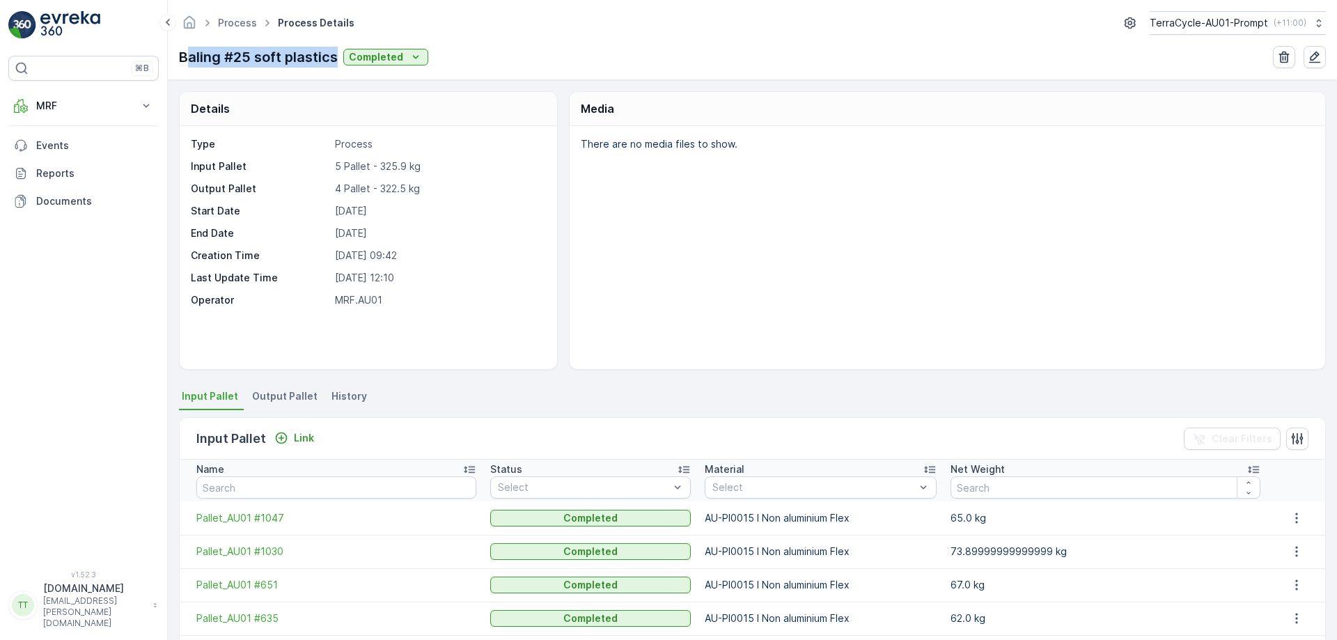
drag, startPoint x: 185, startPoint y: 52, endPoint x: 310, endPoint y: 59, distance: 125.5
click at [334, 58] on p "Baling #25 soft plastics" at bounding box center [258, 57] width 159 height 21
click at [203, 59] on p "Baling #25 soft plastics" at bounding box center [258, 57] width 159 height 21
drag, startPoint x: 181, startPoint y: 53, endPoint x: 334, endPoint y: 48, distance: 153.3
click at [334, 48] on p "Baling #25 soft plastics" at bounding box center [258, 57] width 159 height 21
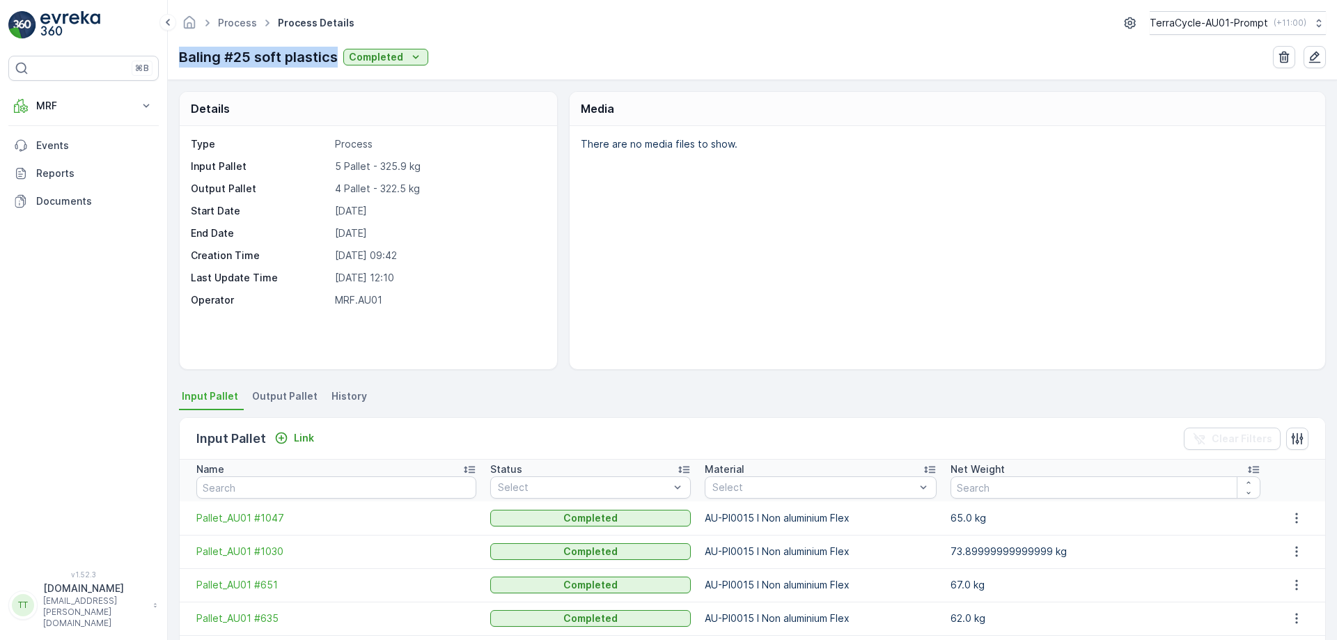
copy p "Baling #25 soft plastics"
click at [275, 396] on span "Output Pallet" at bounding box center [284, 396] width 65 height 14
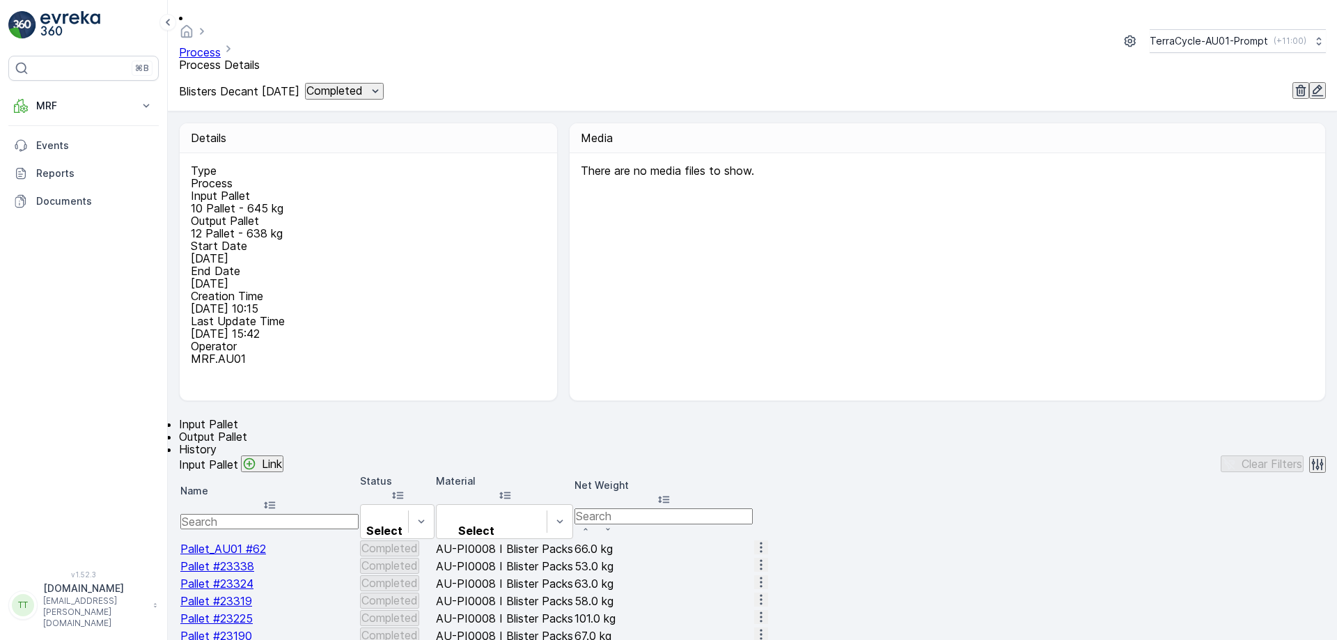
drag, startPoint x: 177, startPoint y: 55, endPoint x: 336, endPoint y: 51, distance: 158.8
click at [336, 51] on div "Process Process Details TerraCycle-AU01-Prompt ( +11:00 ) Blisters Decant 12.9.…" at bounding box center [752, 55] width 1169 height 111
copy p "Blisters Decant 12.9.25"
click at [247, 430] on span "Output Pallet" at bounding box center [213, 437] width 68 height 14
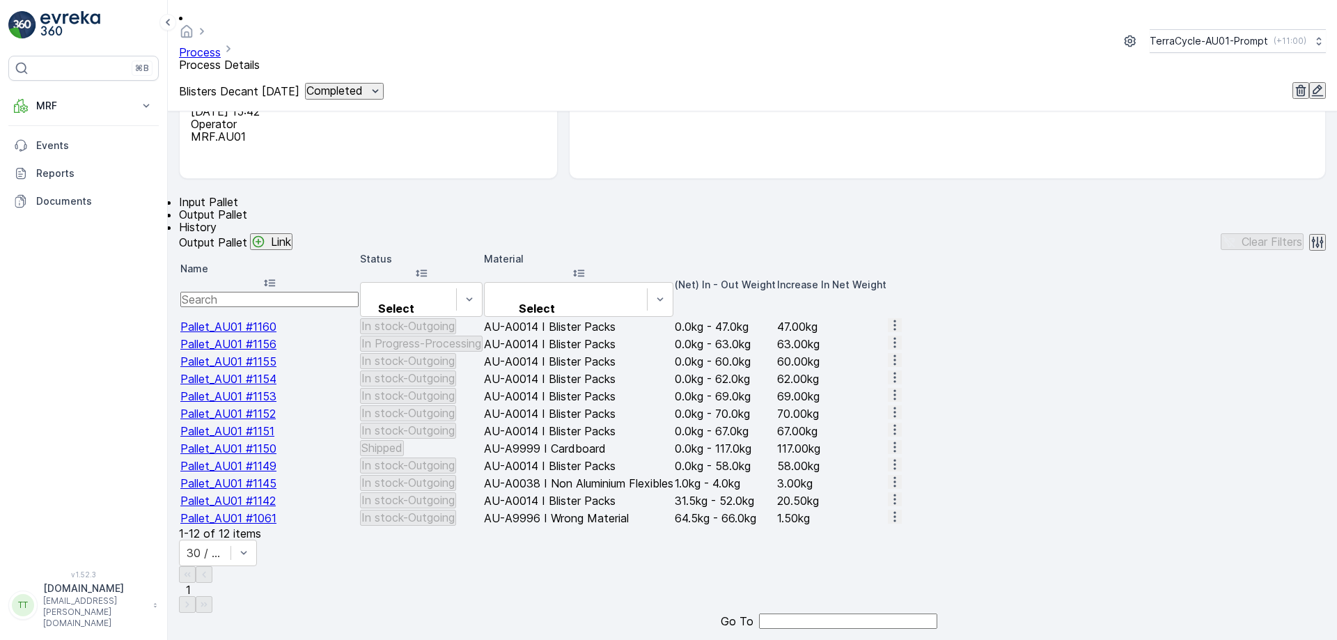
scroll to position [322, 0]
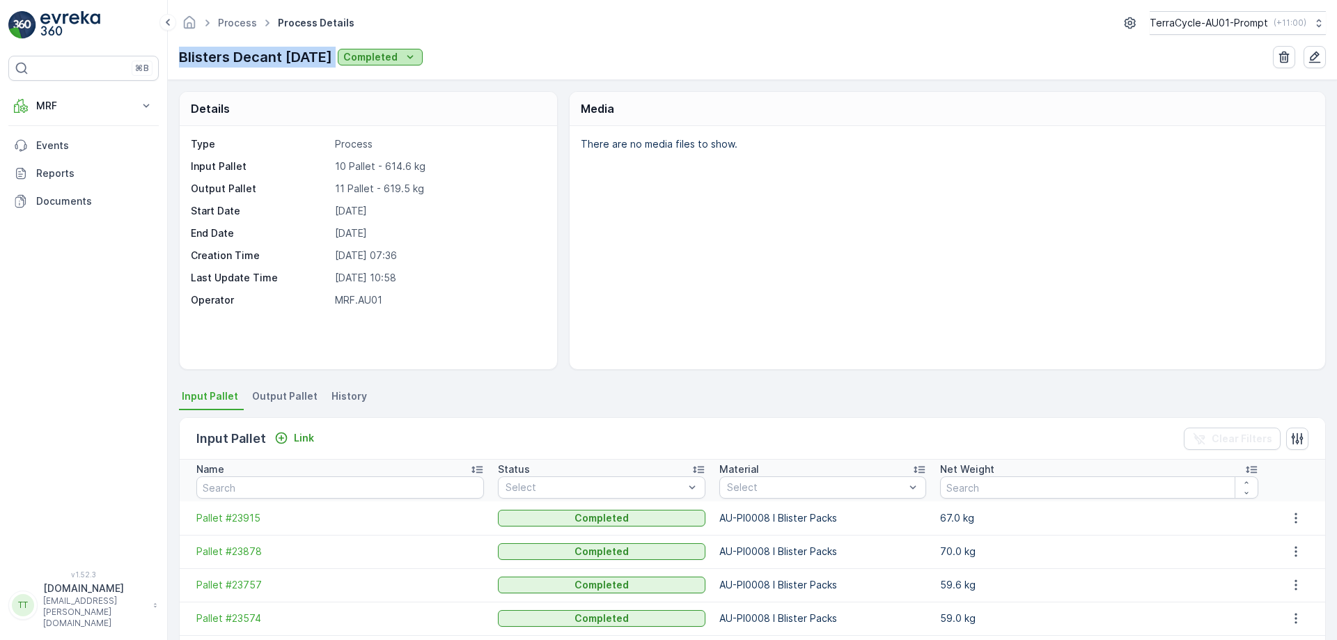
drag, startPoint x: 182, startPoint y: 58, endPoint x: 339, endPoint y: 54, distance: 157.4
click at [339, 54] on div "Blisters Decant [DATE] Completed" at bounding box center [301, 57] width 244 height 21
copy p "Blisters Decant [DATE]"
click at [292, 400] on span "Output Pallet" at bounding box center [284, 396] width 65 height 14
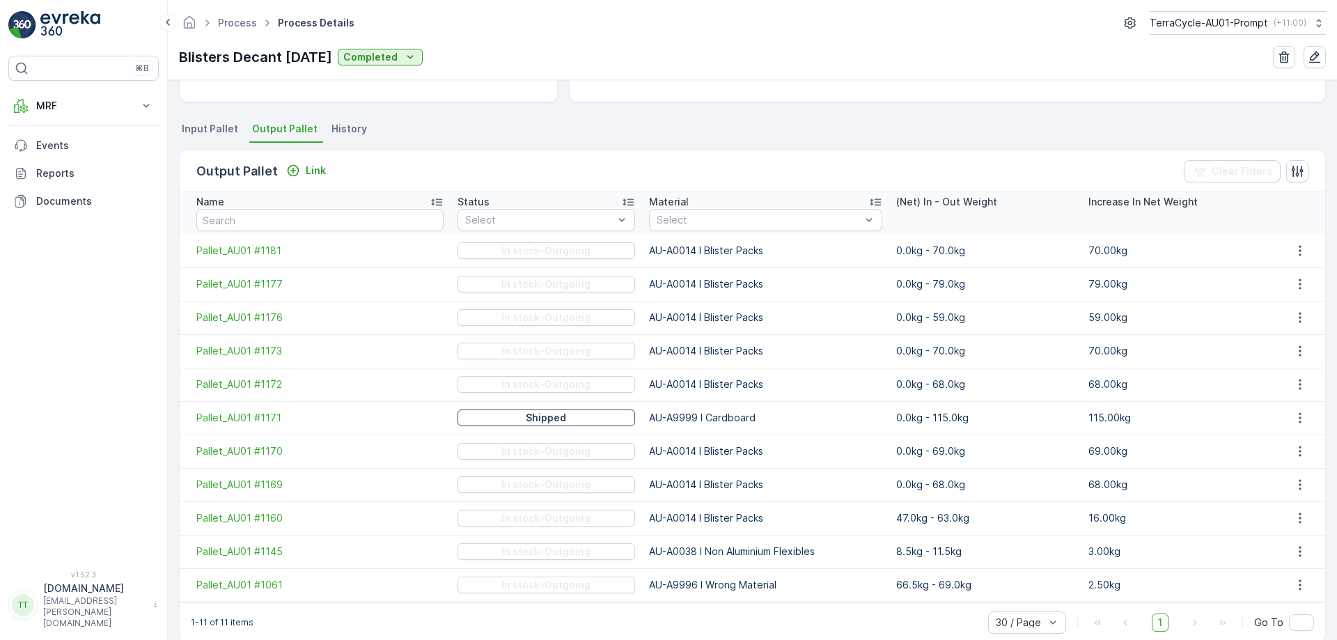
scroll to position [288, 0]
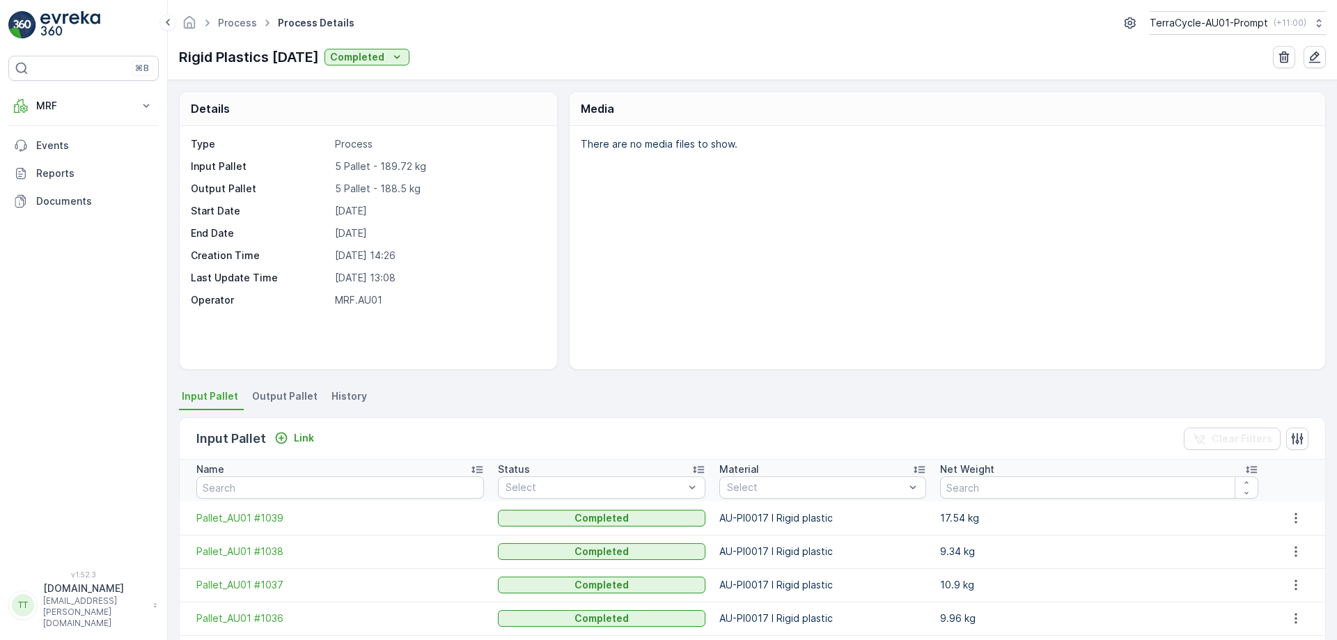
drag, startPoint x: 177, startPoint y: 54, endPoint x: 326, endPoint y: 42, distance: 149.4
click at [326, 42] on div "Process Process Details TerraCycle-AU01-Prompt ( +11:00 ) Rigid Plastics [DATE]…" at bounding box center [752, 40] width 1169 height 80
copy p "Rigid Plastics 15.9.25"
click at [284, 406] on li "Output Pallet" at bounding box center [286, 398] width 74 height 24
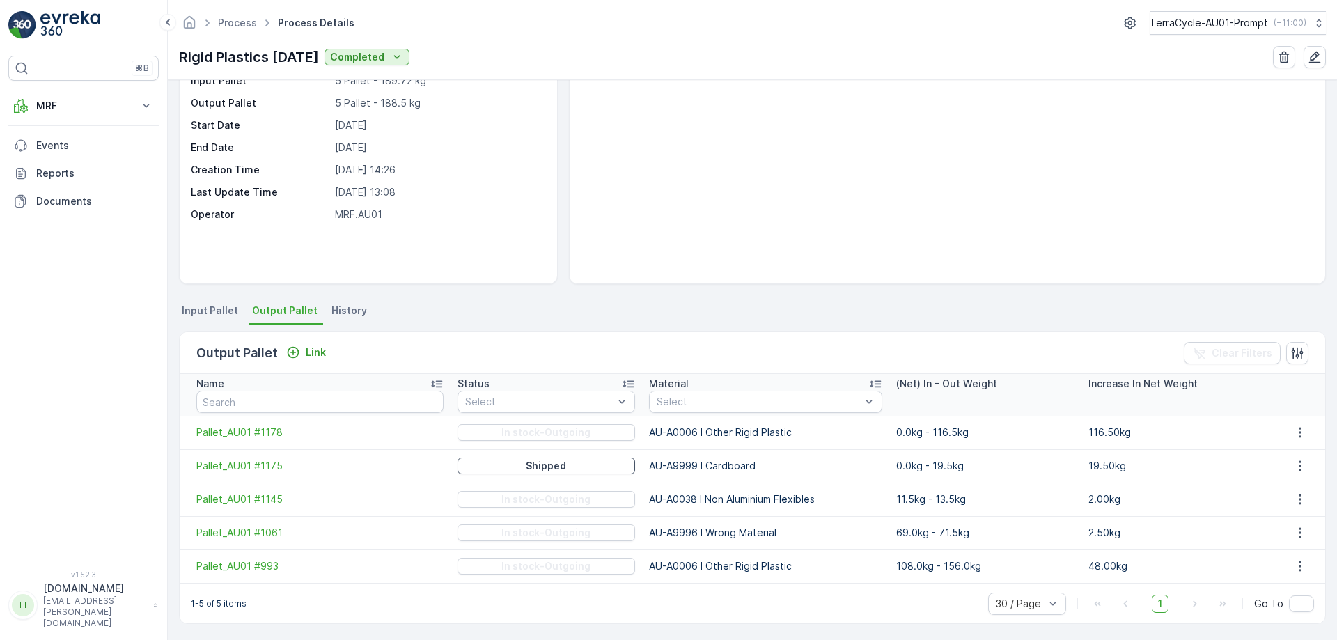
scroll to position [88, 0]
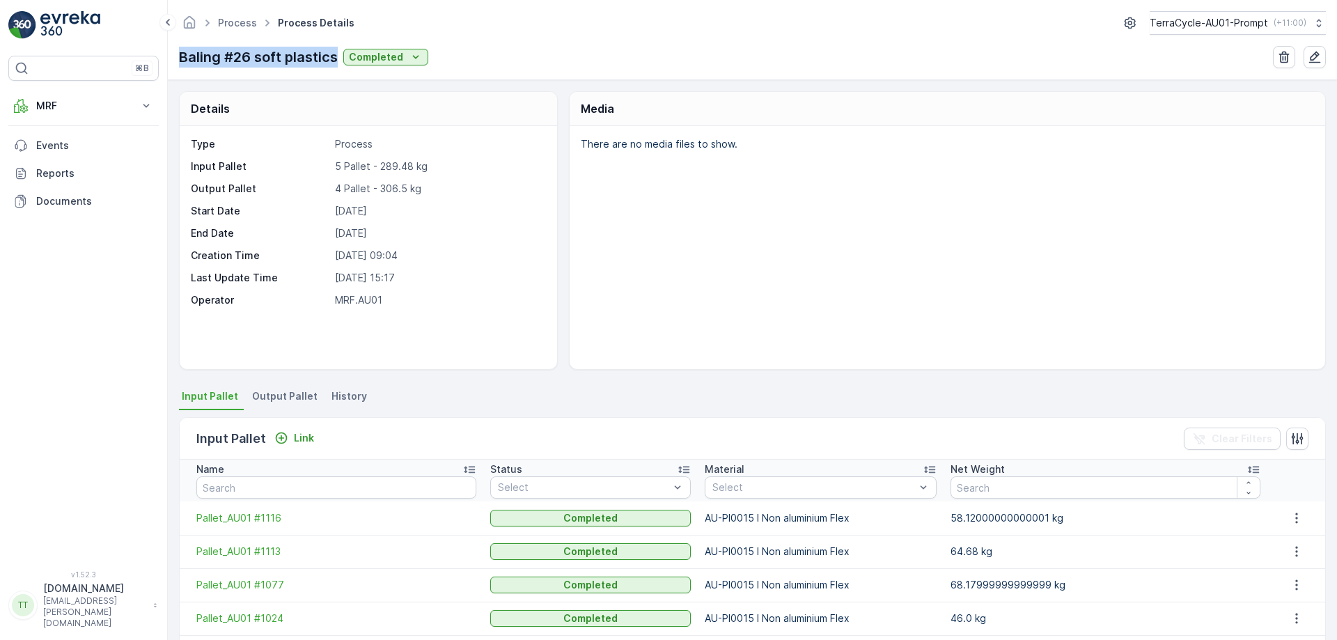
drag, startPoint x: 181, startPoint y: 49, endPoint x: 335, endPoint y: 52, distance: 153.9
click at [335, 52] on div "Process Process Details TerraCycle-AU01-Prompt ( +11:00 ) Baling #26 soft plast…" at bounding box center [752, 40] width 1169 height 80
copy p "Baling #26 soft plastics"
click at [286, 408] on li "Output Pallet" at bounding box center [286, 398] width 74 height 24
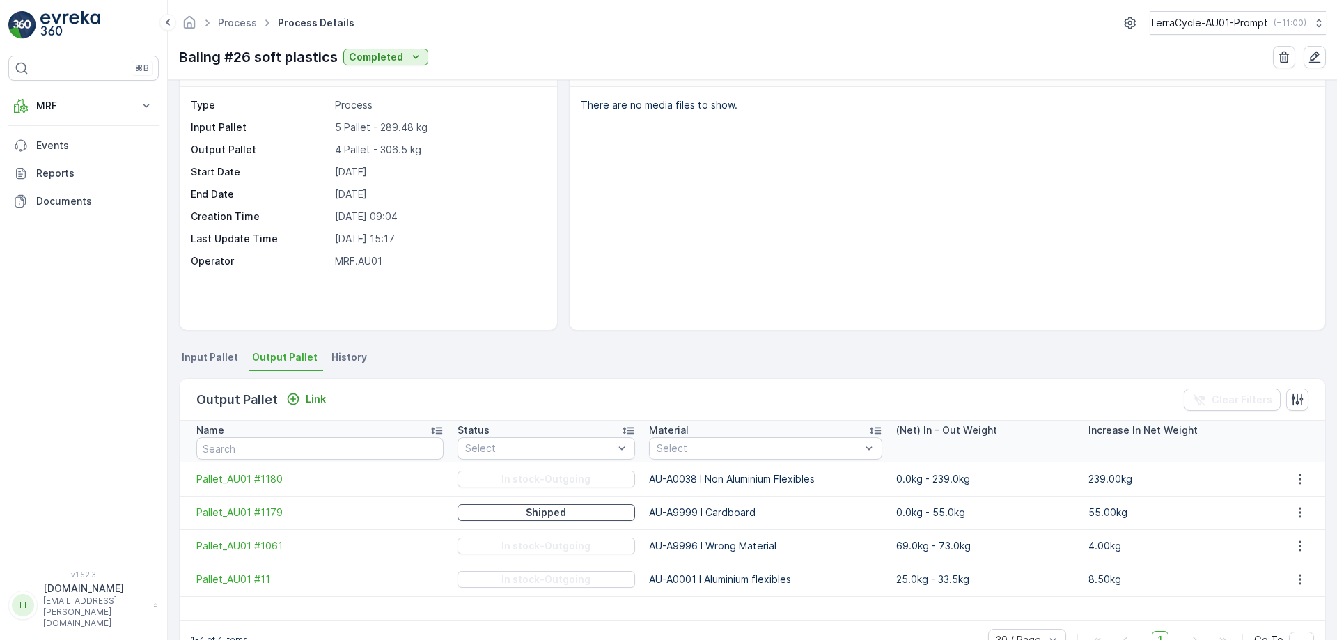
scroll to position [77, 0]
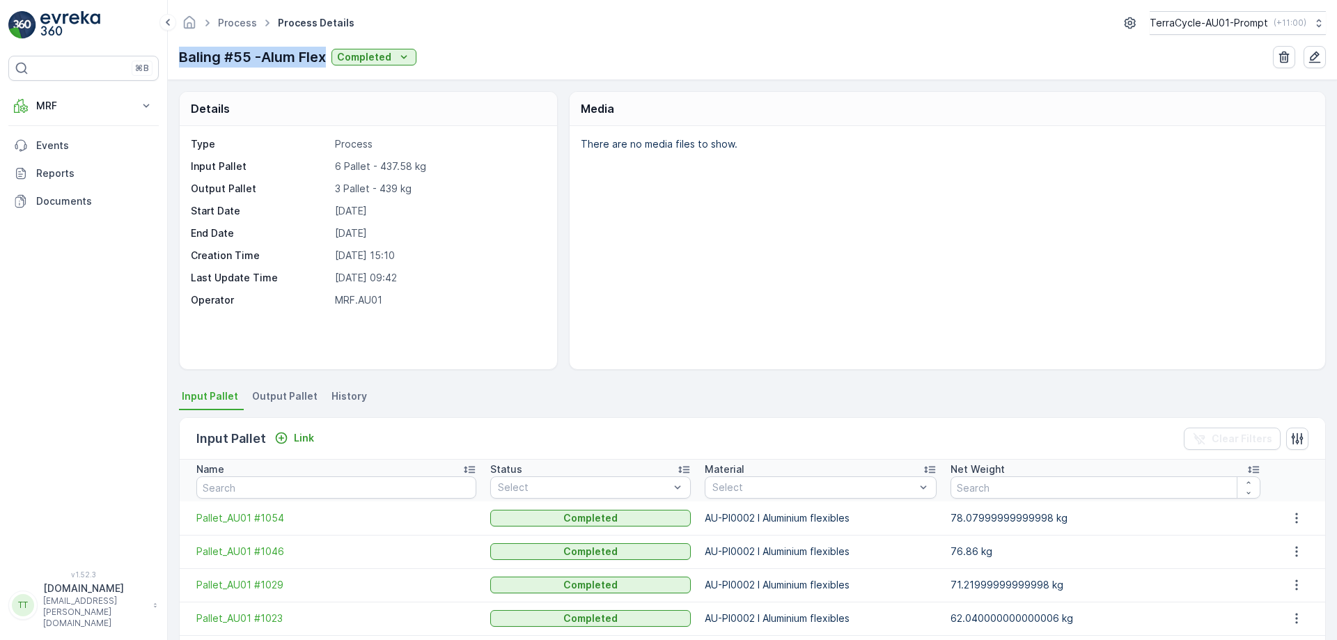
drag, startPoint x: 180, startPoint y: 55, endPoint x: 328, endPoint y: 52, distance: 147.6
click at [328, 52] on div "Baling #55 -Alum Flex Completed" at bounding box center [297, 57] width 237 height 21
copy p "Baling #55 -Alum Flex"
click at [270, 400] on span "Output Pallet" at bounding box center [284, 396] width 65 height 14
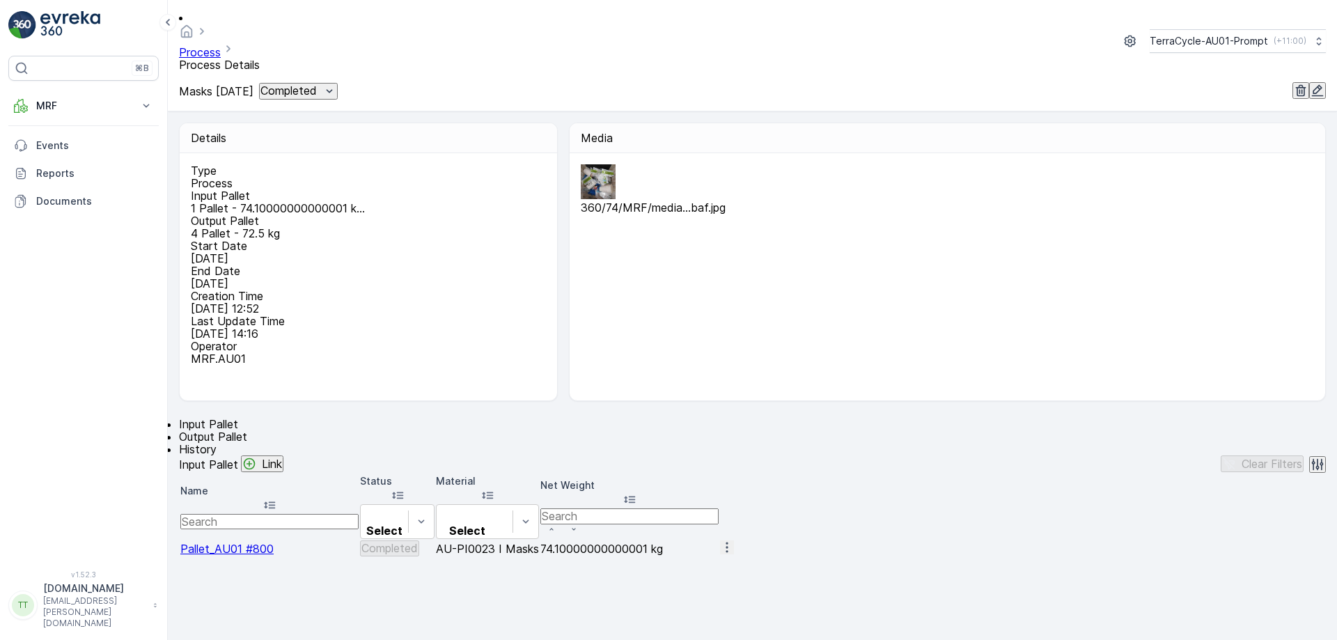
click at [194, 85] on p "Masks [DATE]" at bounding box center [216, 91] width 75 height 13
click at [194, 85] on p "Masks 17.9.25" at bounding box center [216, 91] width 75 height 13
copy p "Masks 17.9.25"
click at [247, 430] on span "Output Pallet" at bounding box center [213, 437] width 68 height 14
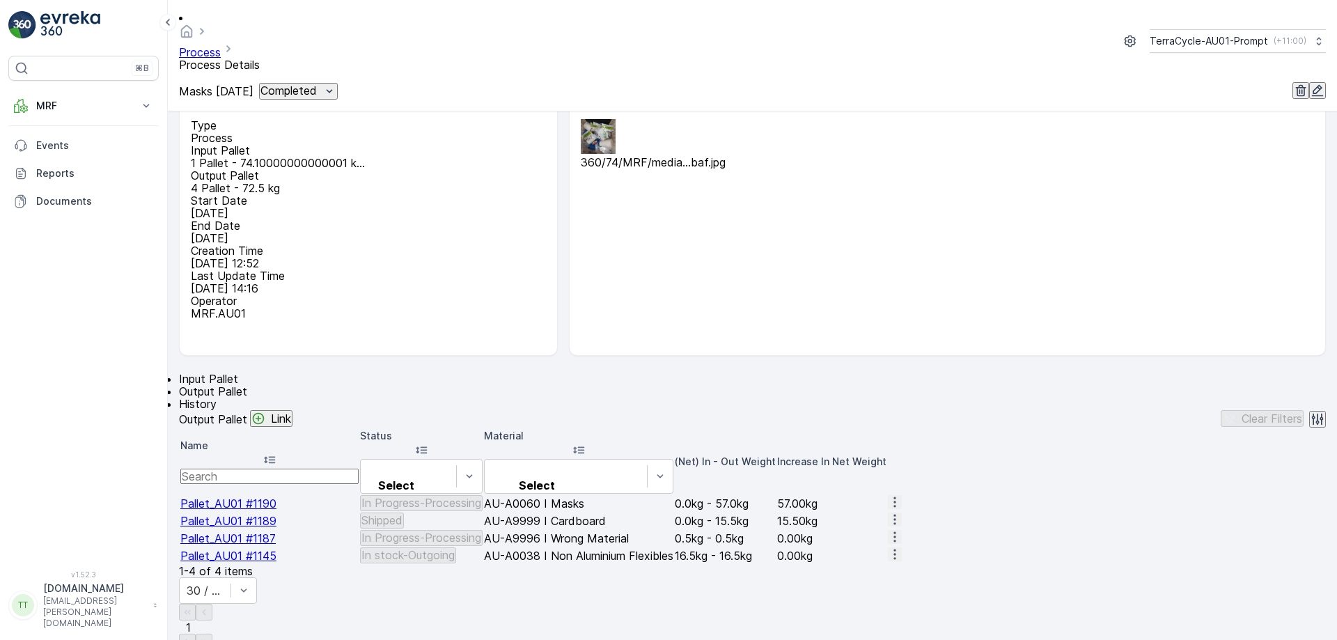
scroll to position [70, 0]
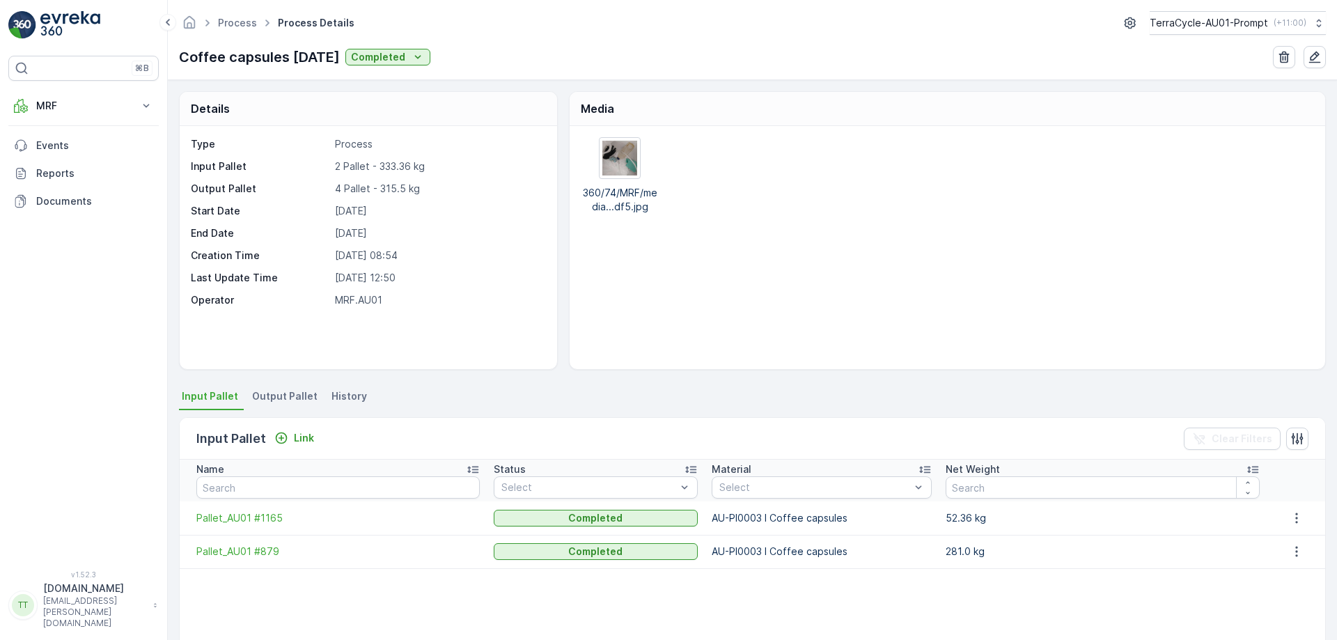
drag, startPoint x: 179, startPoint y: 52, endPoint x: 340, endPoint y: 50, distance: 160.9
click at [340, 50] on div "Coffee capsules [DATE] Completed" at bounding box center [304, 57] width 251 height 21
copy p "Coffee capsules [DATE]"
click at [256, 400] on span "Output Pallet" at bounding box center [284, 396] width 65 height 14
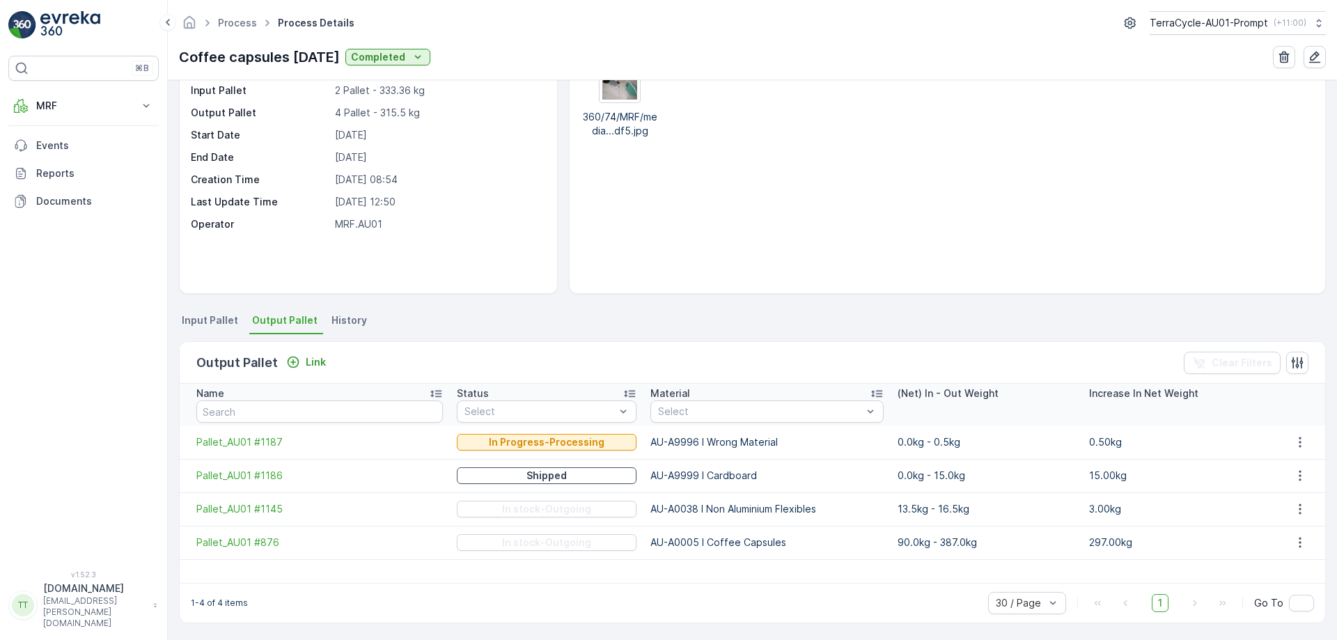
scroll to position [77, 0]
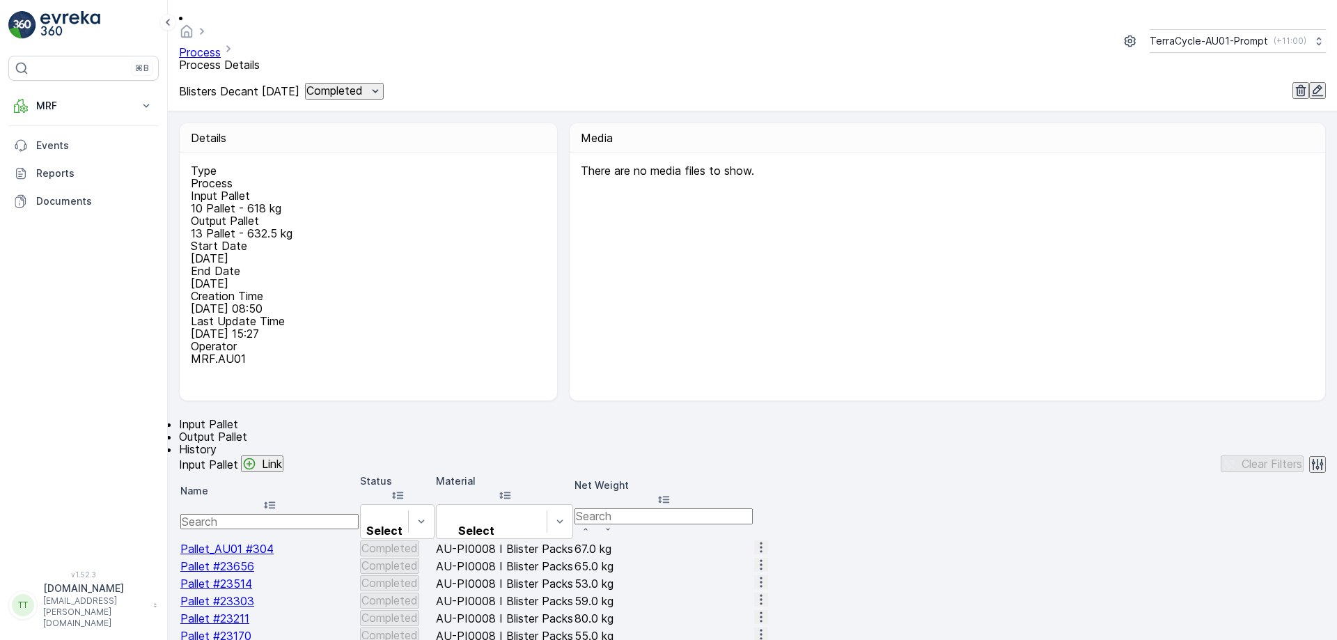
click at [204, 85] on p "Blisters Decant [DATE]" at bounding box center [239, 91] width 120 height 13
click at [204, 85] on p "Blisters Decant 18.9.25" at bounding box center [239, 91] width 120 height 13
copy p "Blisters Decant 18.9.25"
click at [247, 430] on span "Output Pallet" at bounding box center [213, 437] width 68 height 14
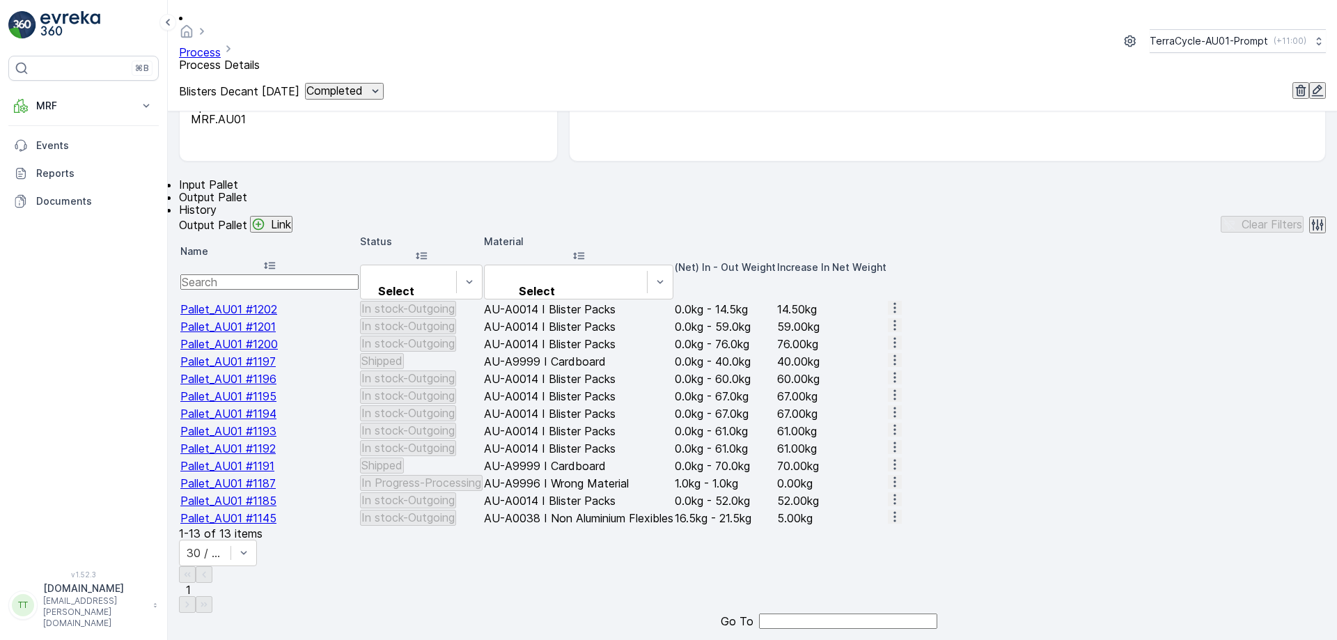
scroll to position [348, 0]
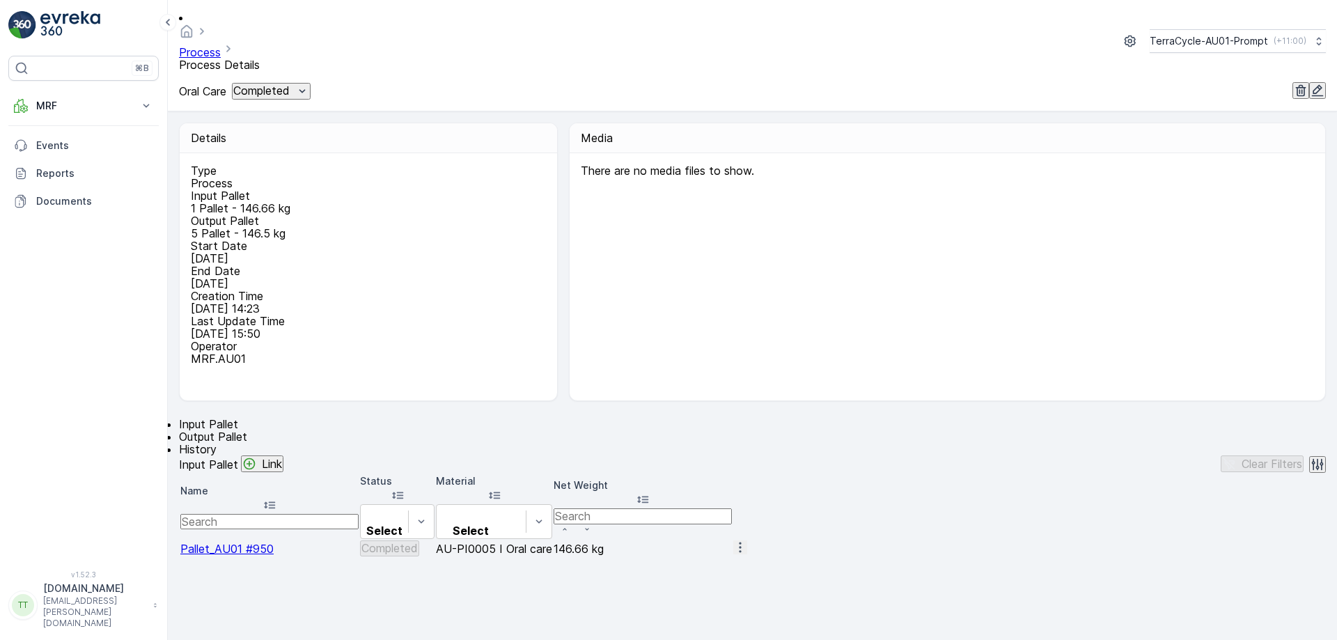
click at [209, 85] on p "Oral Care" at bounding box center [202, 91] width 47 height 13
click at [210, 85] on p "Oral Care" at bounding box center [202, 91] width 47 height 13
copy p "Oral Care"
click at [247, 430] on span "Output Pallet" at bounding box center [213, 437] width 68 height 14
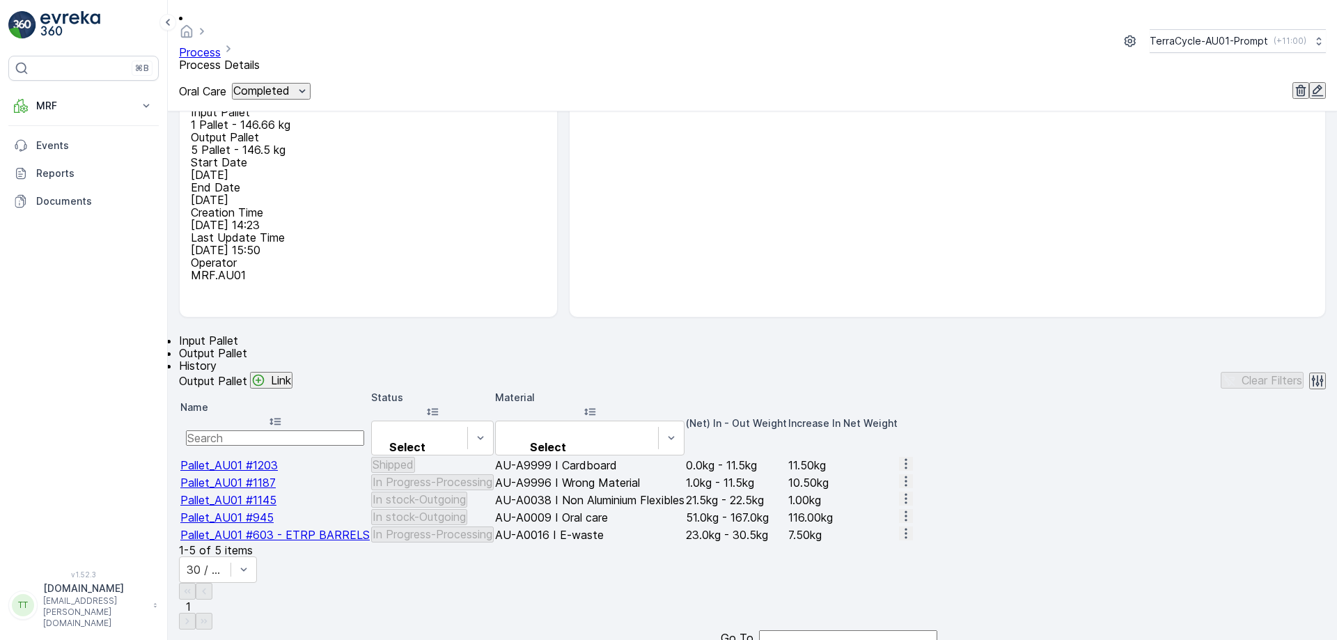
scroll to position [88, 0]
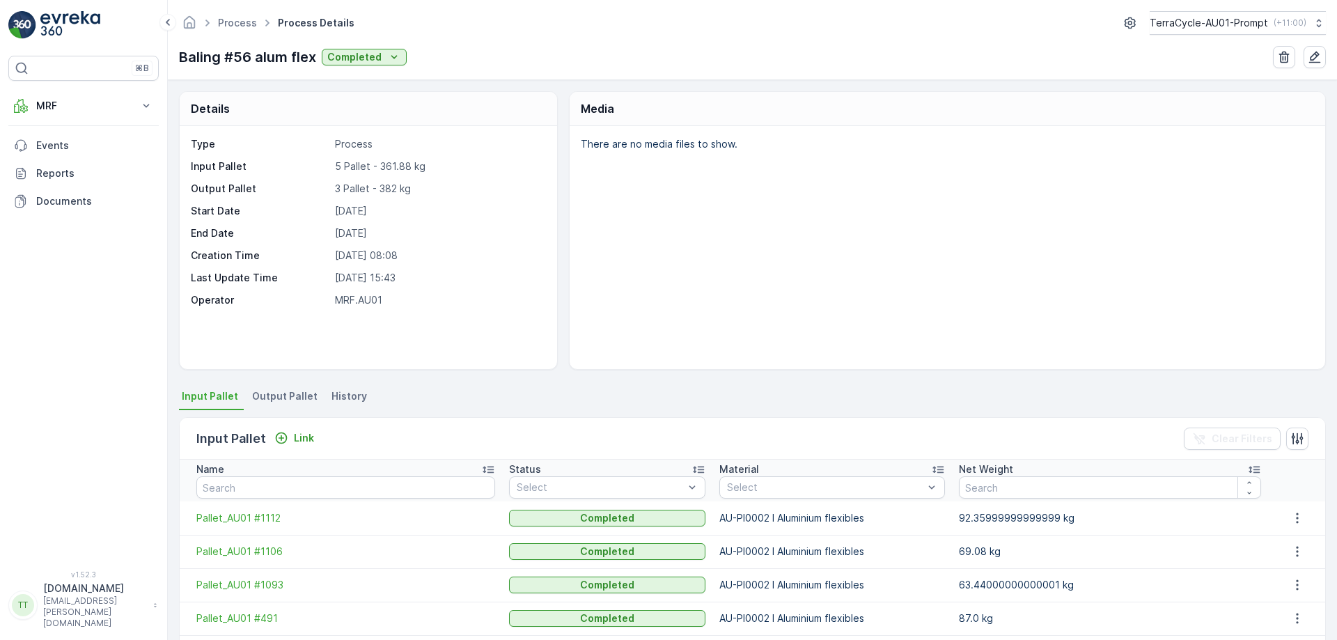
click at [196, 54] on p "Baling #56 alum flex" at bounding box center [247, 57] width 137 height 21
copy p "Baling #56 alum flex"
click at [276, 402] on span "Output Pallet" at bounding box center [284, 396] width 65 height 14
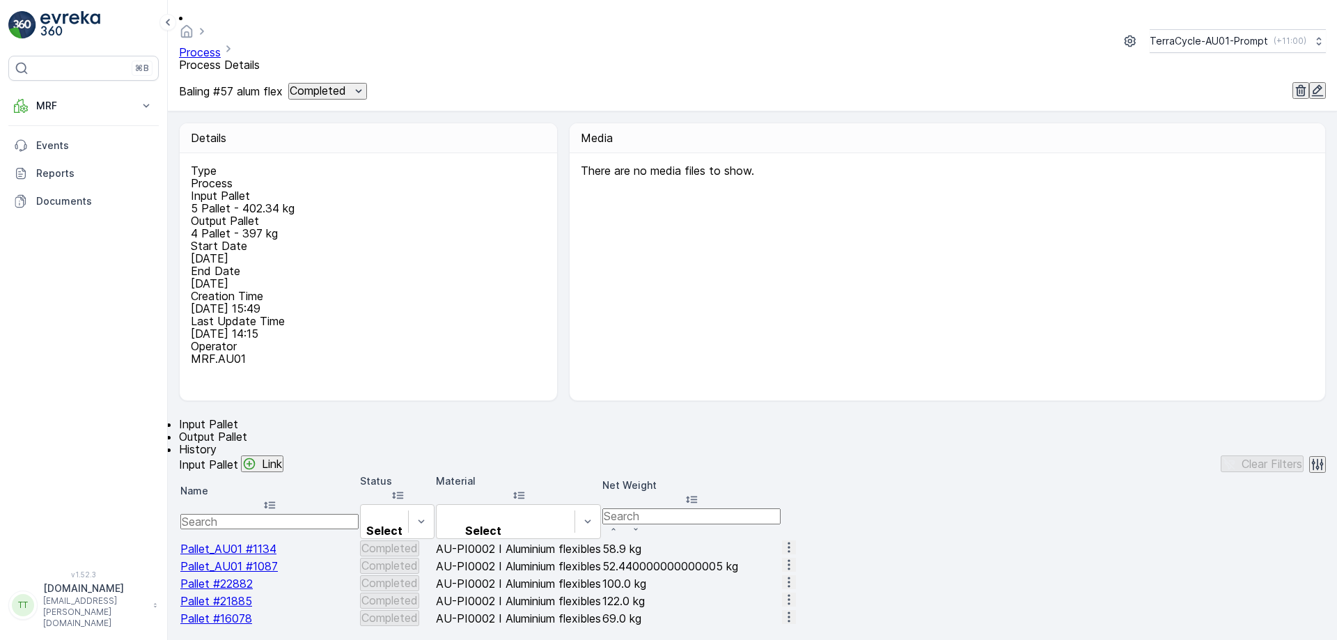
click at [228, 85] on p "Baling #57 alum flex" at bounding box center [231, 91] width 104 height 13
copy p "Baling #57 alum flex"
click at [247, 430] on span "Output Pallet" at bounding box center [213, 437] width 68 height 14
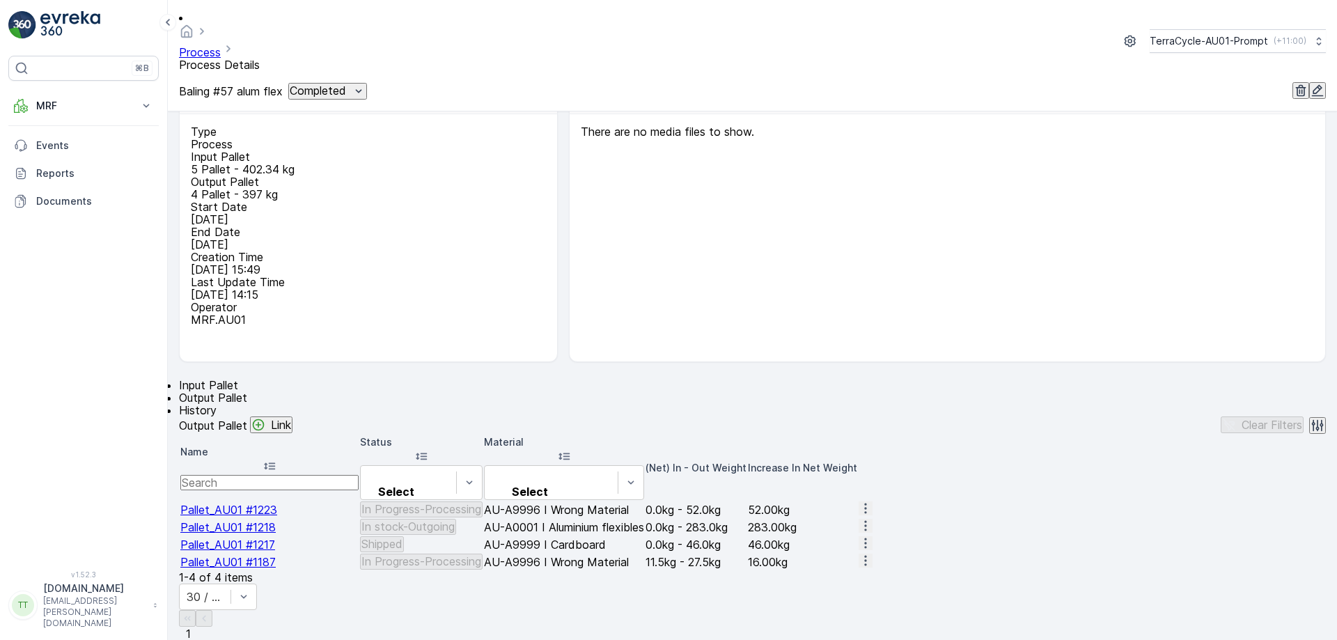
scroll to position [77, 0]
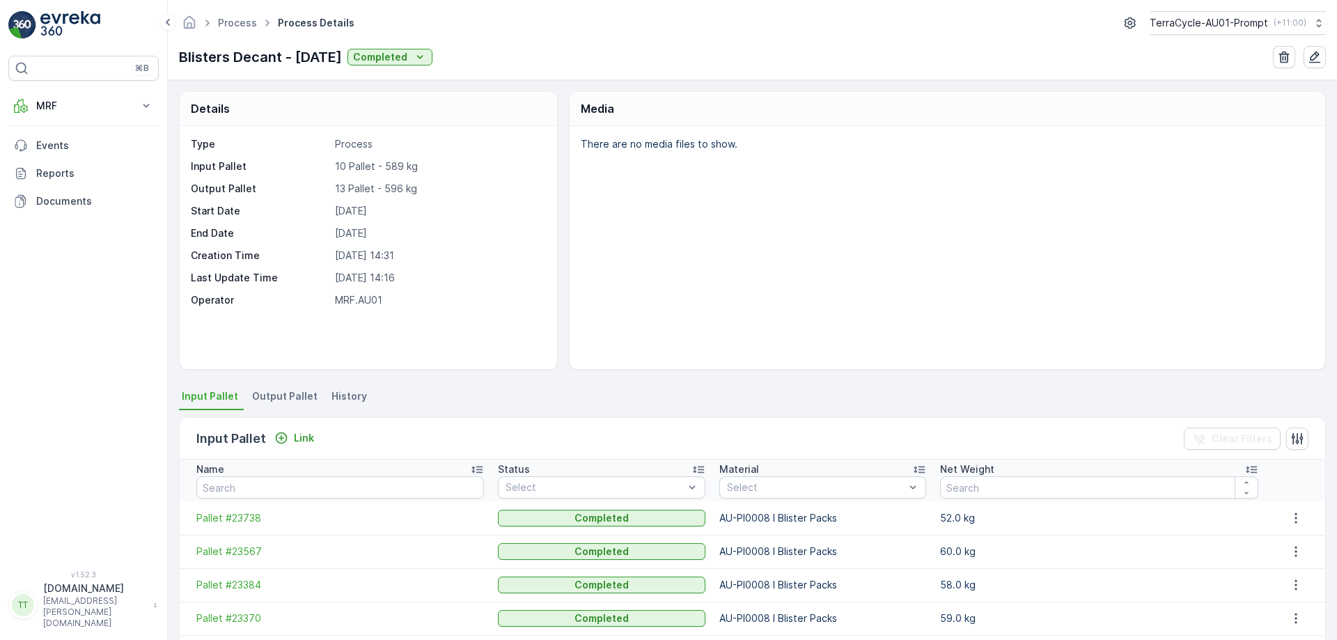
click at [235, 56] on p "Blisters Decant - [DATE]" at bounding box center [260, 57] width 163 height 21
copy p "Blisters Decant - [DATE]"
click at [279, 389] on span "Output Pallet" at bounding box center [284, 396] width 65 height 14
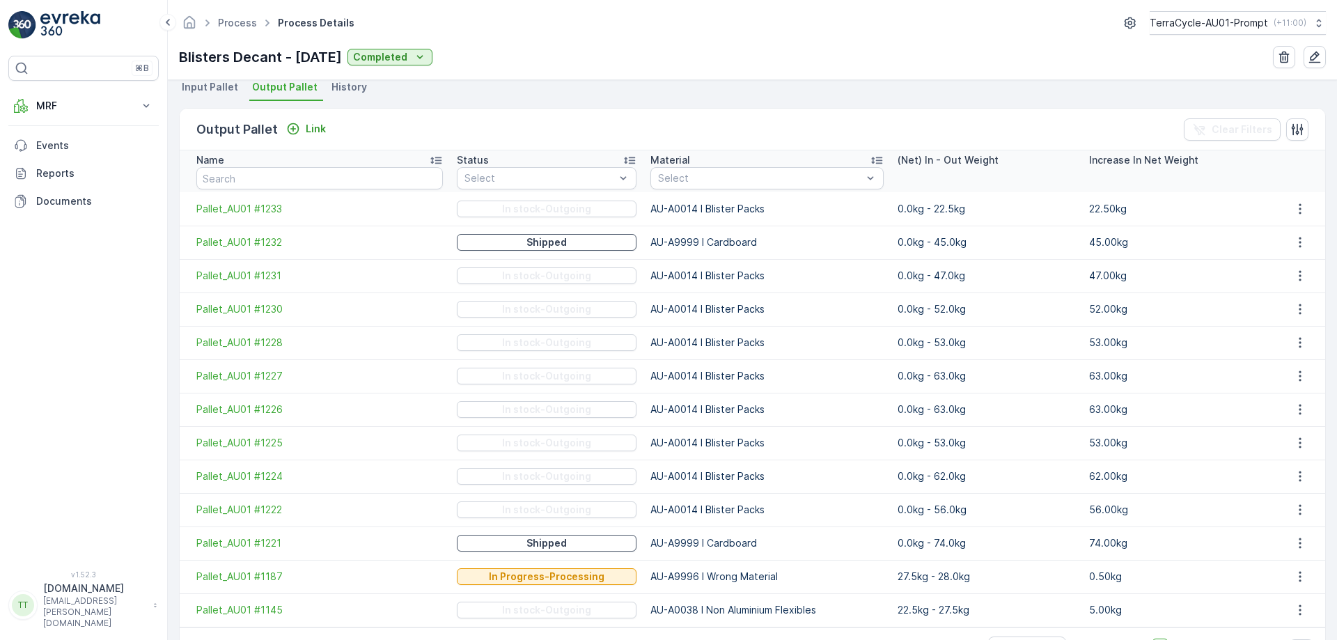
scroll to position [279, 0]
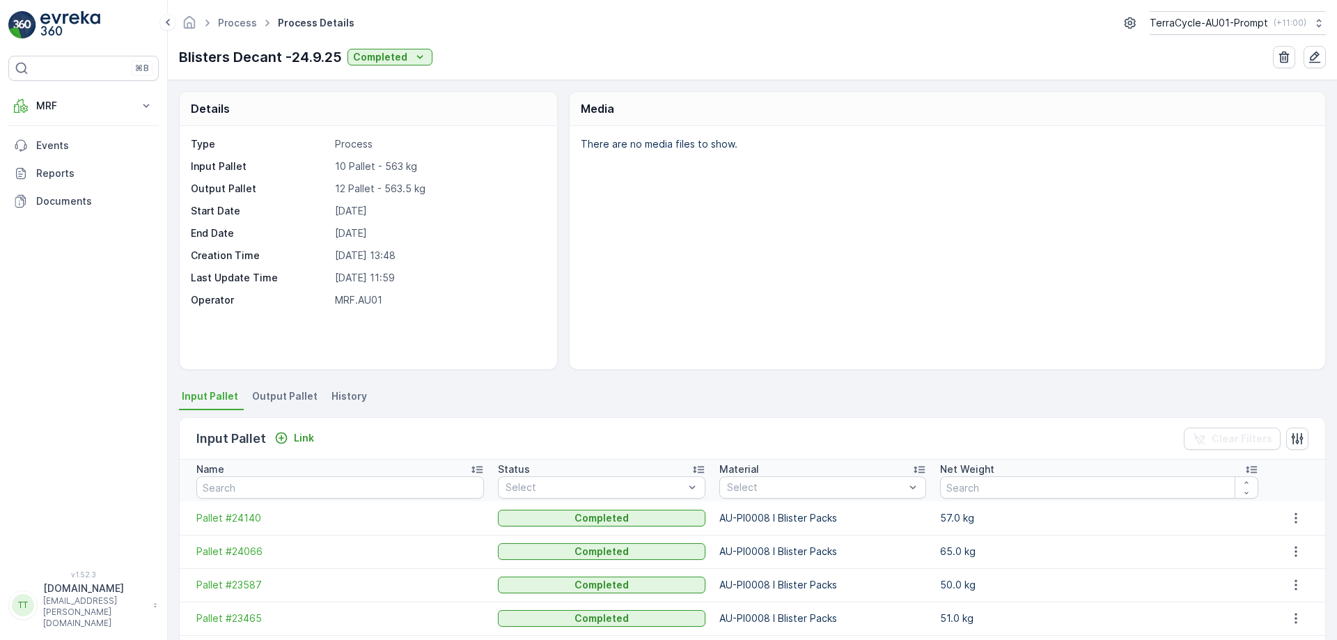
click at [214, 53] on p "Blisters Decant -24.9.25" at bounding box center [260, 57] width 163 height 21
copy p "Blisters Decant -24.9.25"
click at [285, 396] on span "Output Pallet" at bounding box center [284, 396] width 65 height 14
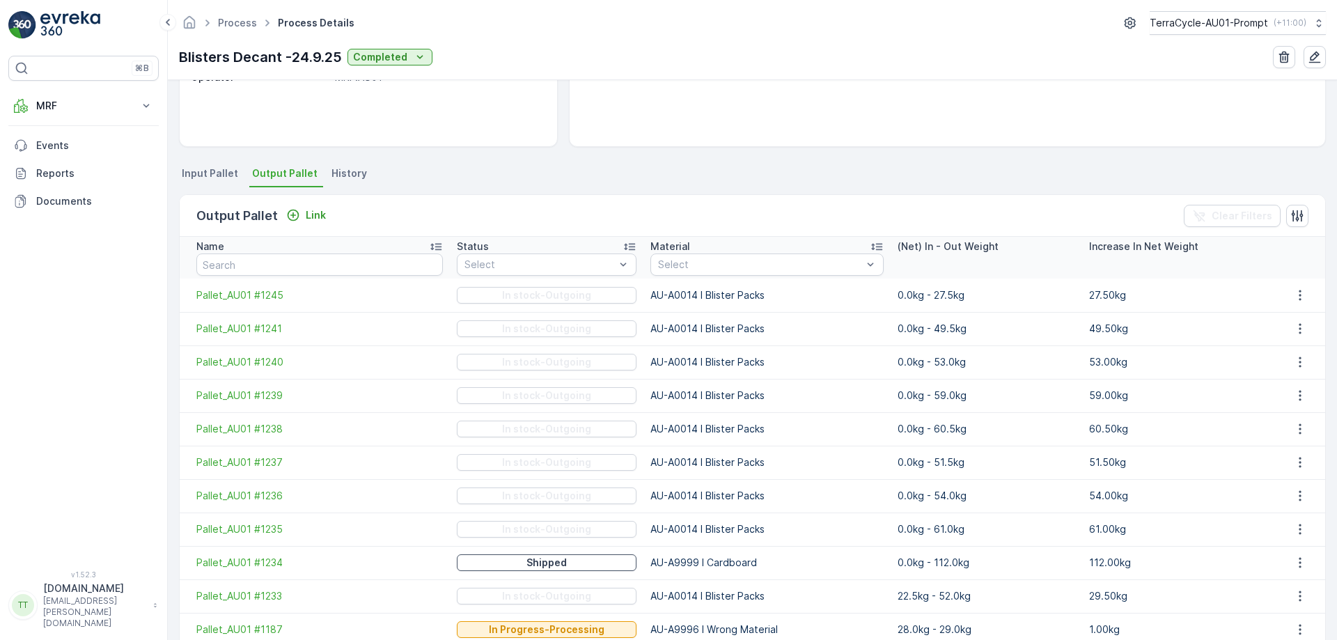
scroll to position [182, 0]
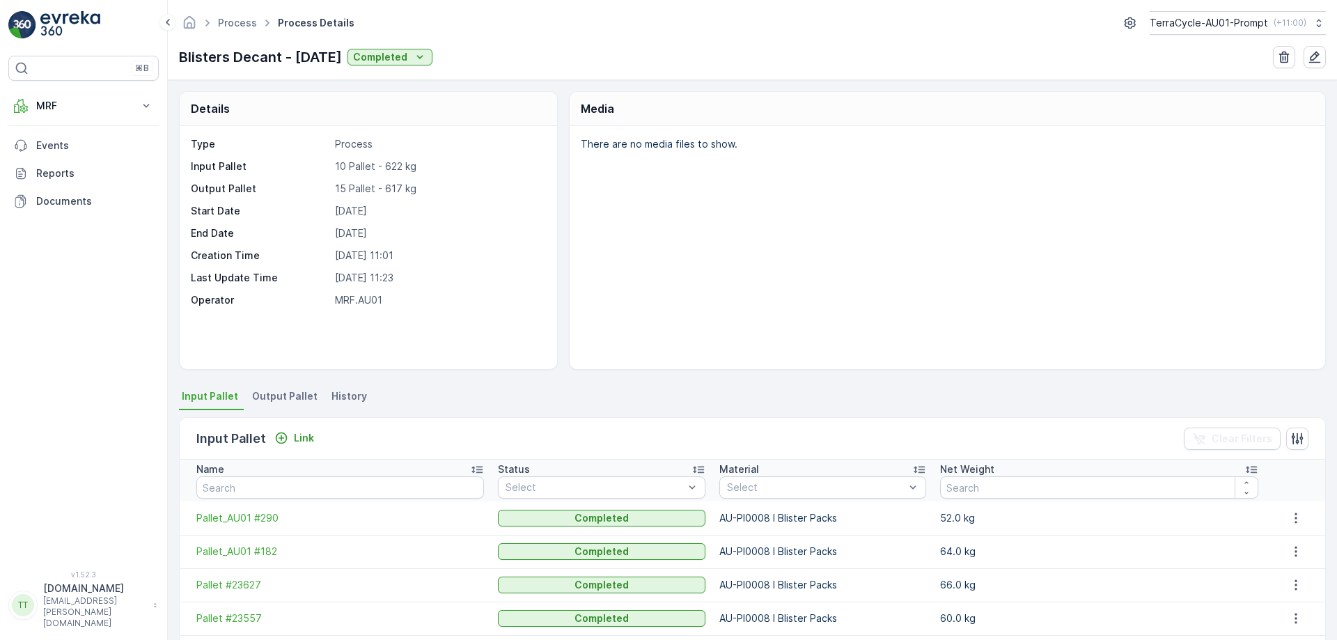
click at [213, 49] on p "Blisters Decant - [DATE]" at bounding box center [260, 57] width 163 height 21
click at [213, 49] on p "Blisters Decant - 25.9.25" at bounding box center [260, 57] width 163 height 21
copy p "Blisters Decant - 25.9.25"
click at [258, 400] on span "Output Pallet" at bounding box center [284, 396] width 65 height 14
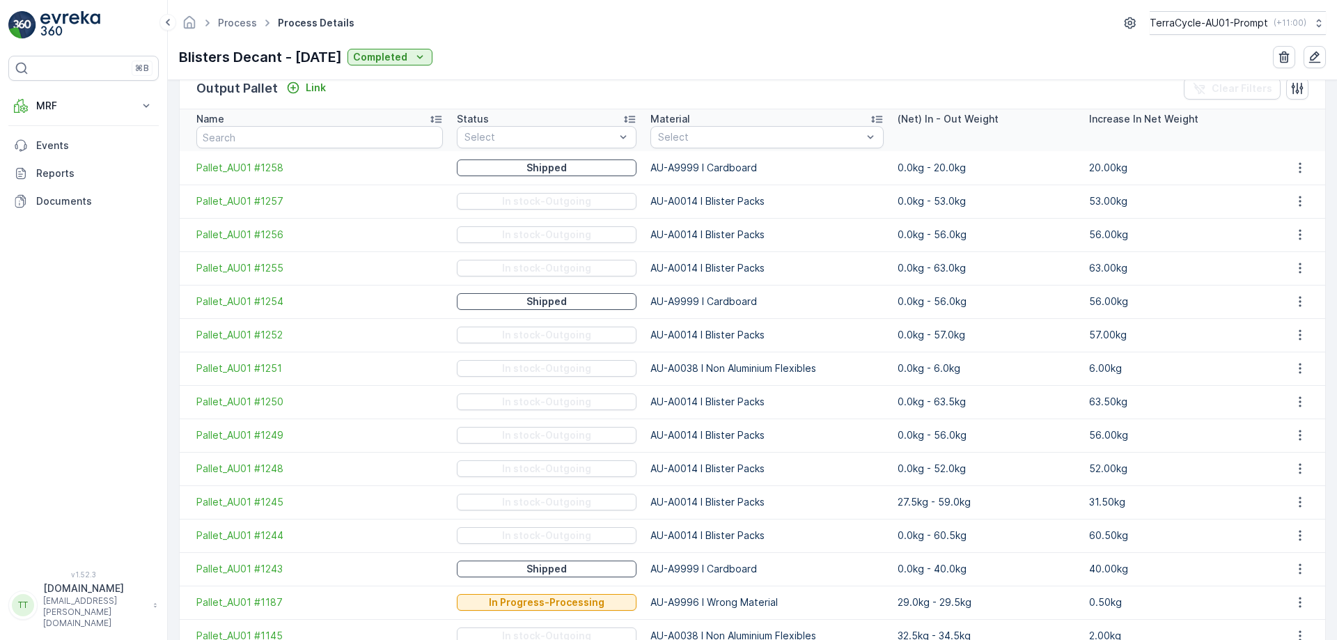
scroll to position [418, 0]
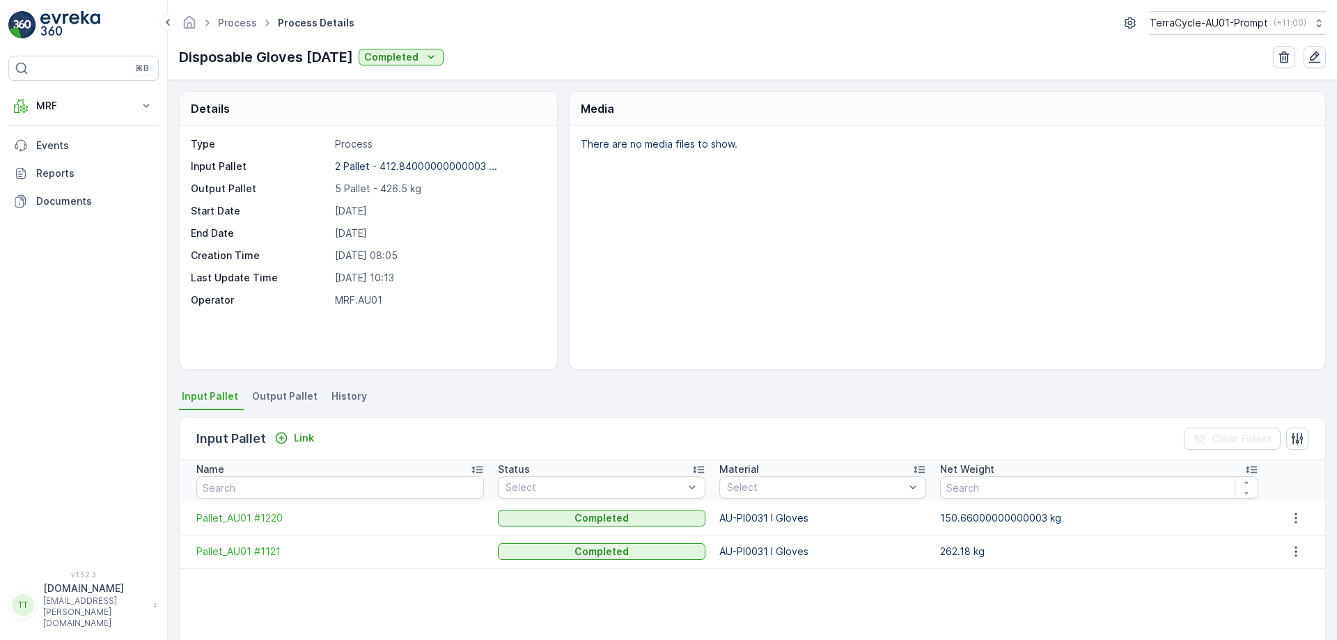
click at [268, 56] on p "Disposable Gloves 29.9.25" at bounding box center [266, 57] width 174 height 21
copy p "Disposable Gloves 29.9.25"
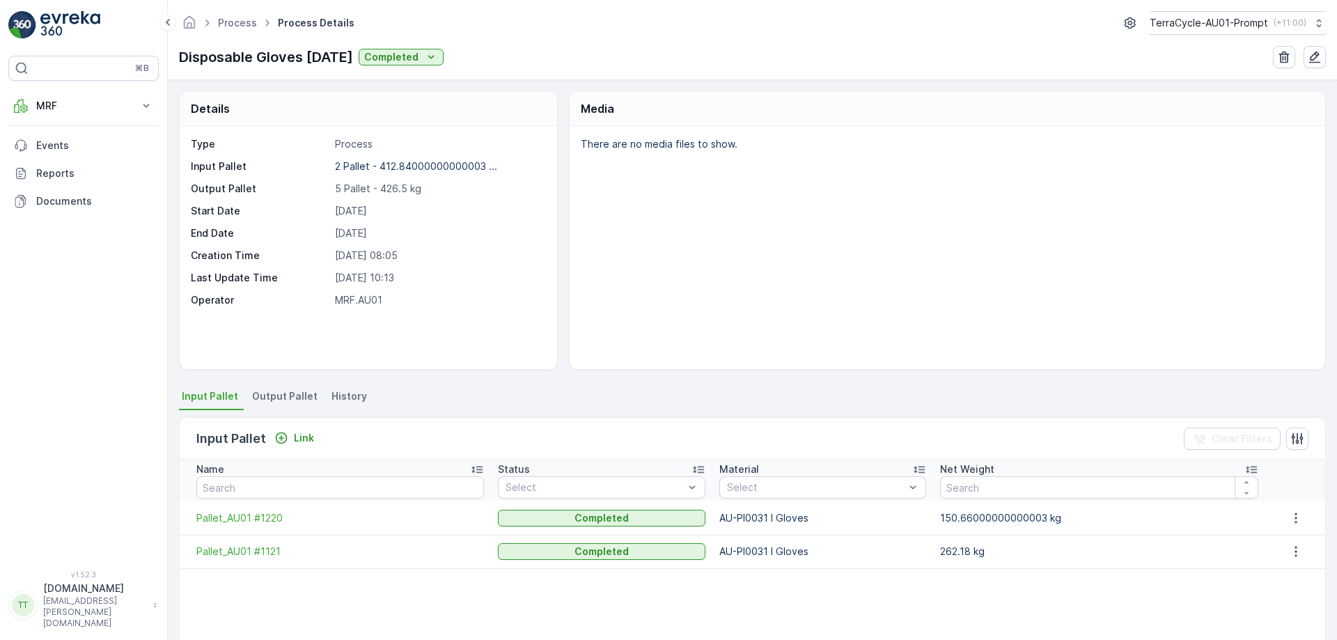
click at [279, 396] on span "Output Pallet" at bounding box center [284, 396] width 65 height 14
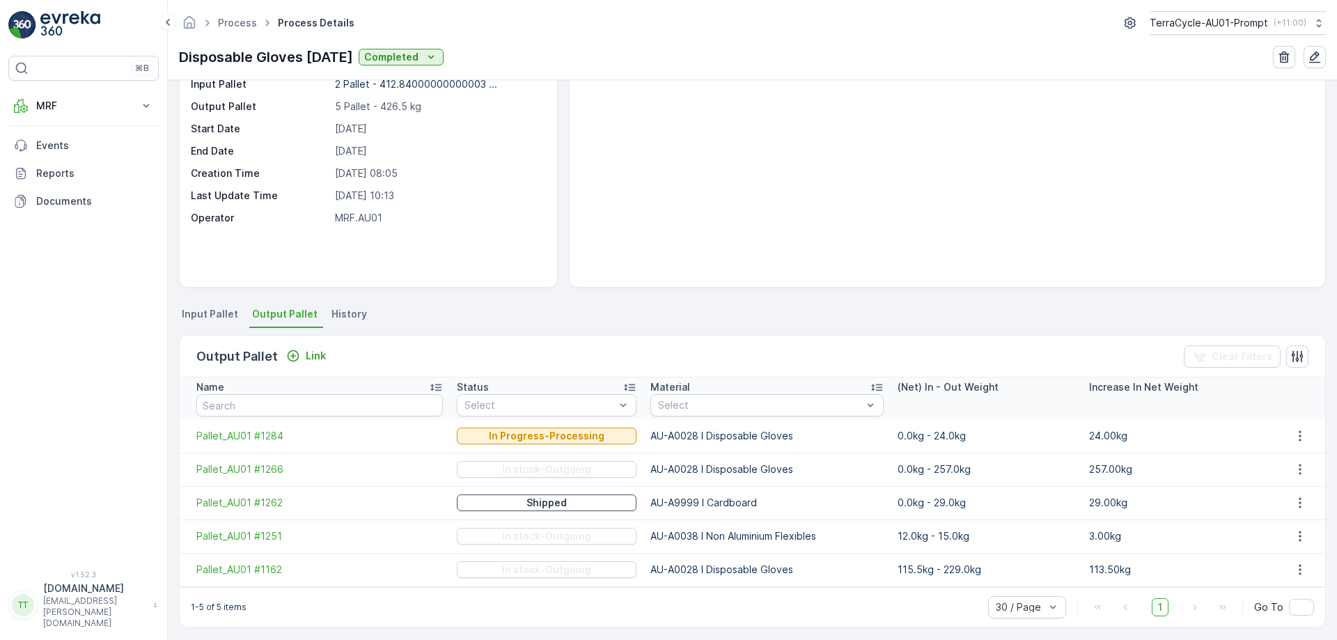
scroll to position [88, 0]
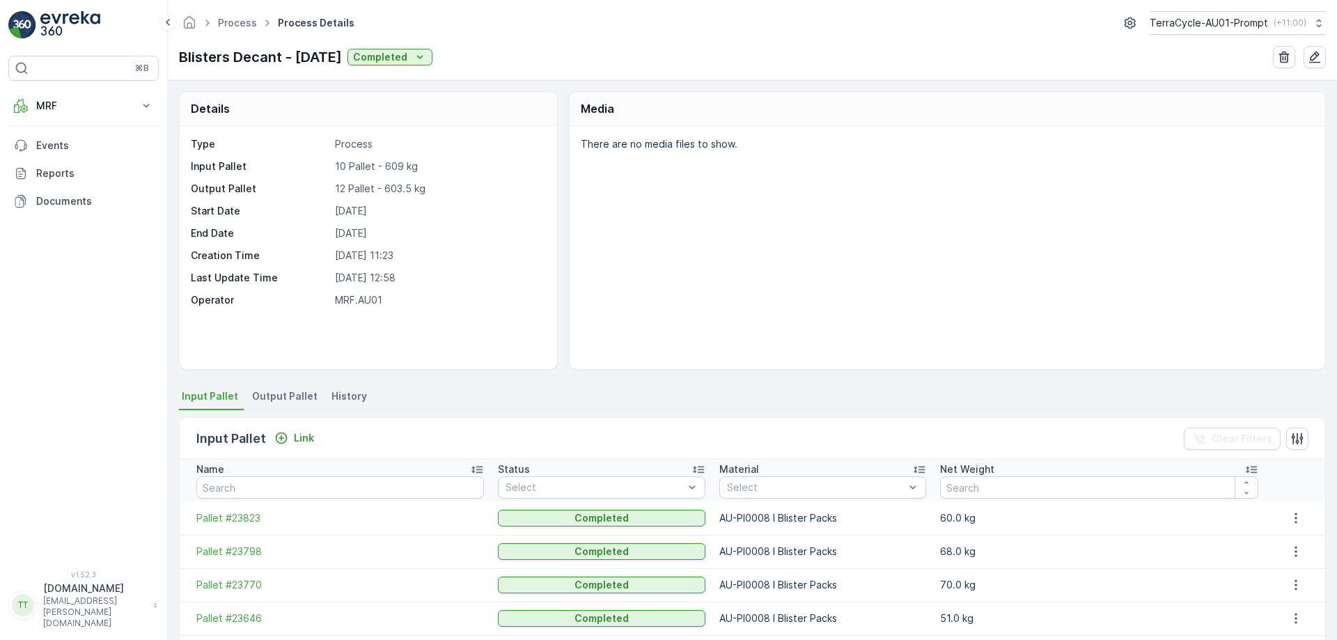
click at [242, 61] on p "Blisters Decant - [DATE]" at bounding box center [260, 57] width 163 height 21
copy p "Blisters Decant - [DATE]"
drag, startPoint x: 267, startPoint y: 389, endPoint x: 288, endPoint y: 389, distance: 20.2
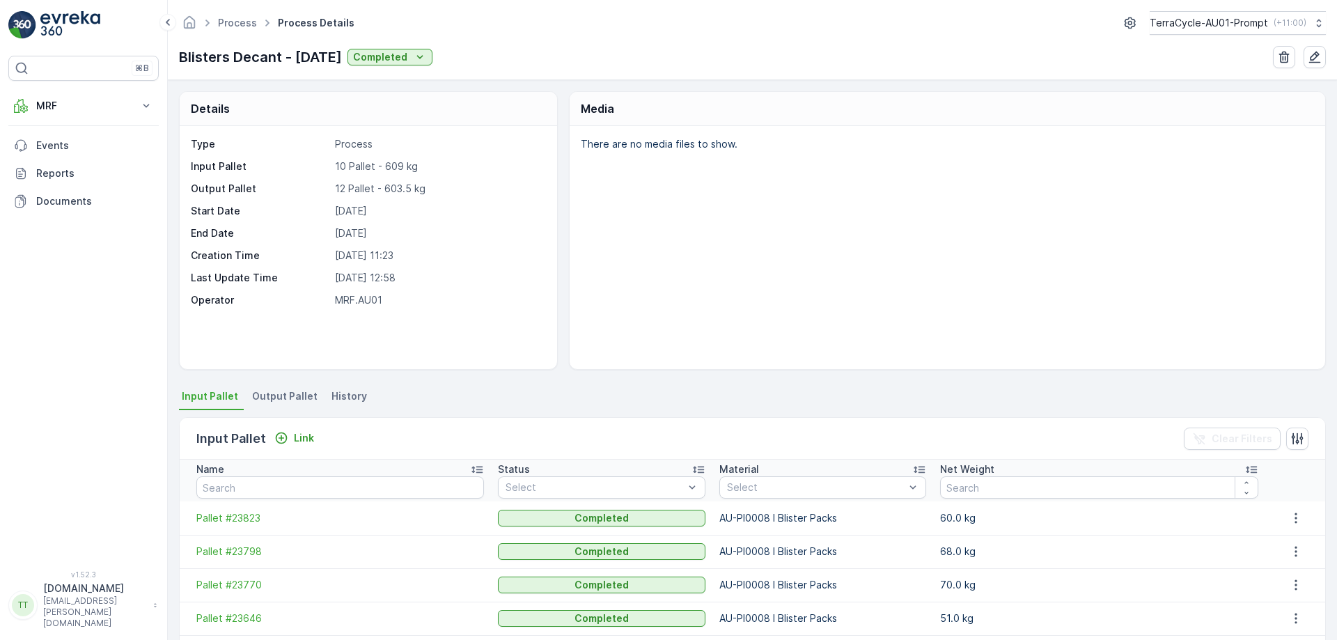
click at [267, 390] on span "Output Pallet" at bounding box center [284, 396] width 65 height 14
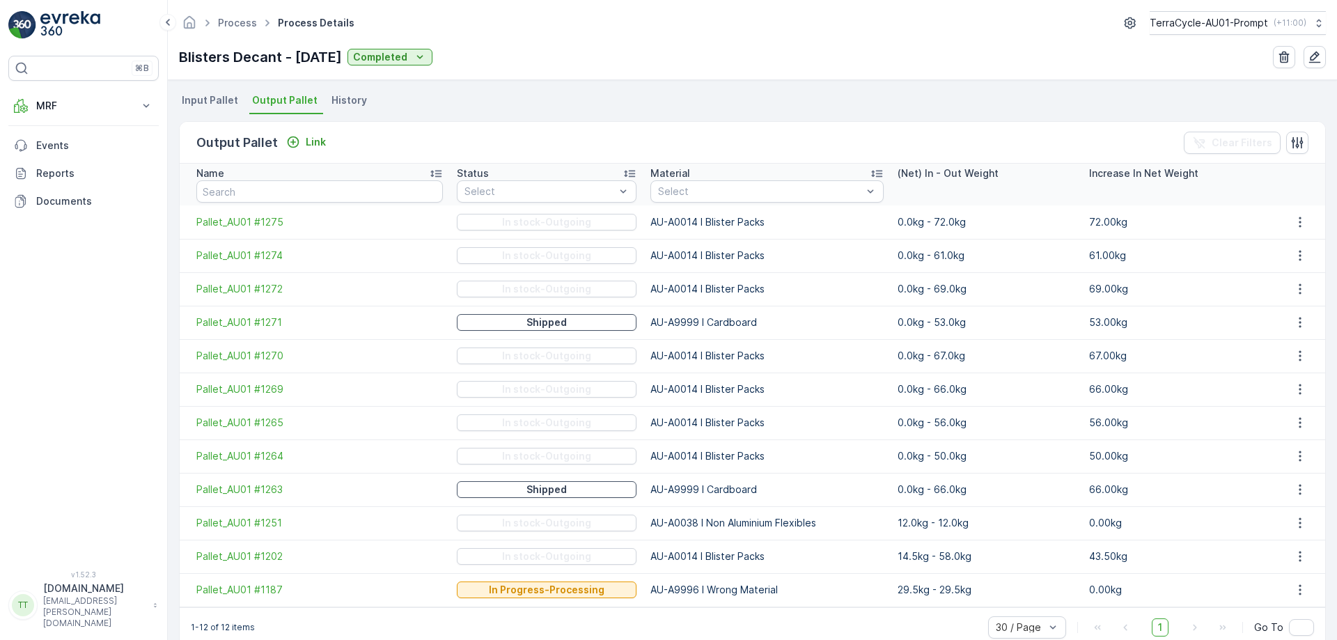
scroll to position [322, 0]
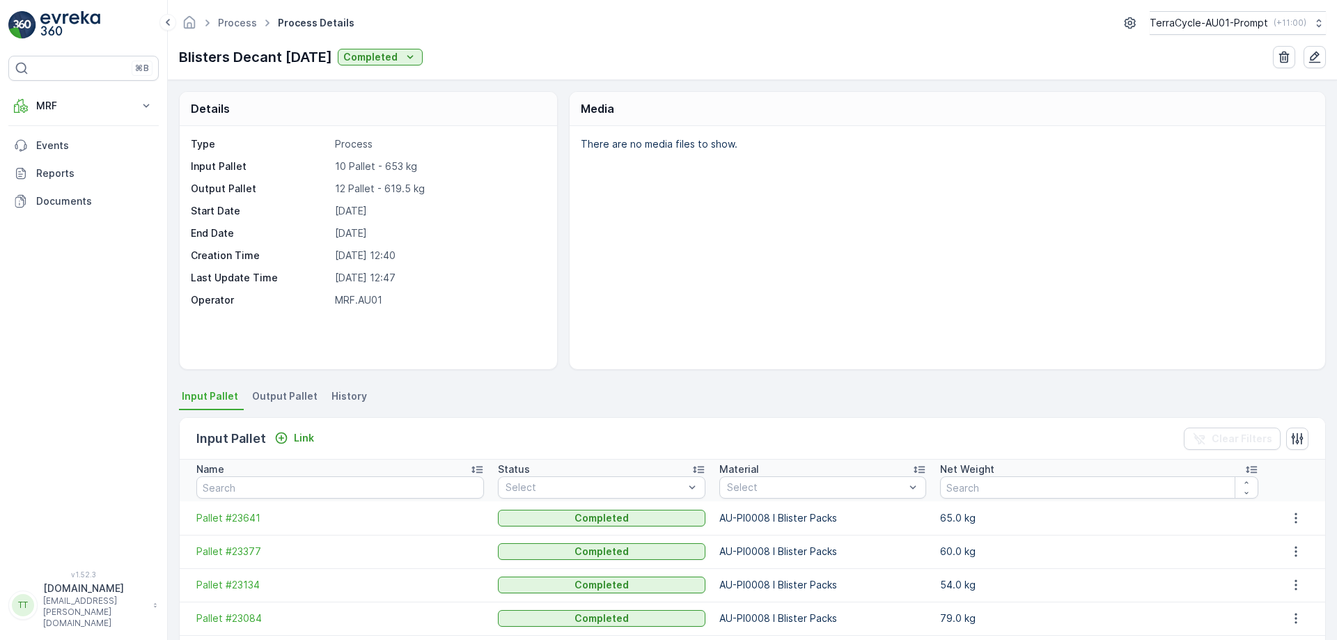
click at [230, 54] on p "Blisters Decant [DATE]" at bounding box center [255, 57] width 153 height 21
click at [230, 54] on p "Blisters Decant 30.9.25" at bounding box center [255, 57] width 153 height 21
copy p "Blisters Decant 30.9.25"
click at [281, 389] on span "Output Pallet" at bounding box center [284, 396] width 65 height 14
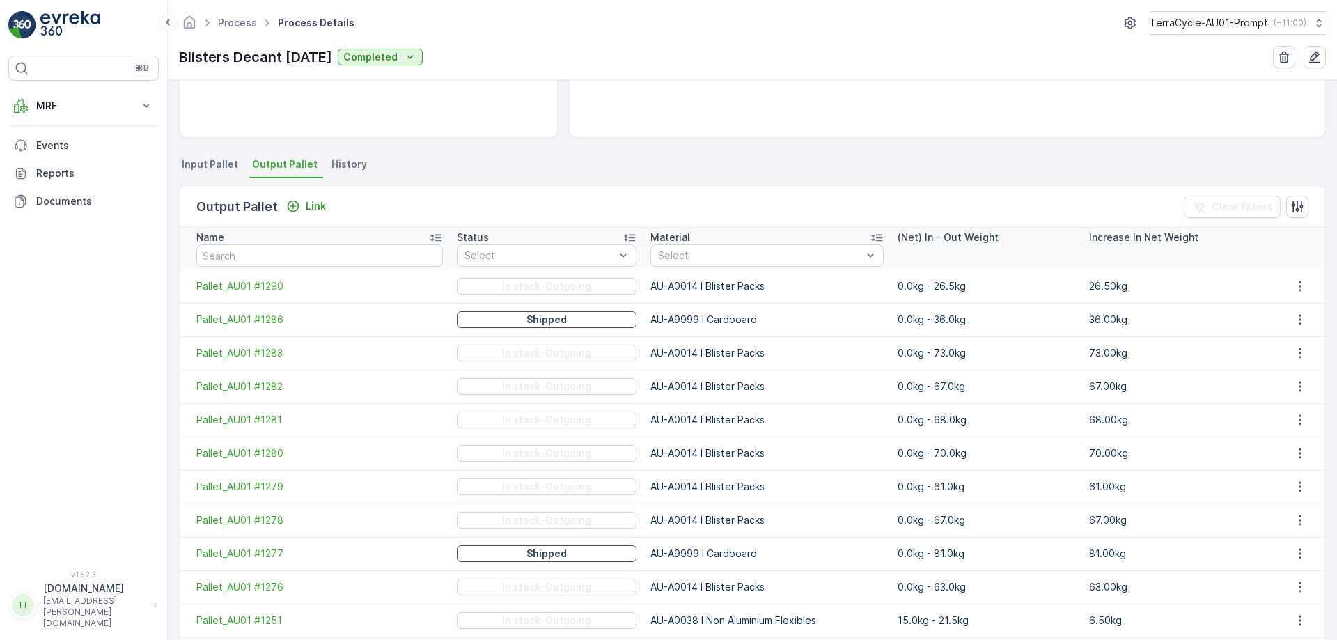
scroll to position [113, 0]
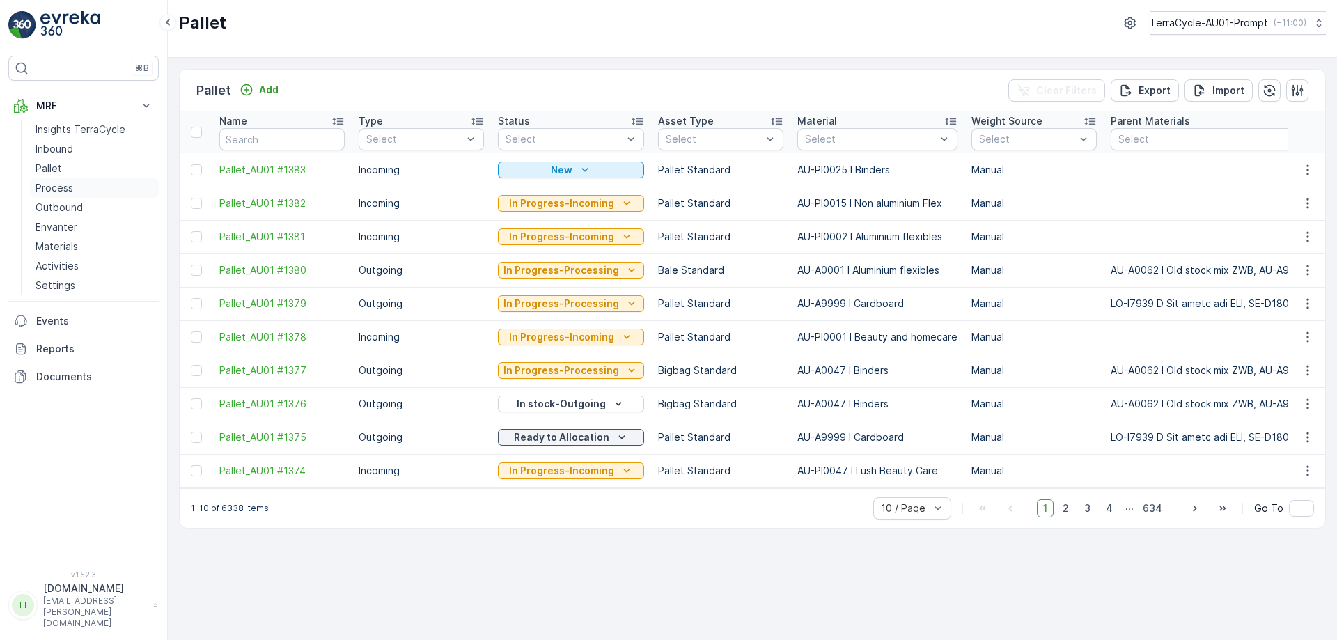
click at [79, 188] on link "Process" at bounding box center [94, 187] width 129 height 19
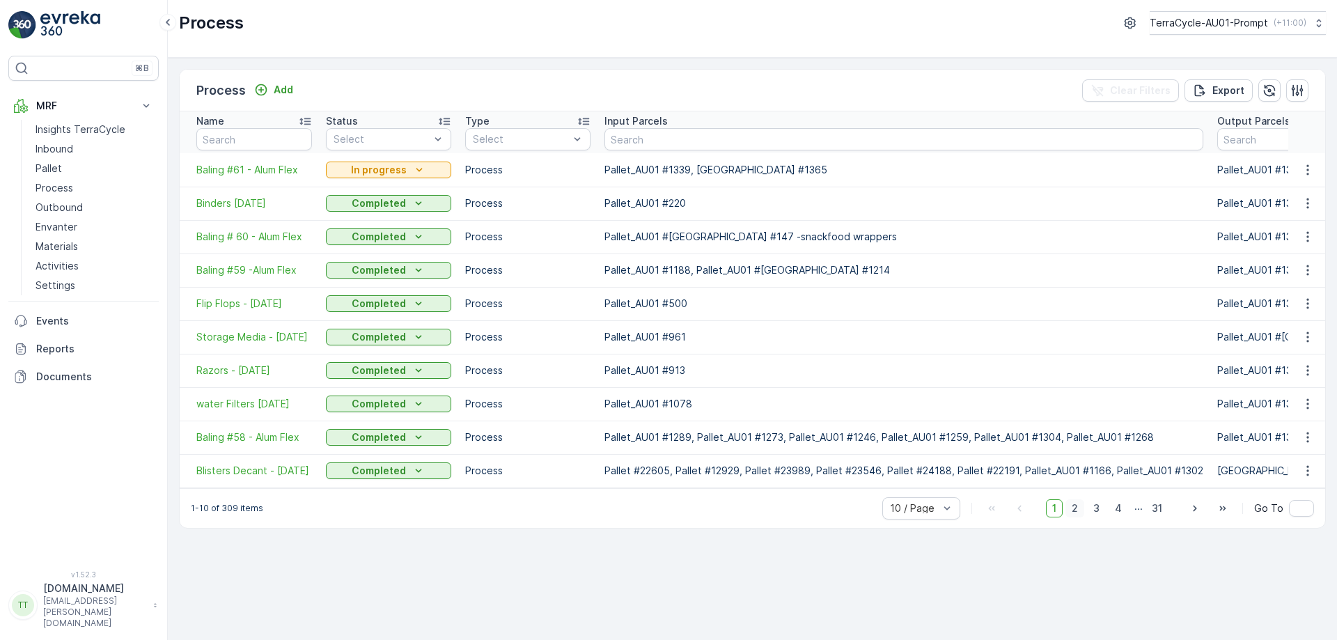
click at [1077, 507] on span "2" at bounding box center [1074, 508] width 19 height 18
